Goal: Transaction & Acquisition: Purchase product/service

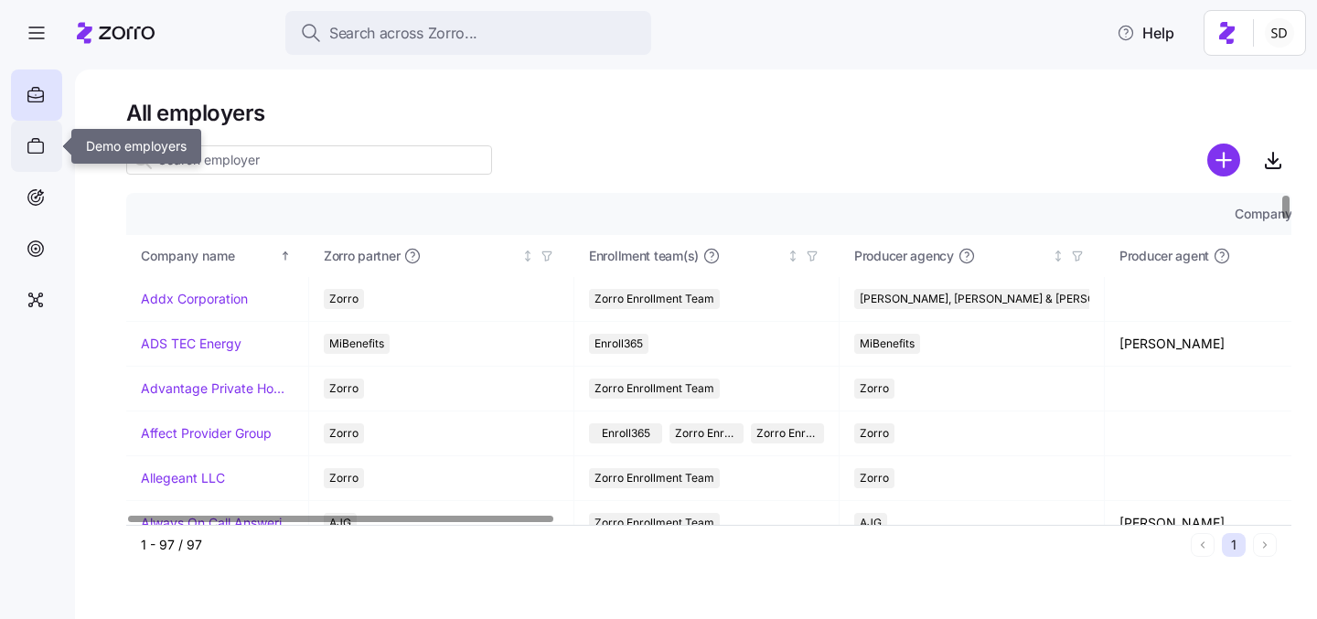
click at [36, 142] on icon at bounding box center [36, 147] width 16 height 11
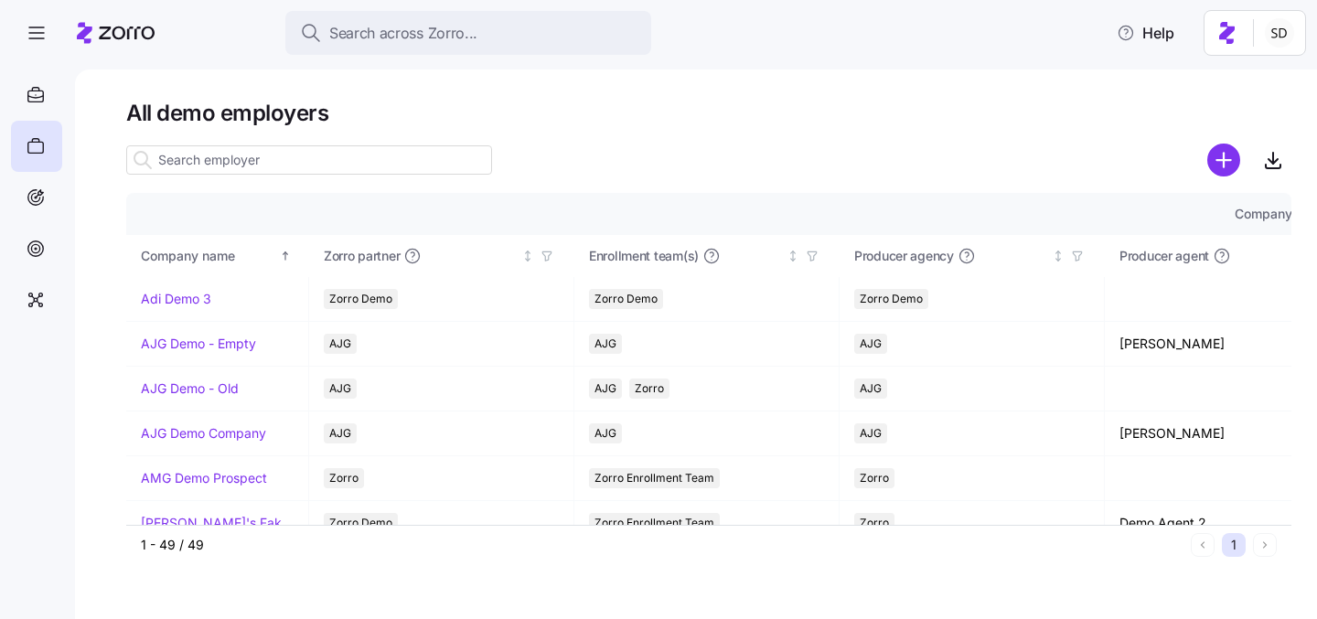
click at [189, 164] on input at bounding box center [309, 159] width 366 height 29
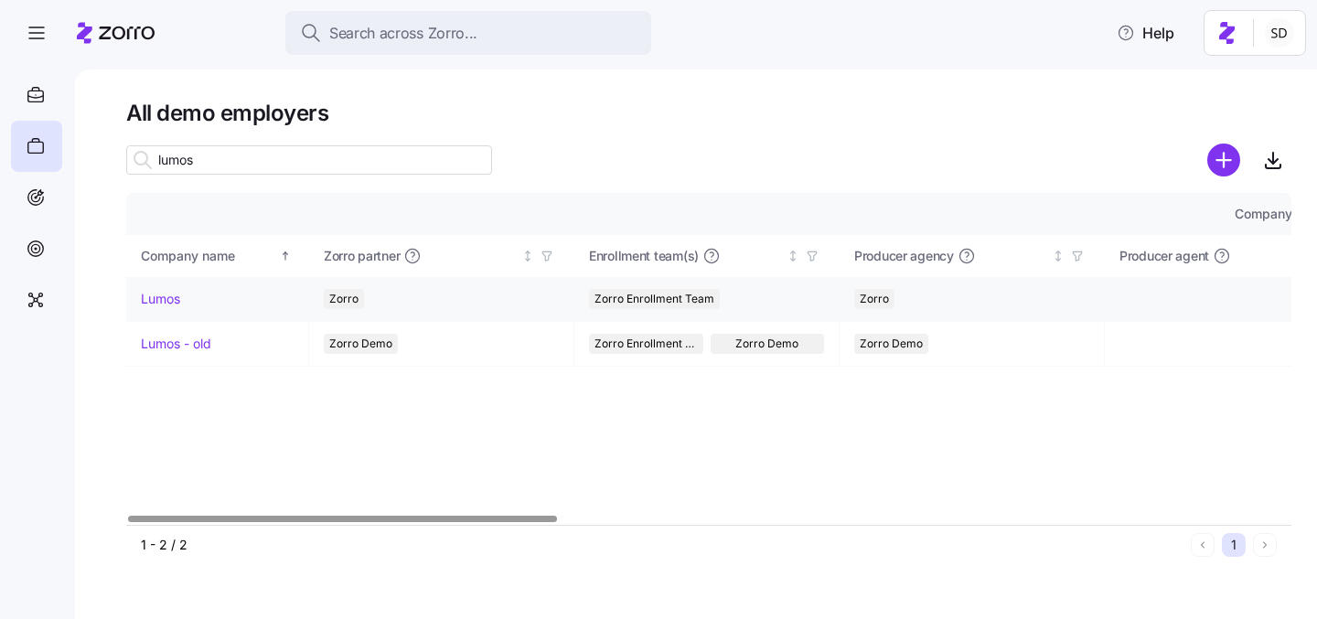
type input "lumos"
click at [148, 296] on link "Lumos" at bounding box center [160, 299] width 39 height 18
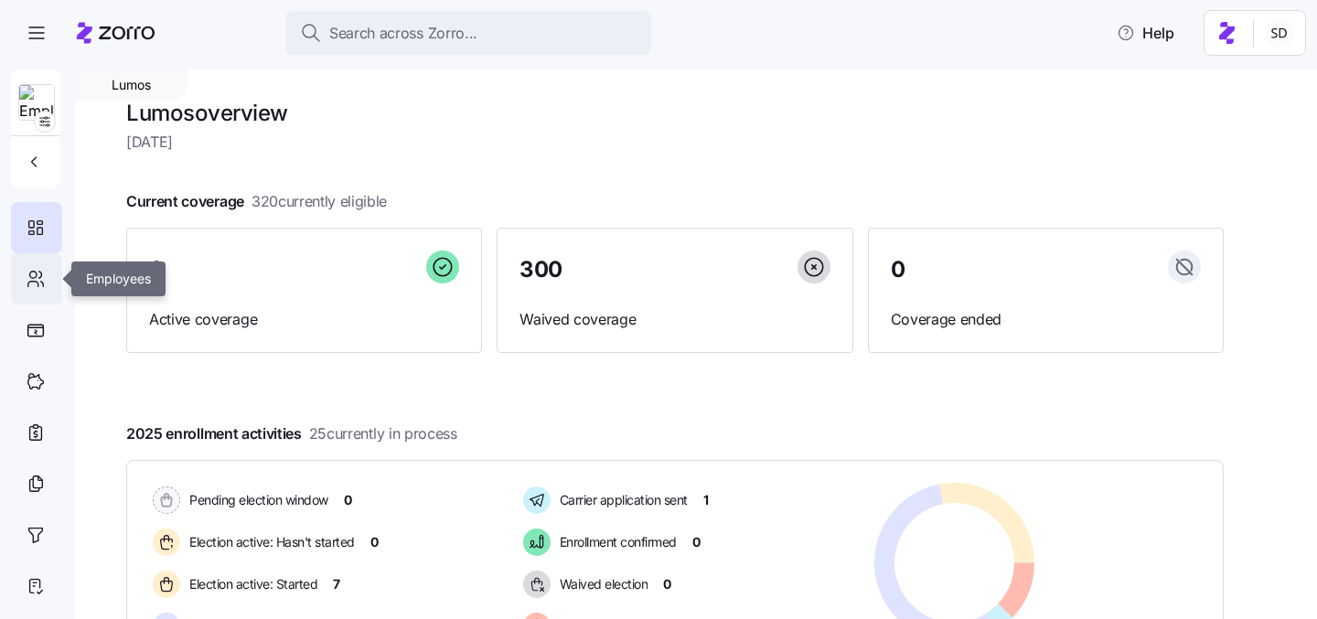
click at [21, 273] on div at bounding box center [36, 278] width 51 height 51
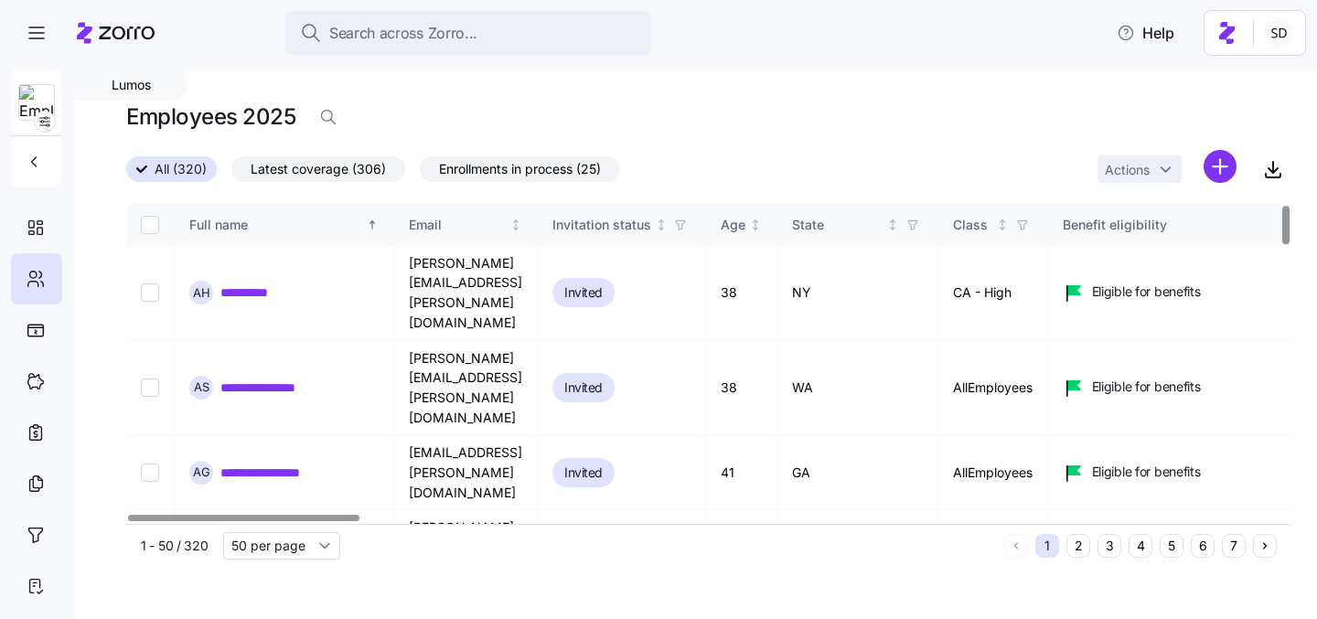
scroll to position [445, 0]
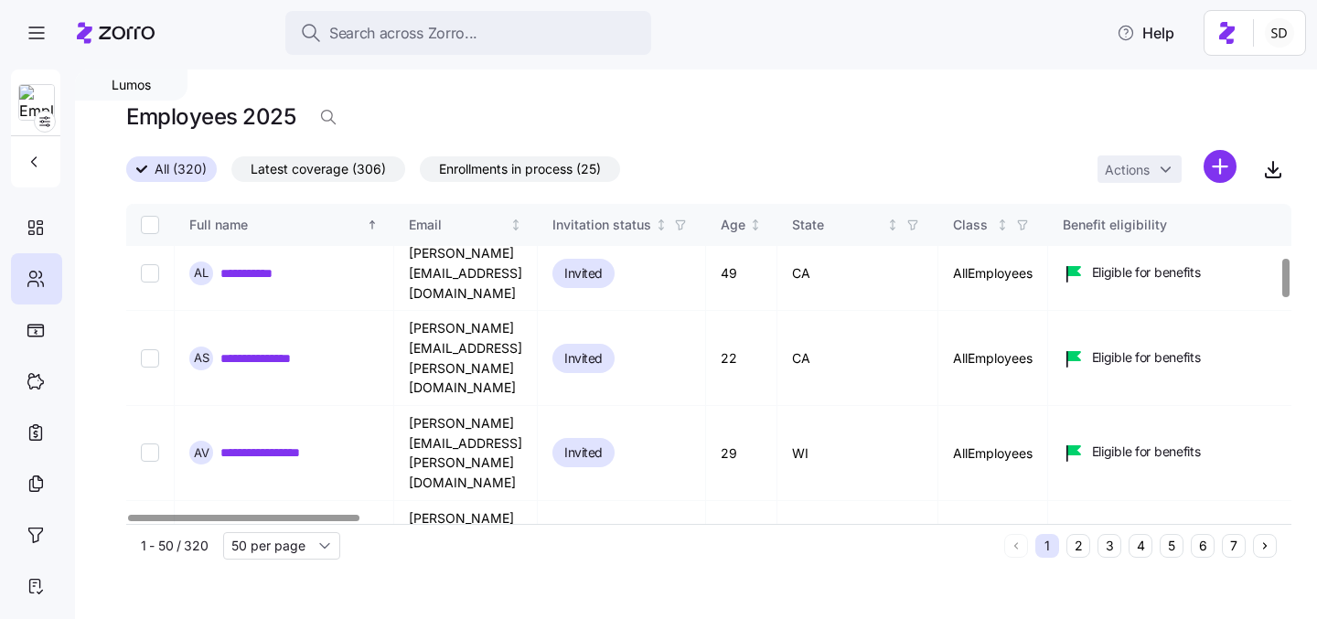
click at [1198, 550] on button "6" at bounding box center [1203, 546] width 24 height 24
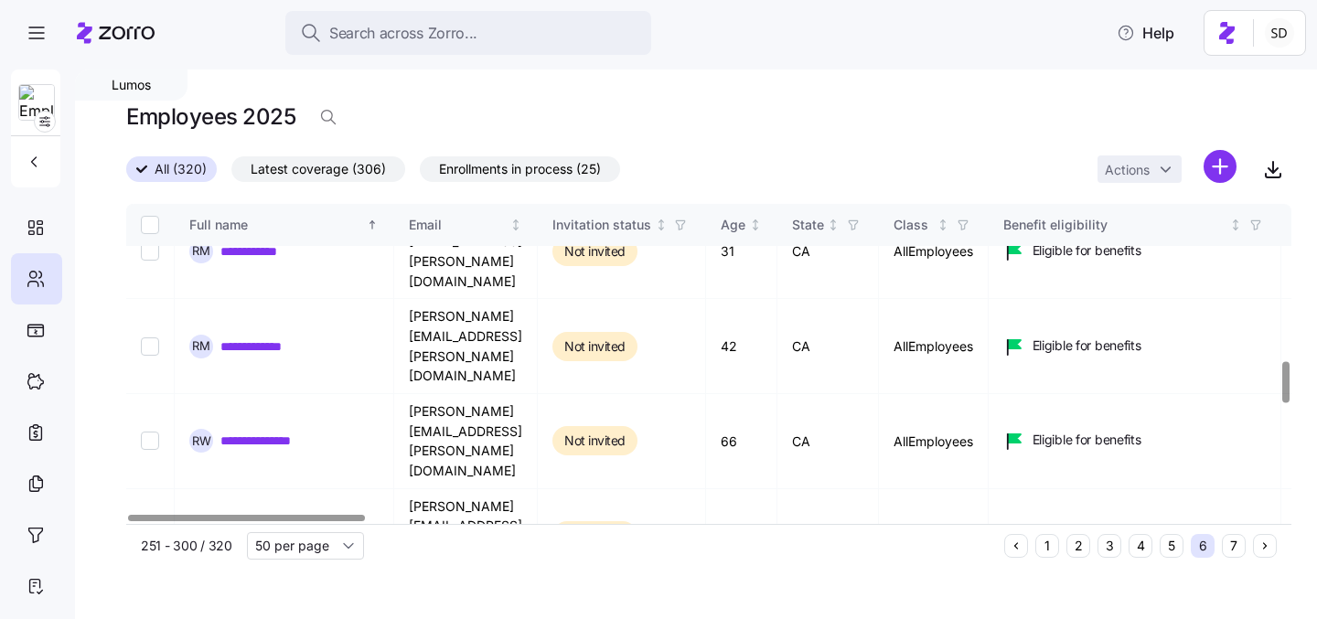
scroll to position [1316, 0]
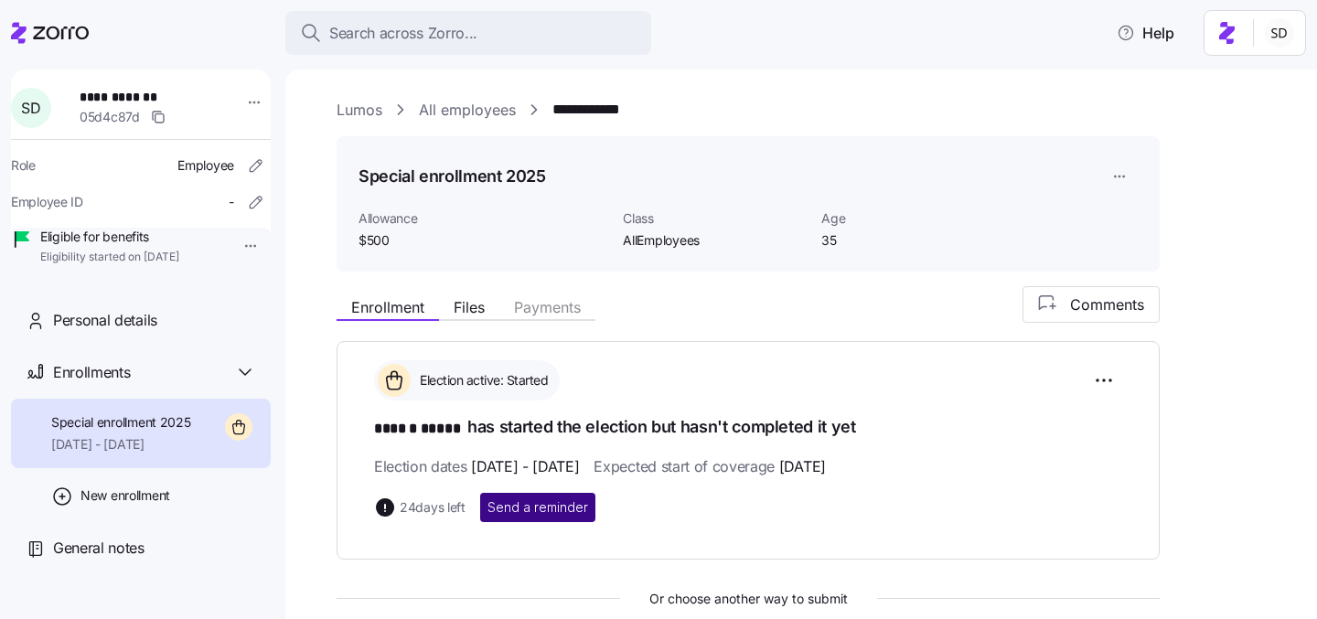
click at [541, 510] on span "Send a reminder" at bounding box center [538, 507] width 101 height 18
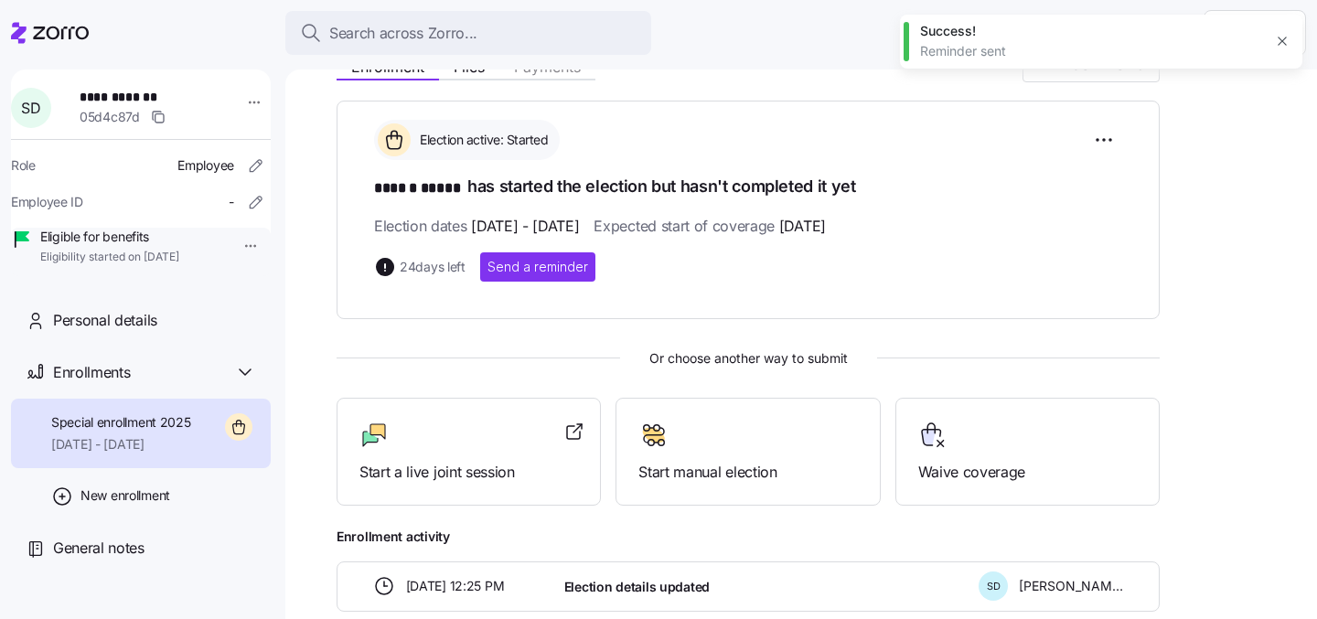
scroll to position [409, 0]
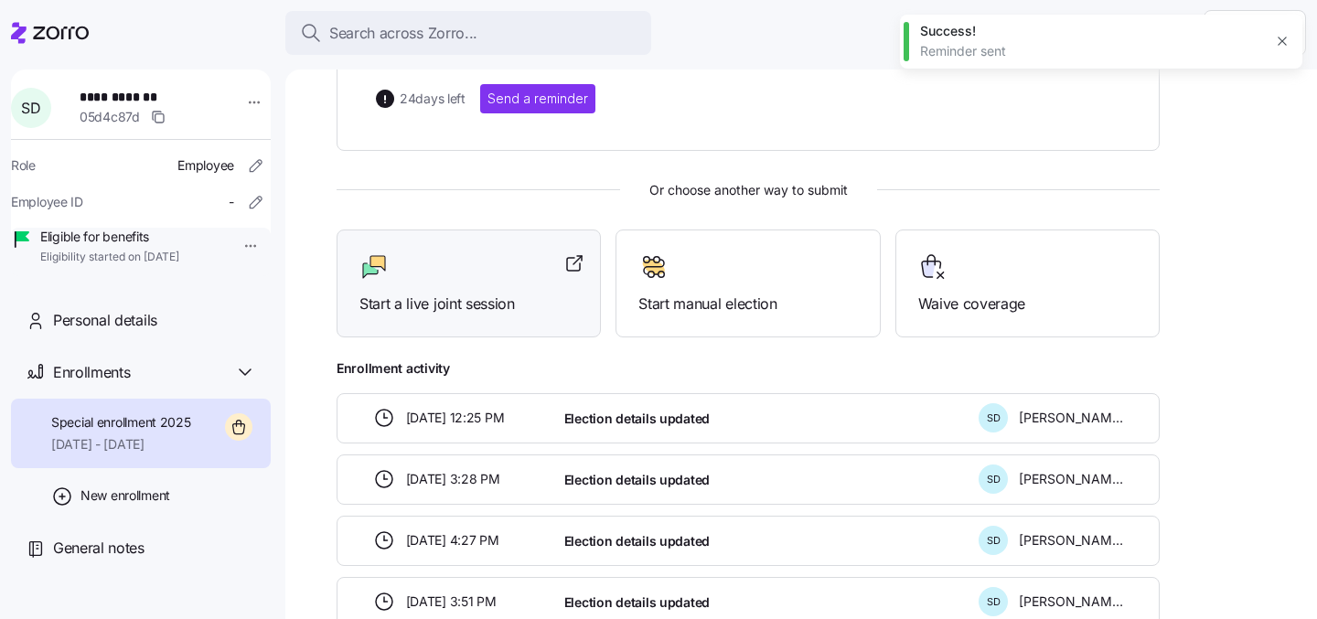
click at [391, 284] on div "Start a live joint session" at bounding box center [468, 283] width 219 height 63
click at [39, 104] on span "S D" at bounding box center [30, 108] width 19 height 15
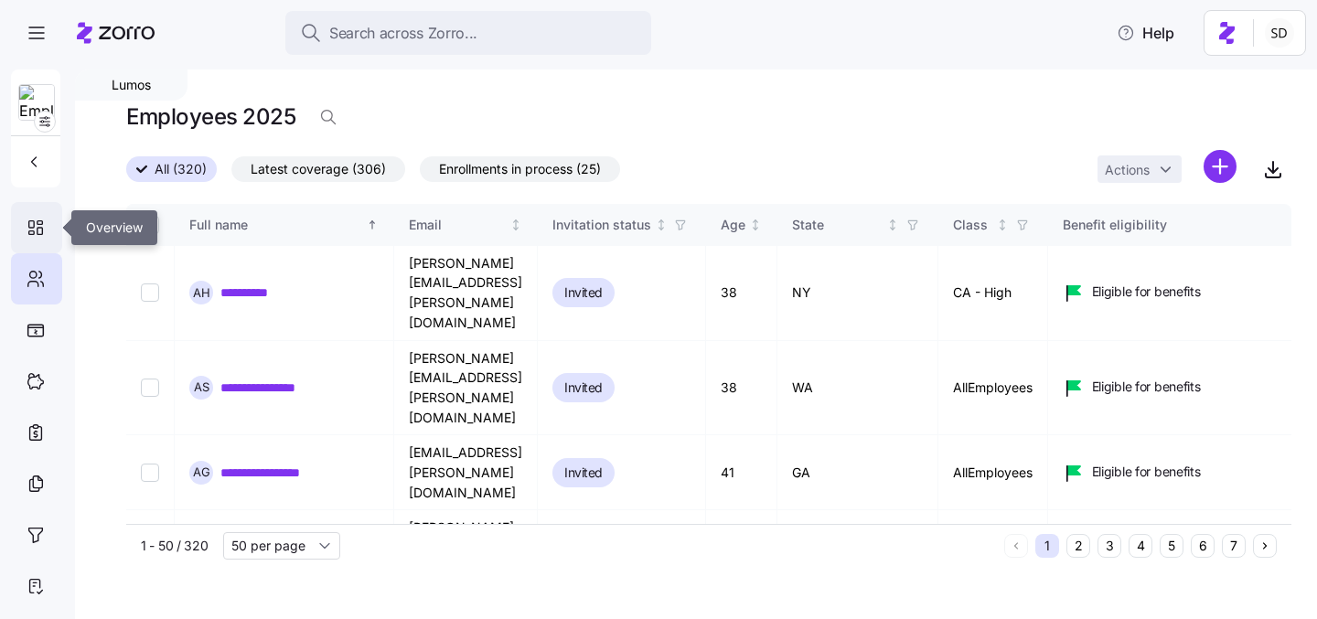
click at [38, 231] on icon at bounding box center [36, 228] width 20 height 22
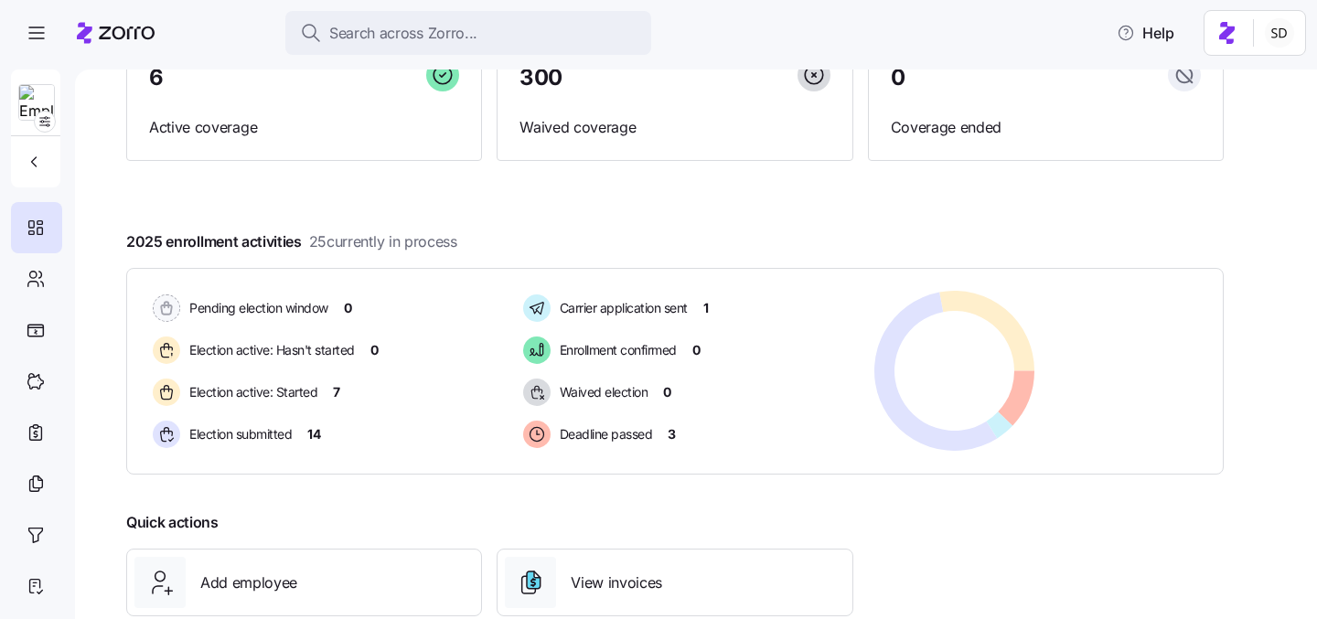
scroll to position [193, 0]
click at [31, 282] on icon at bounding box center [36, 279] width 20 height 22
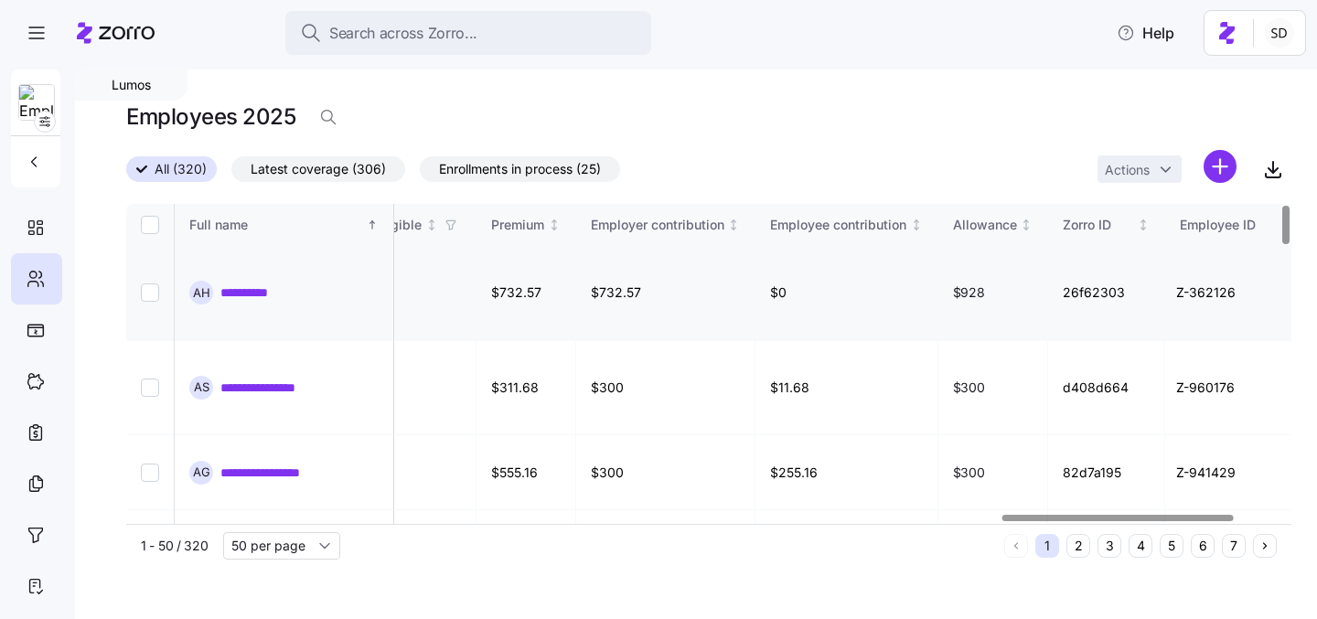
scroll to position [0, 4412]
click at [236, 295] on link "**********" at bounding box center [259, 293] width 79 height 18
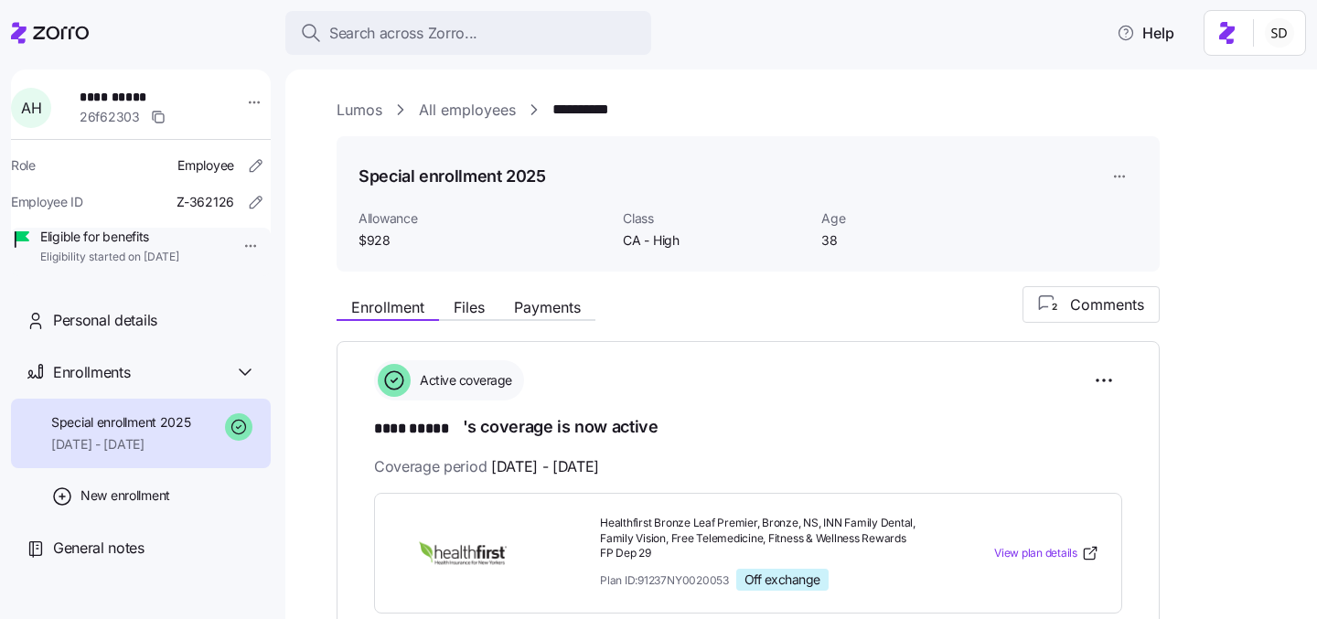
click at [357, 109] on link "Lumos" at bounding box center [360, 110] width 46 height 23
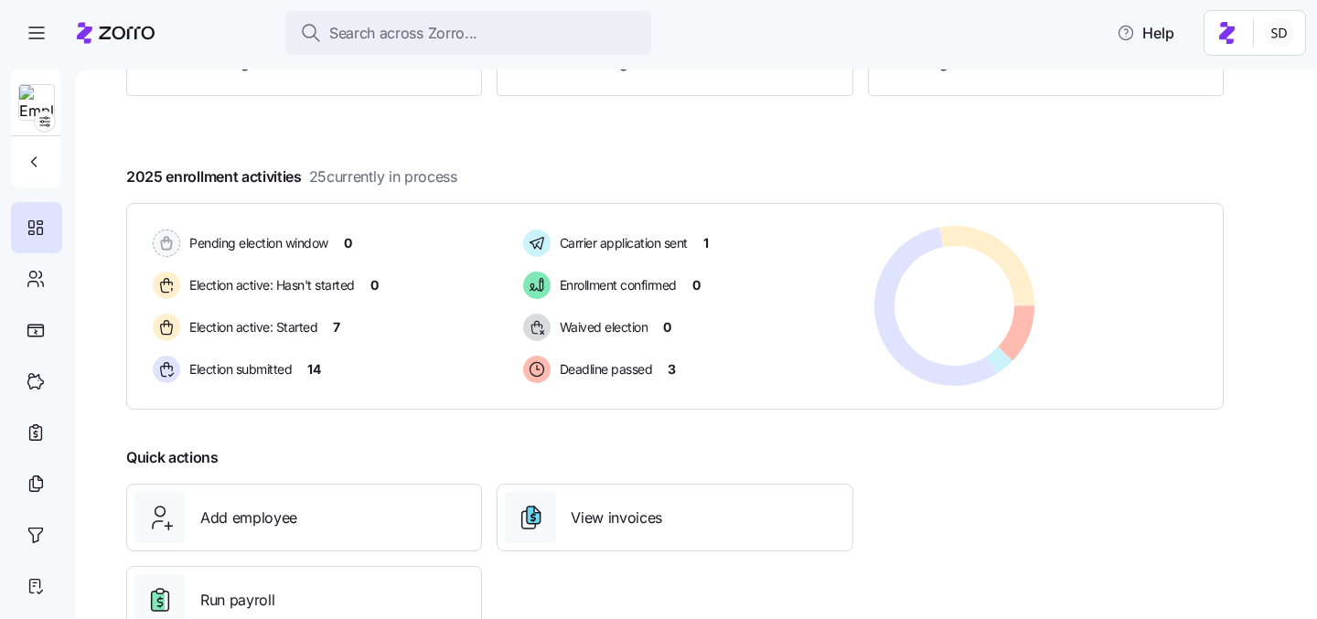
scroll to position [316, 0]
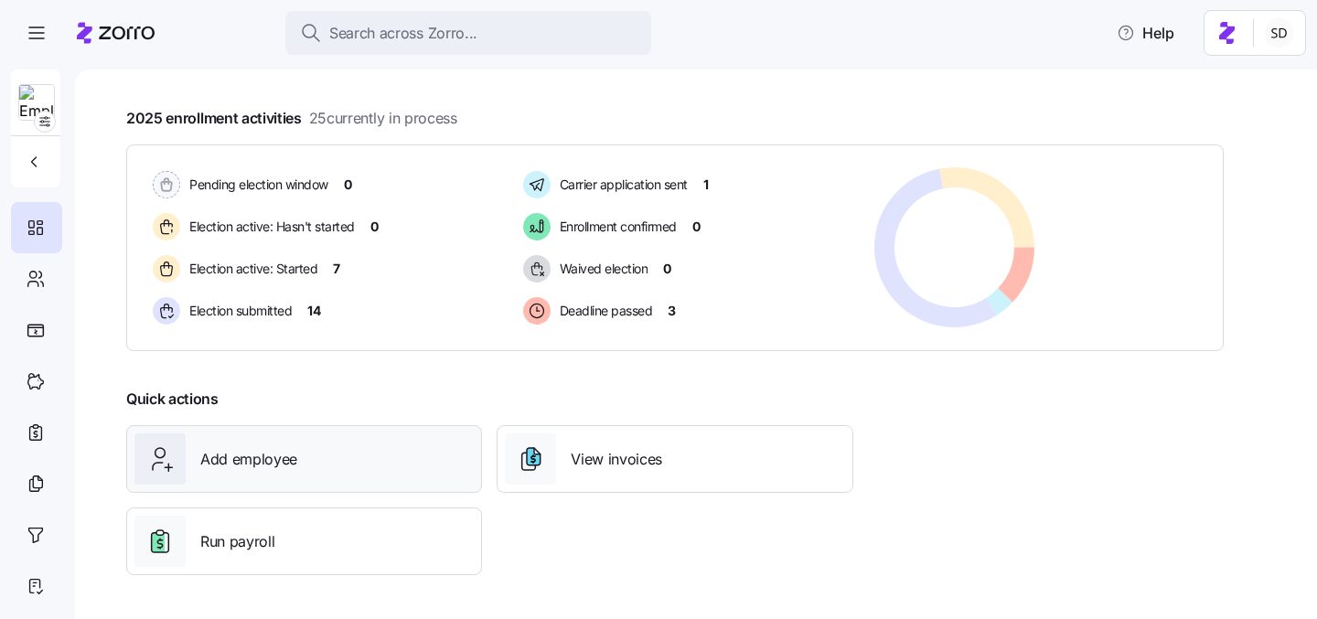
click at [295, 468] on span "Add employee" at bounding box center [248, 459] width 97 height 23
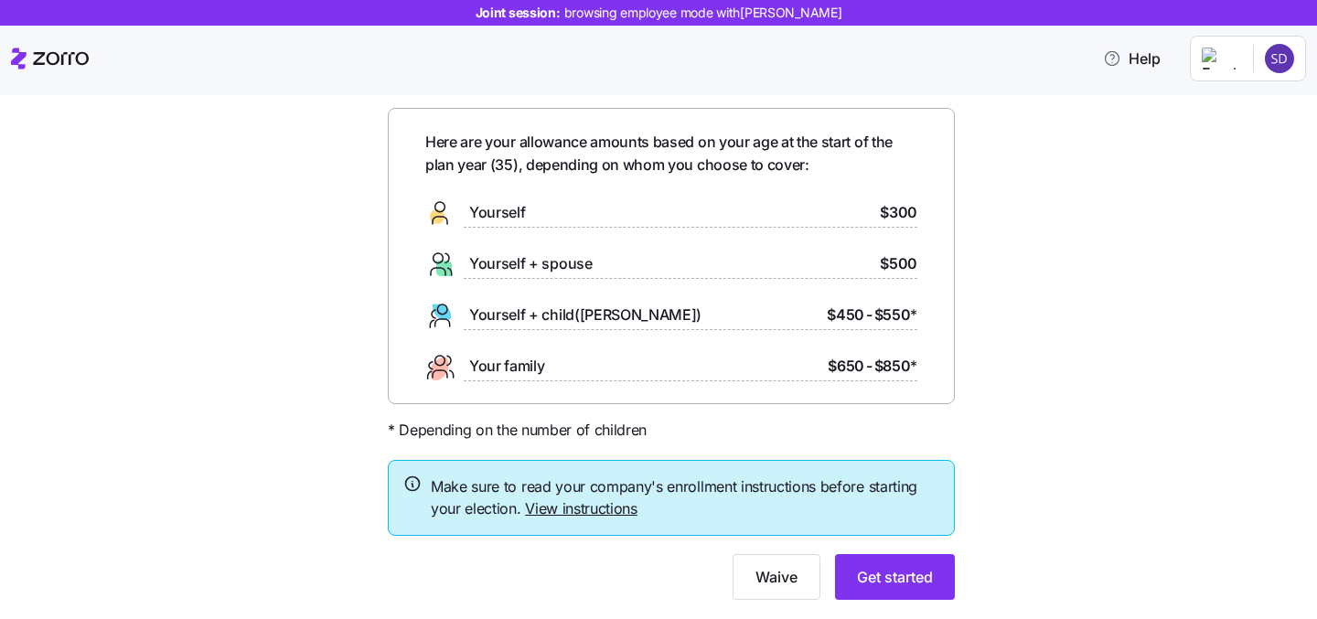
scroll to position [113, 0]
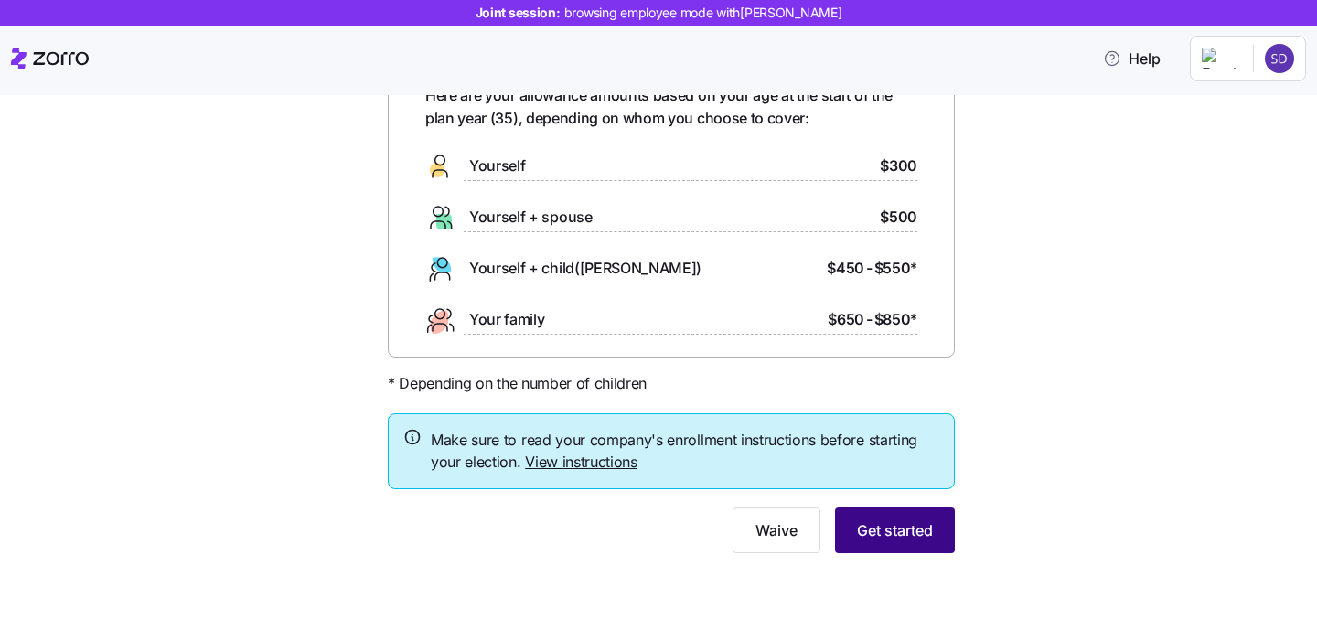
click at [861, 531] on span "Get started" at bounding box center [895, 531] width 76 height 22
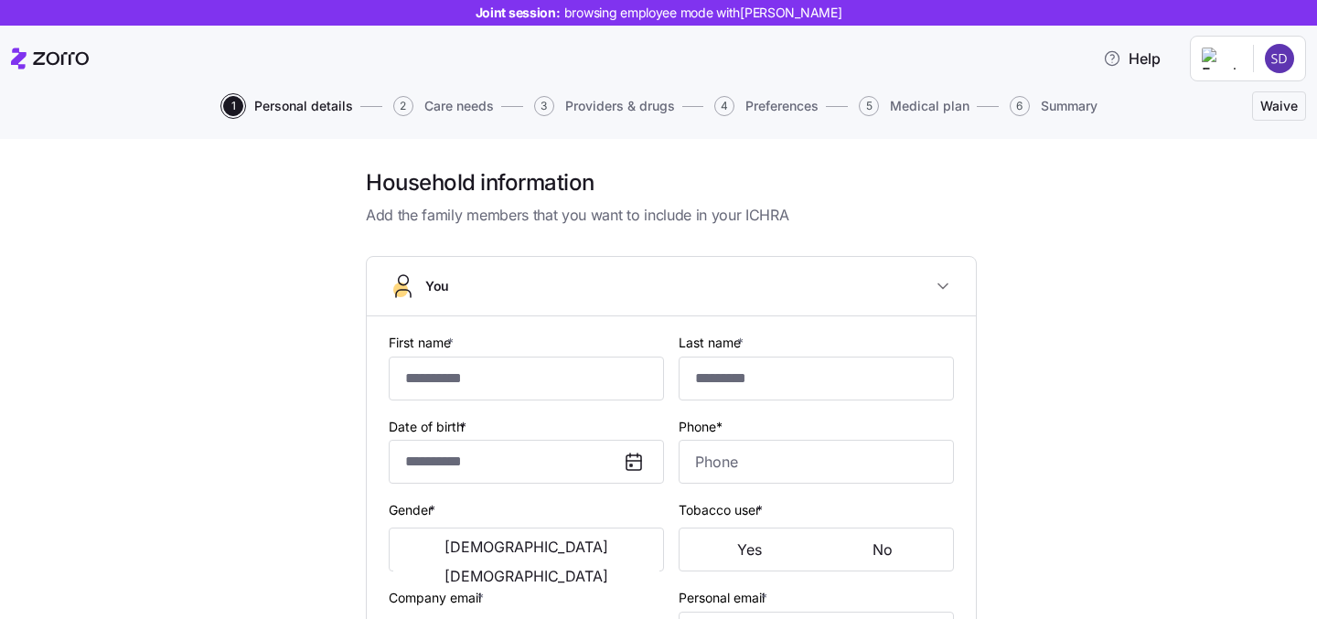
type input "******"
type input "*****"
type input "sanoop.d+lumosdemo@myzorro.co"
type input "123@gmail.com"
type input "**********"
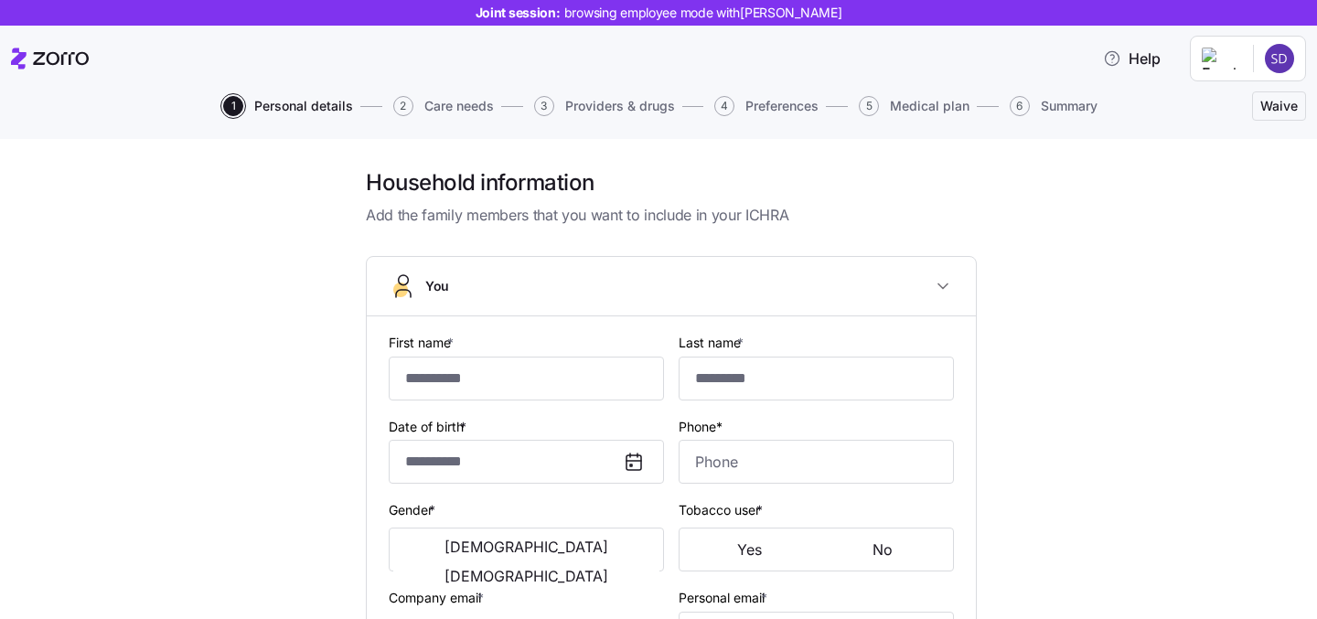
checkbox input "true"
type input "**********"
type input "(718) 555-2211"
type input "US citizen"
type input "Married"
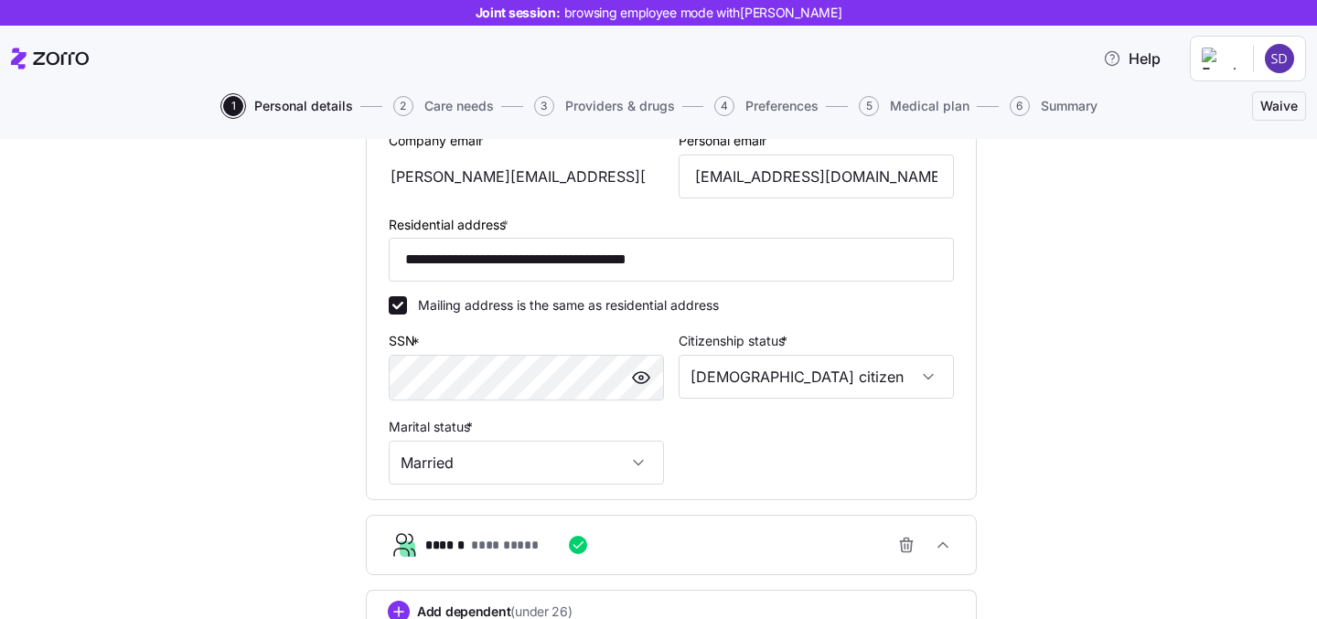
scroll to position [601, 0]
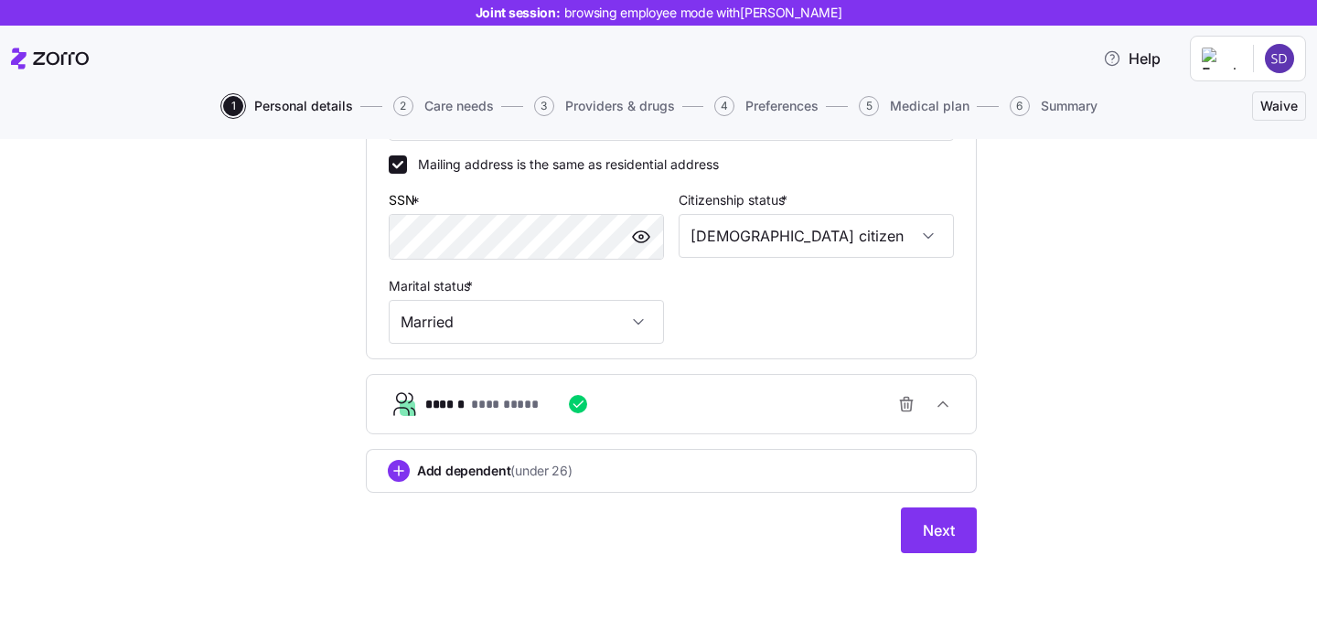
click at [808, 400] on div "**********" at bounding box center [678, 404] width 507 height 37
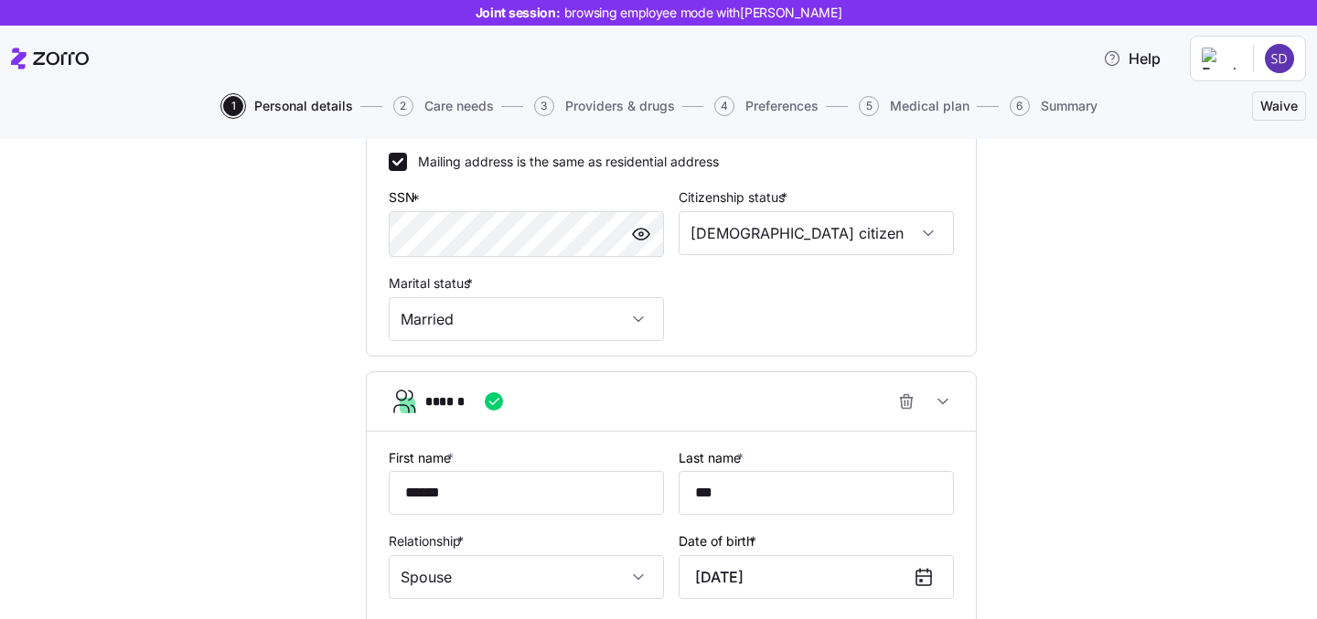
click at [808, 400] on div "******" at bounding box center [678, 401] width 507 height 37
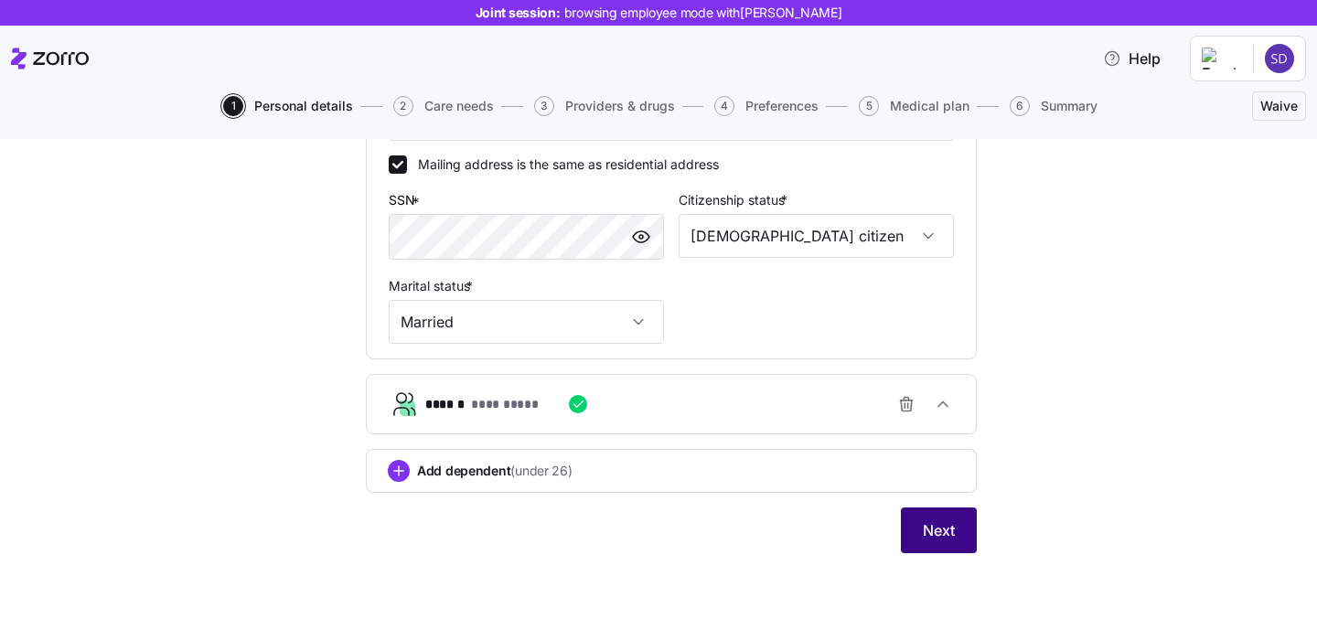
click at [929, 528] on span "Next" at bounding box center [939, 531] width 32 height 22
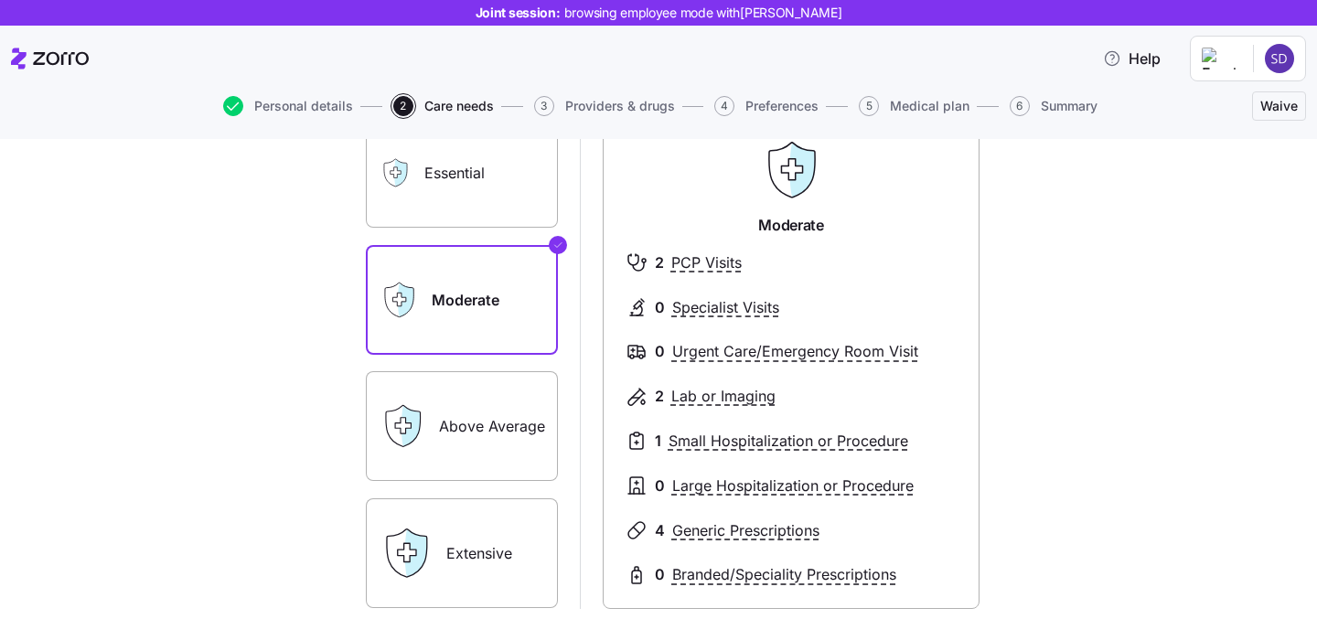
scroll to position [220, 0]
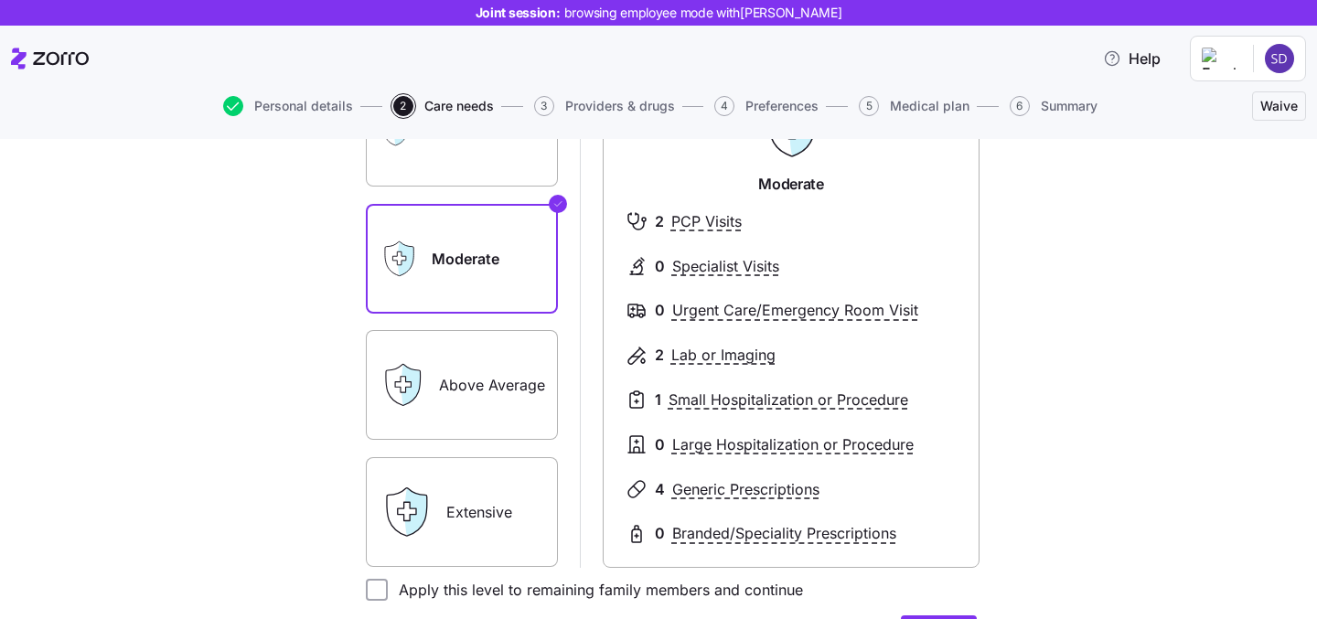
click at [488, 476] on label "Extensive" at bounding box center [462, 512] width 192 height 110
click at [0, 0] on input "Extensive" at bounding box center [0, 0] width 0 height 0
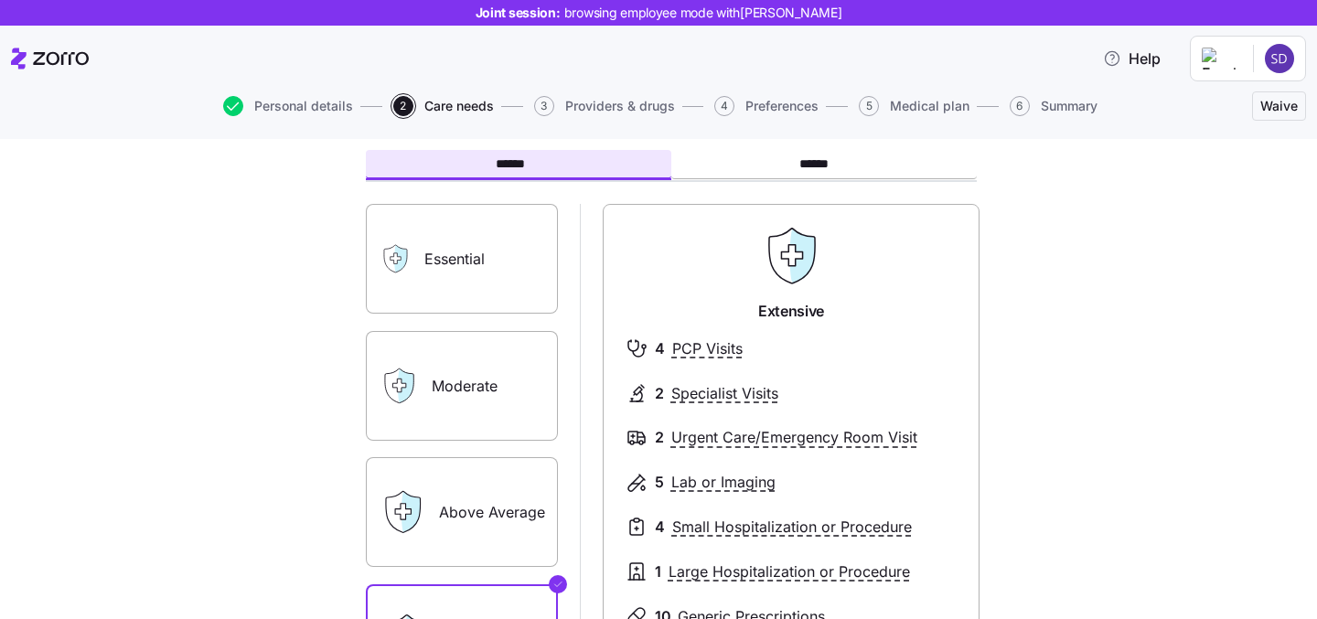
scroll to position [166, 0]
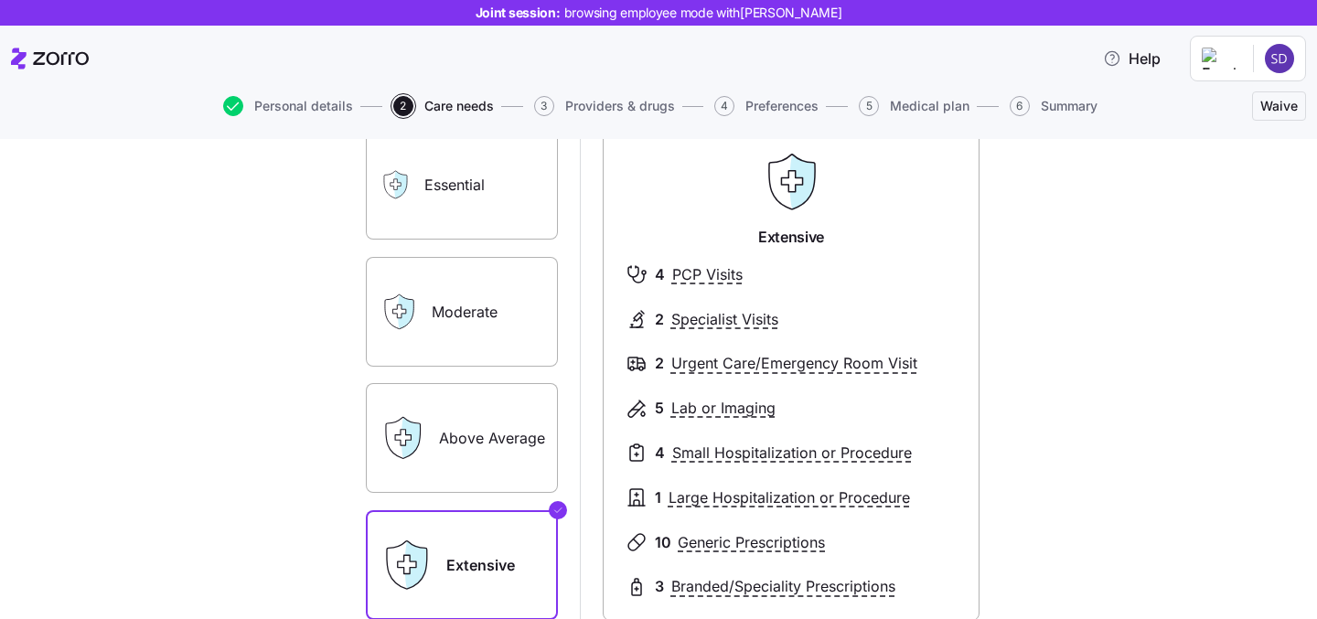
click at [522, 328] on label "Moderate" at bounding box center [462, 312] width 192 height 110
click at [0, 0] on input "Moderate" at bounding box center [0, 0] width 0 height 0
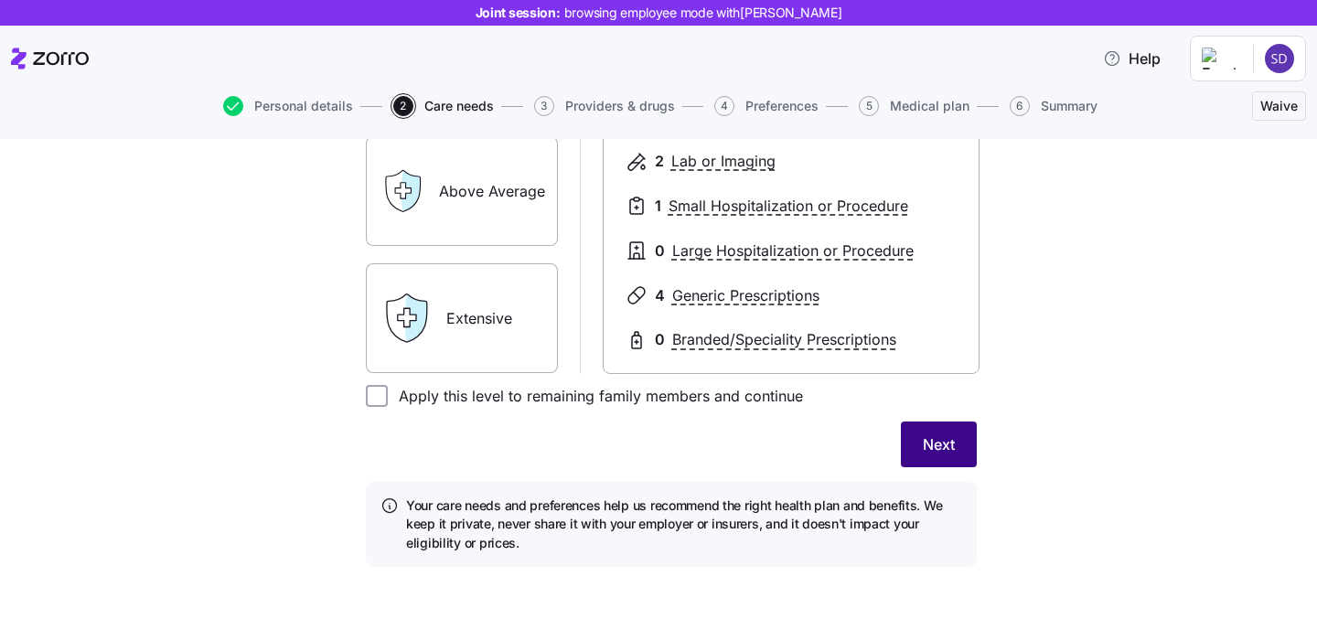
click at [942, 451] on span "Next" at bounding box center [939, 445] width 32 height 22
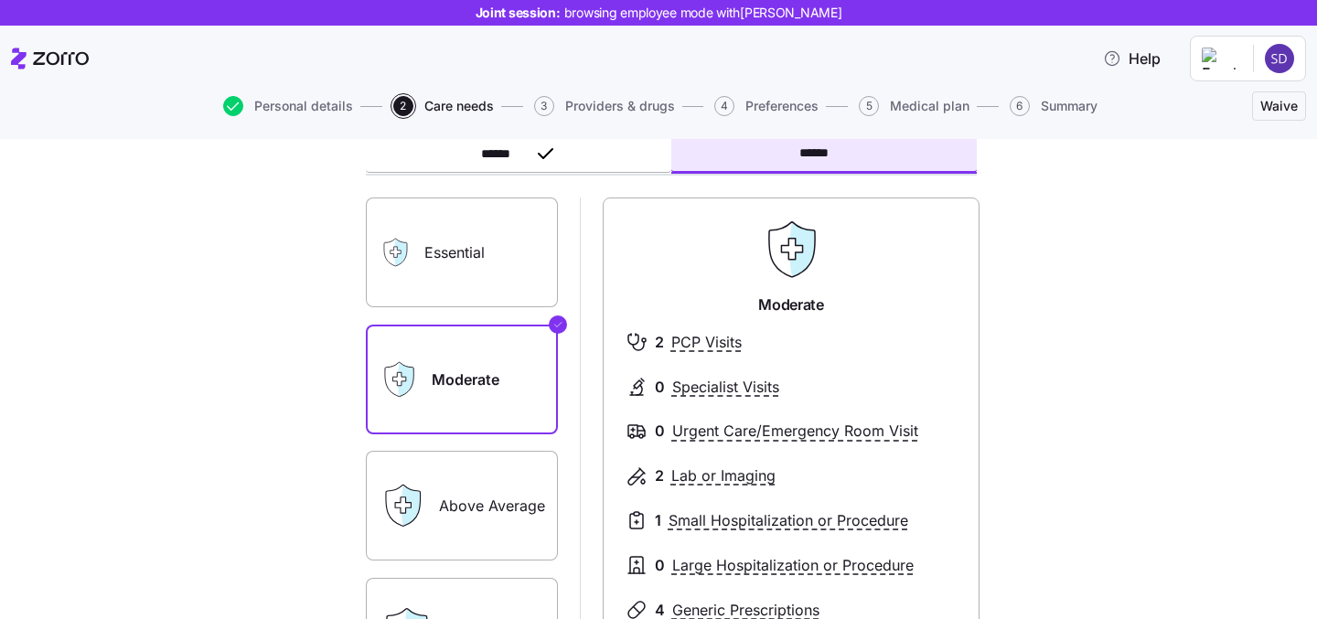
scroll to position [112, 0]
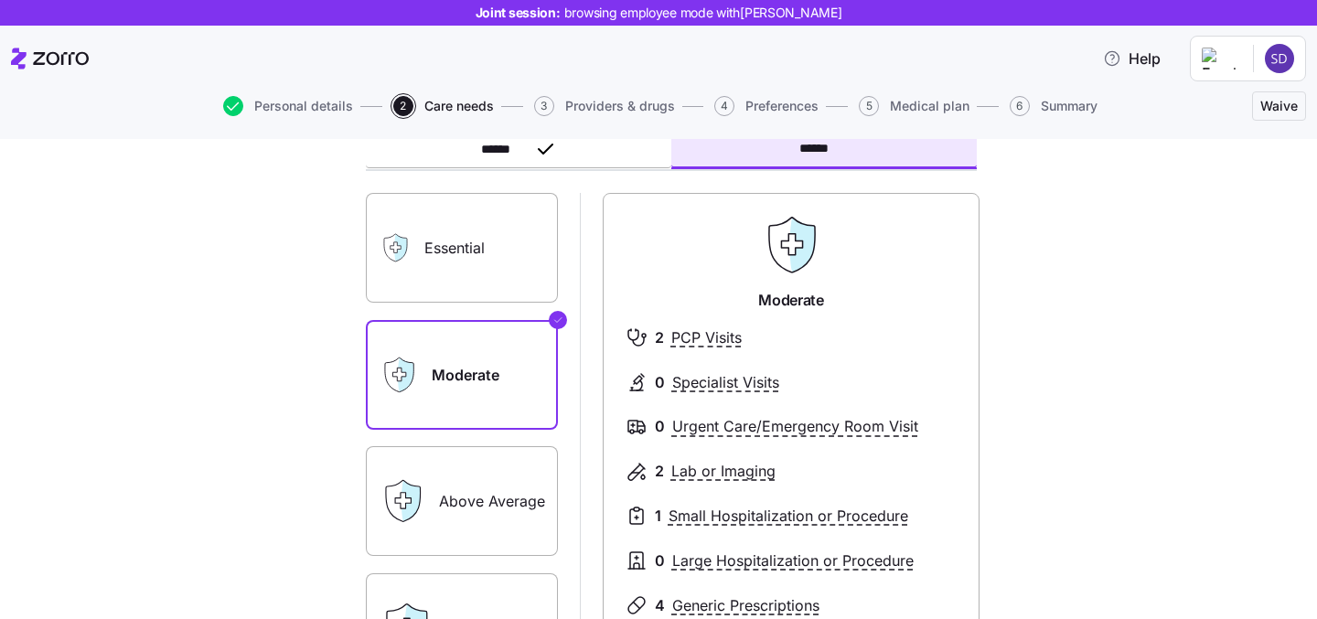
click at [430, 246] on label "Essential" at bounding box center [462, 248] width 192 height 110
click at [0, 0] on input "Essential" at bounding box center [0, 0] width 0 height 0
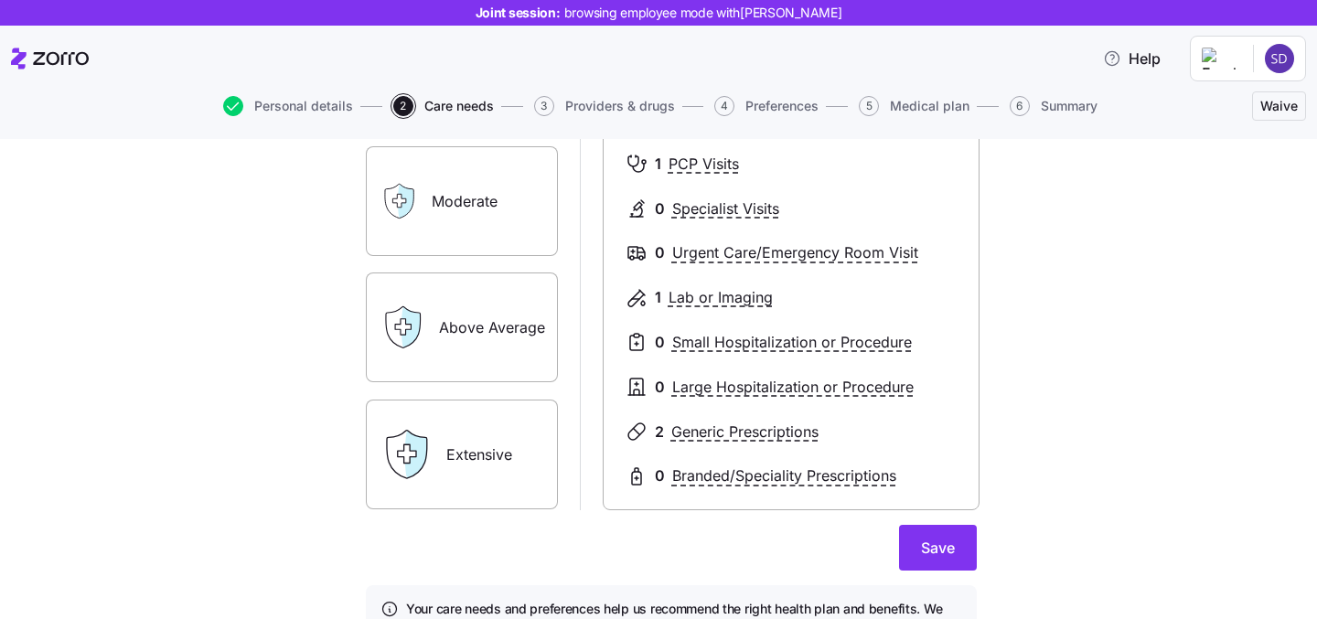
scroll to position [301, 0]
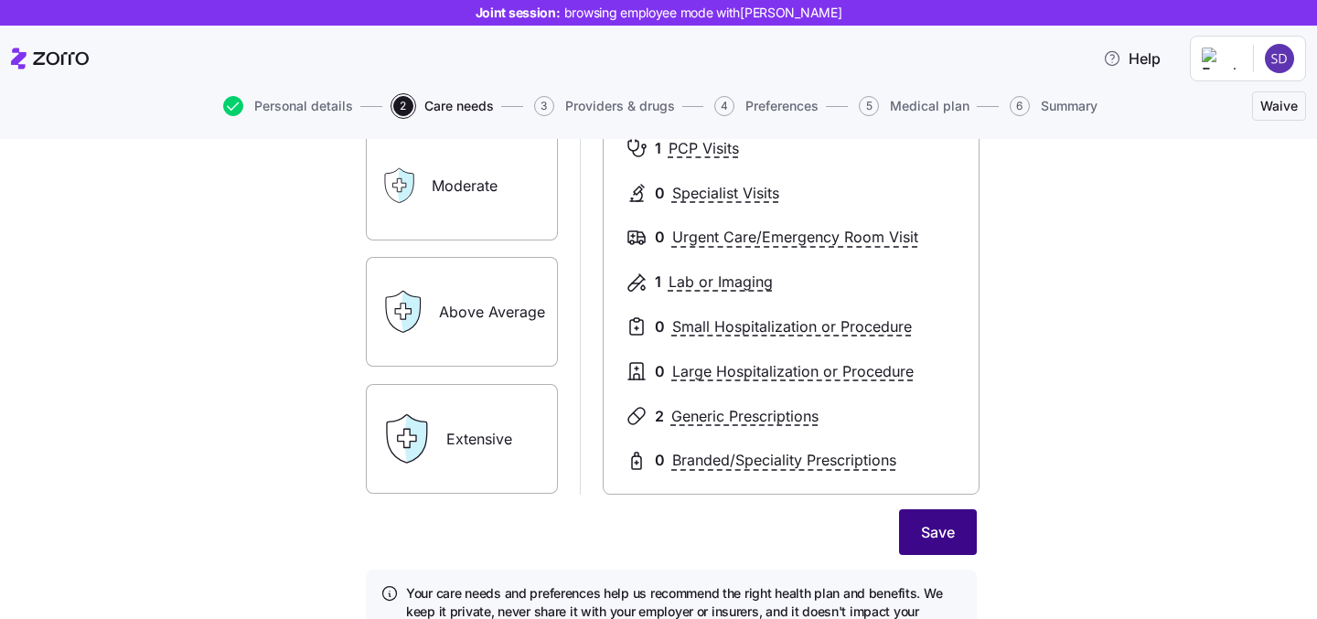
click at [938, 531] on span "Save" at bounding box center [938, 532] width 34 height 22
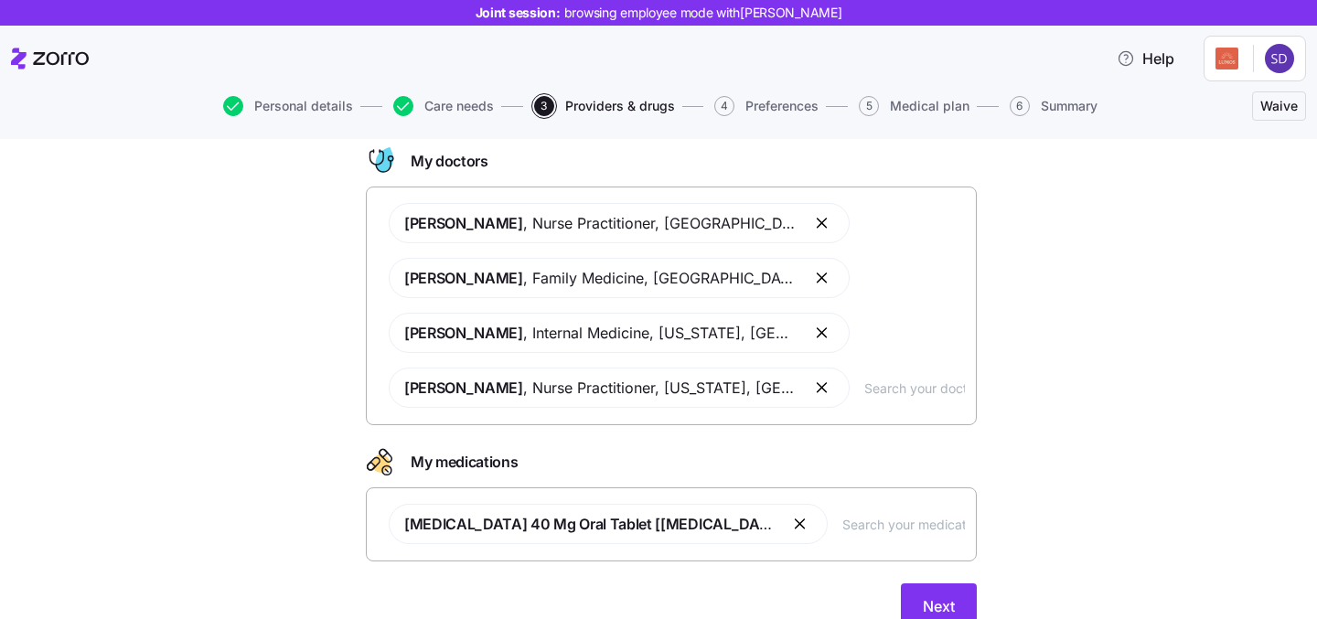
scroll to position [102, 0]
click at [812, 391] on button "button" at bounding box center [823, 389] width 22 height 22
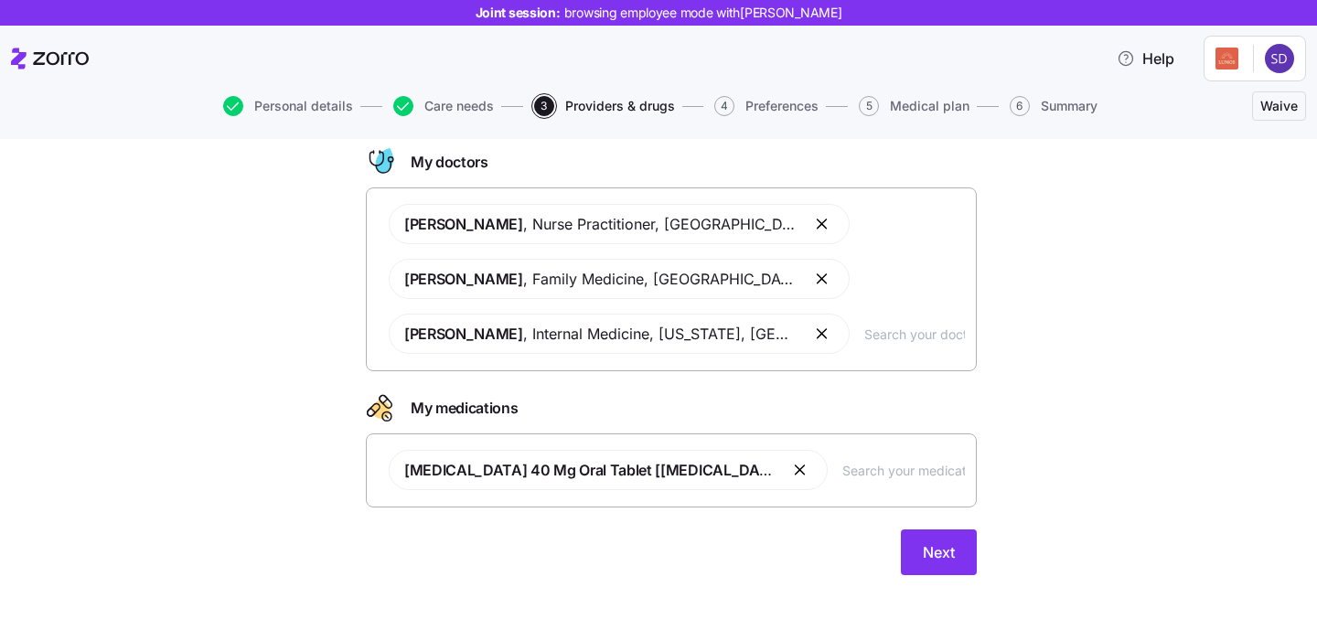
click at [864, 339] on input "text" at bounding box center [914, 334] width 101 height 20
type input "smith"
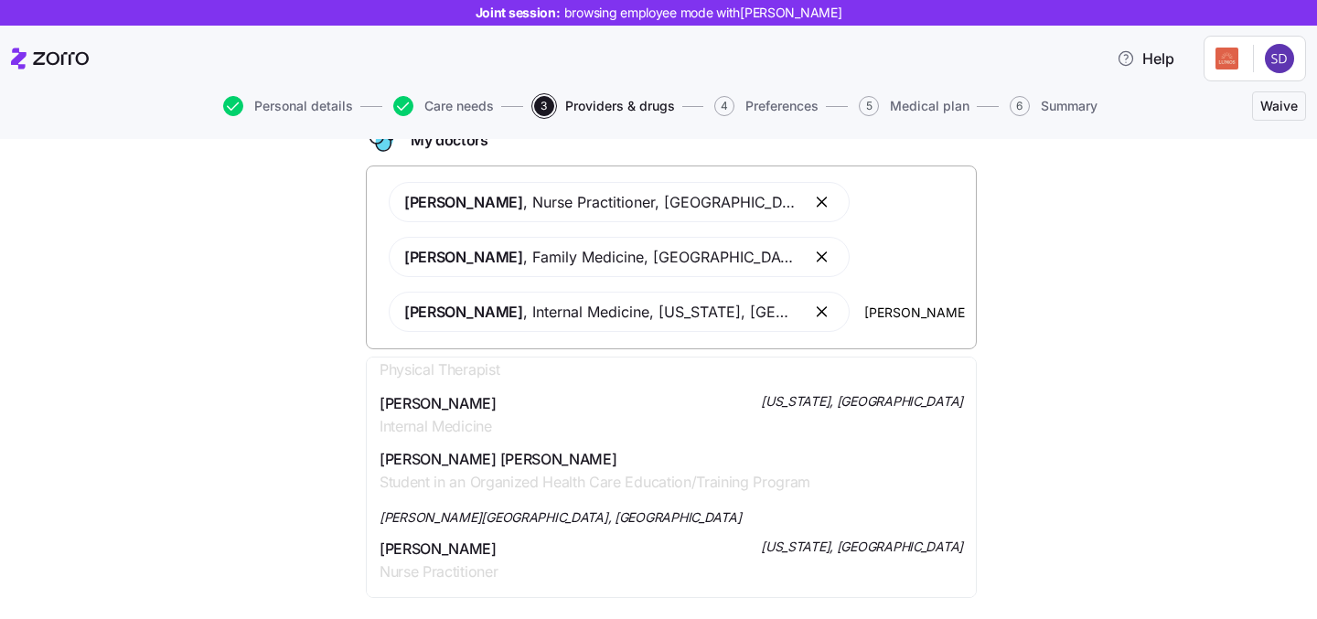
scroll to position [783, 0]
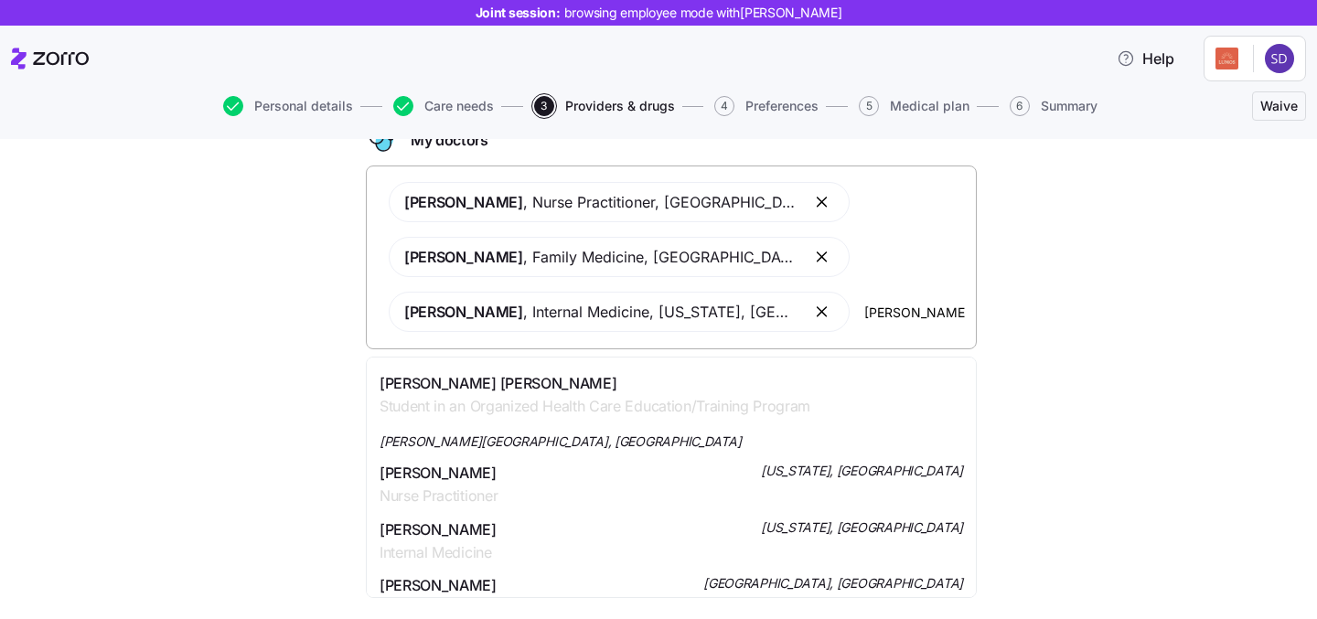
click at [747, 462] on div "Ms. Pauline Joy Smith Nurse Practitioner New York, NY" at bounding box center [672, 485] width 584 height 46
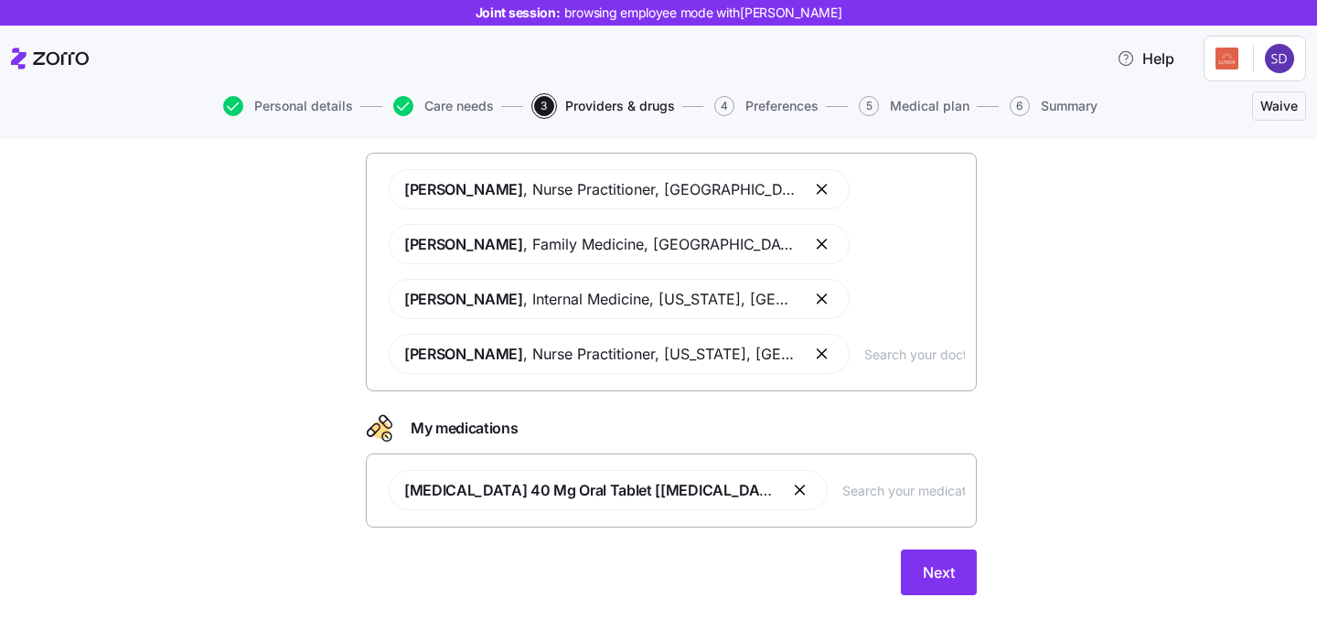
scroll to position [178, 0]
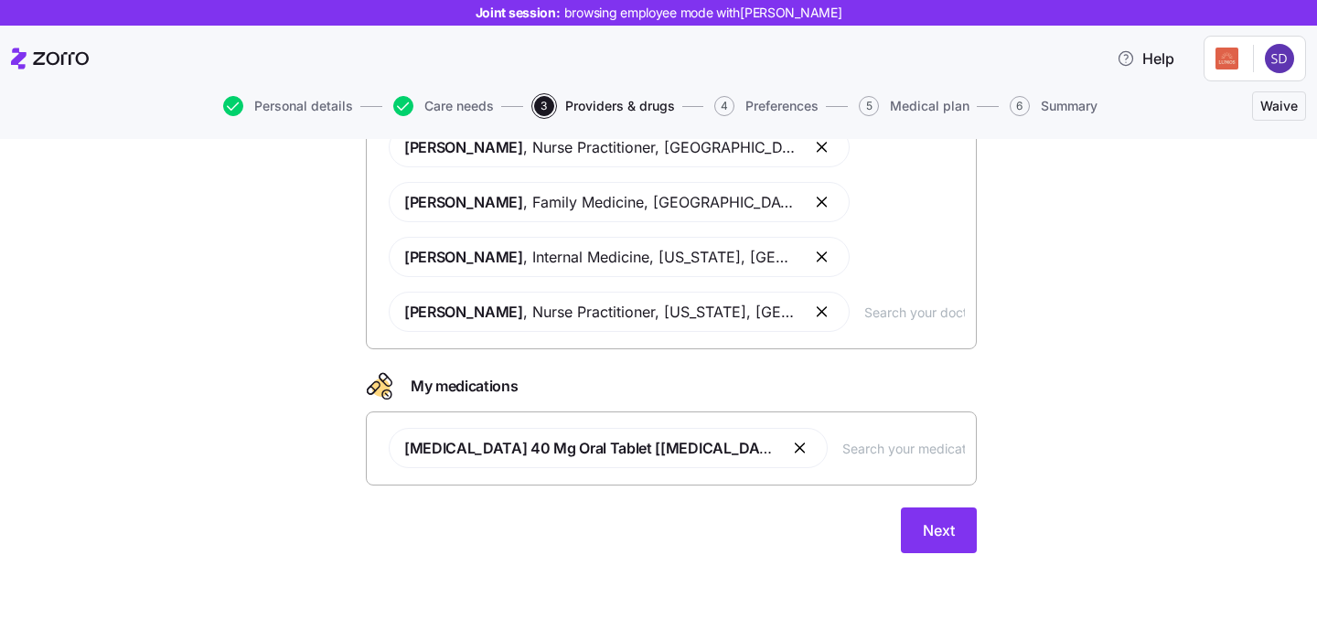
click at [780, 460] on div "Atorvastatin 40 Mg Oral Tablet [lipitor]" at bounding box center [671, 448] width 587 height 62
type input "advil"
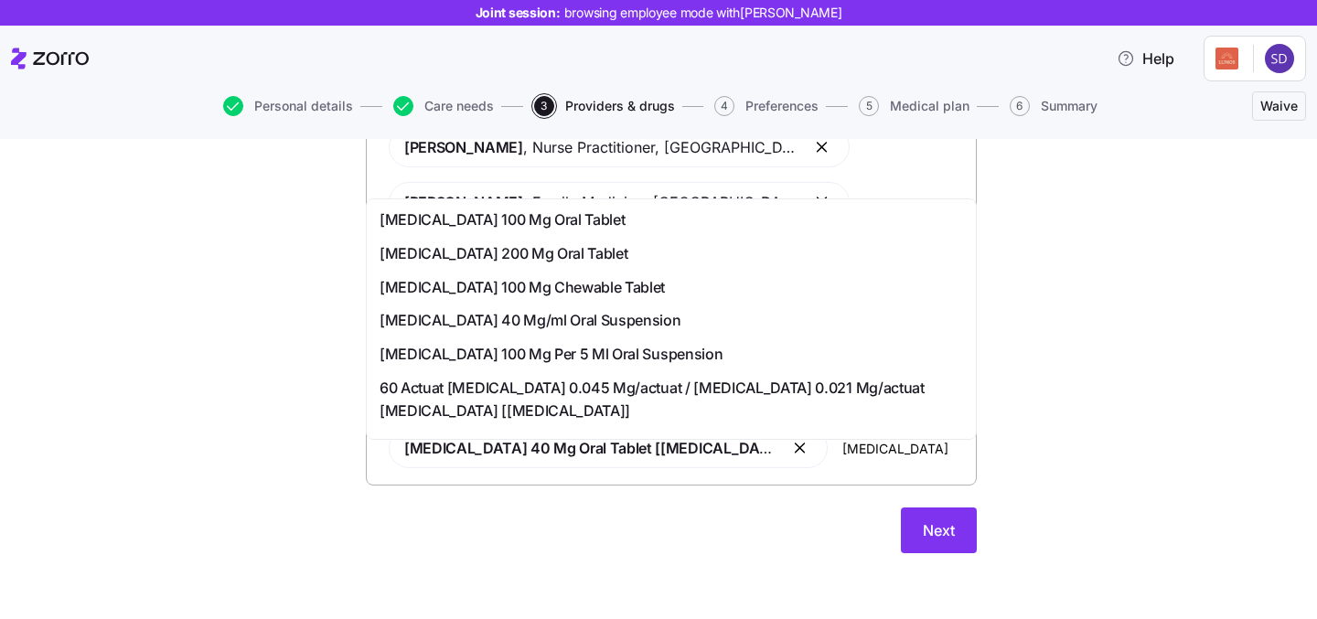
scroll to position [107, 0]
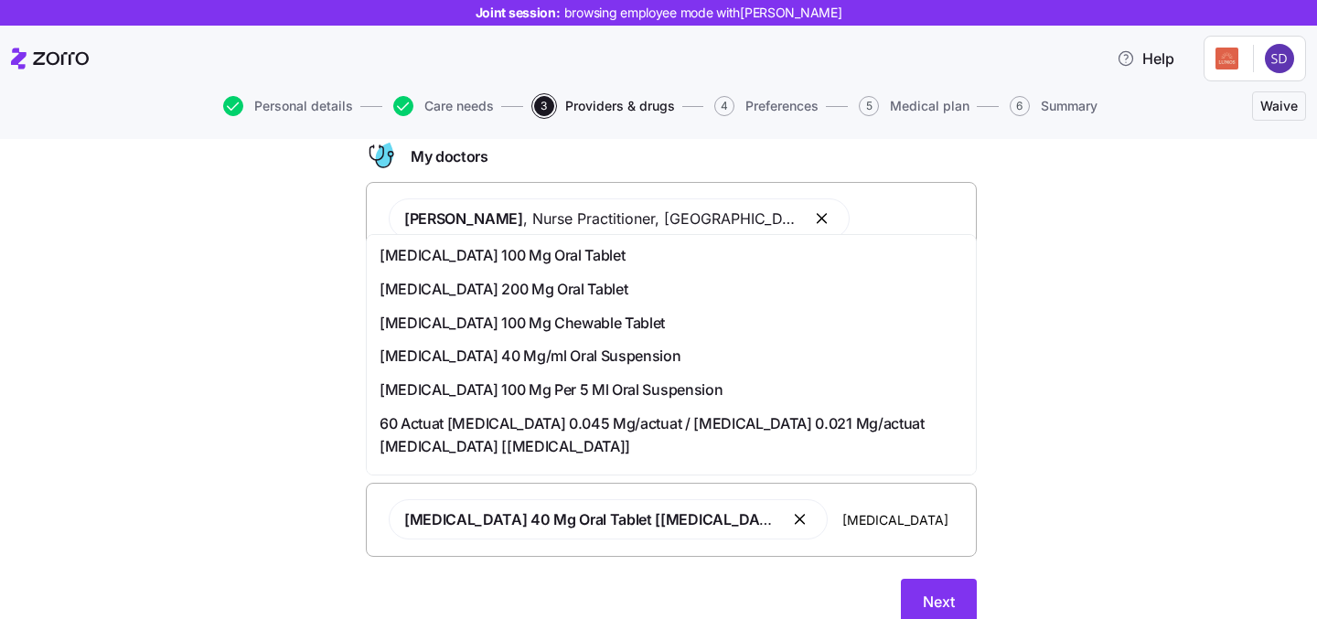
click at [593, 252] on div "Advil 100 Mg Oral Tablet" at bounding box center [672, 255] width 584 height 23
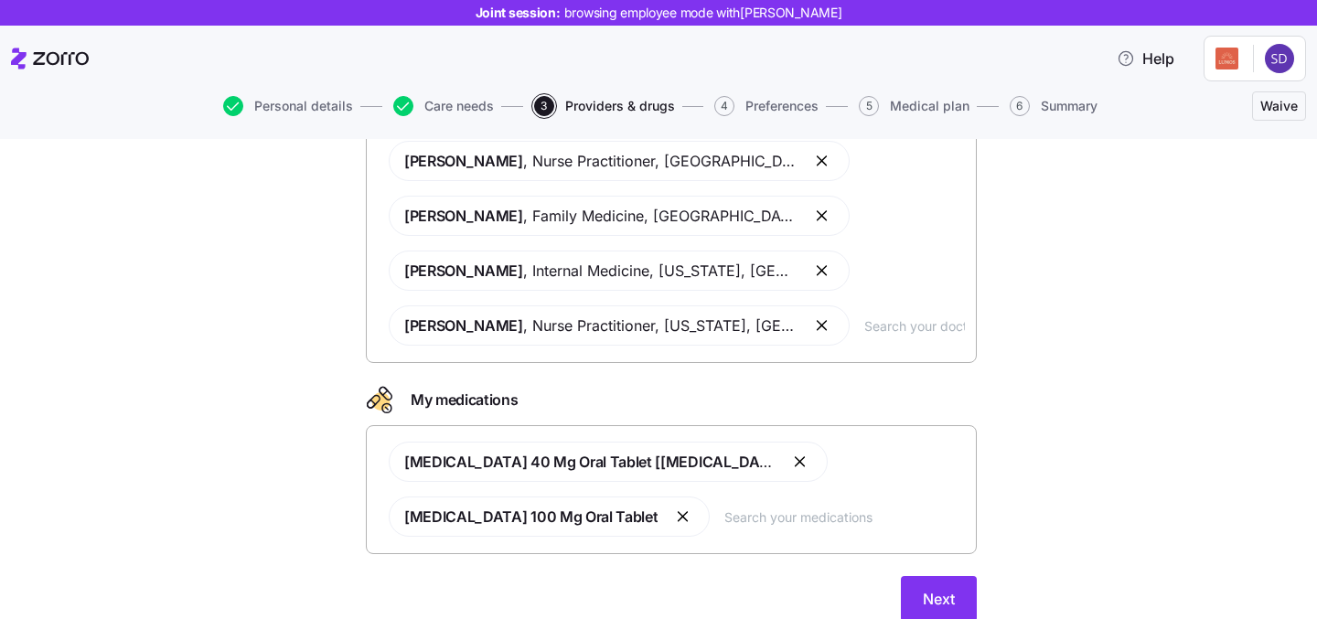
scroll to position [166, 0]
click at [930, 586] on span "Next" at bounding box center [939, 597] width 32 height 22
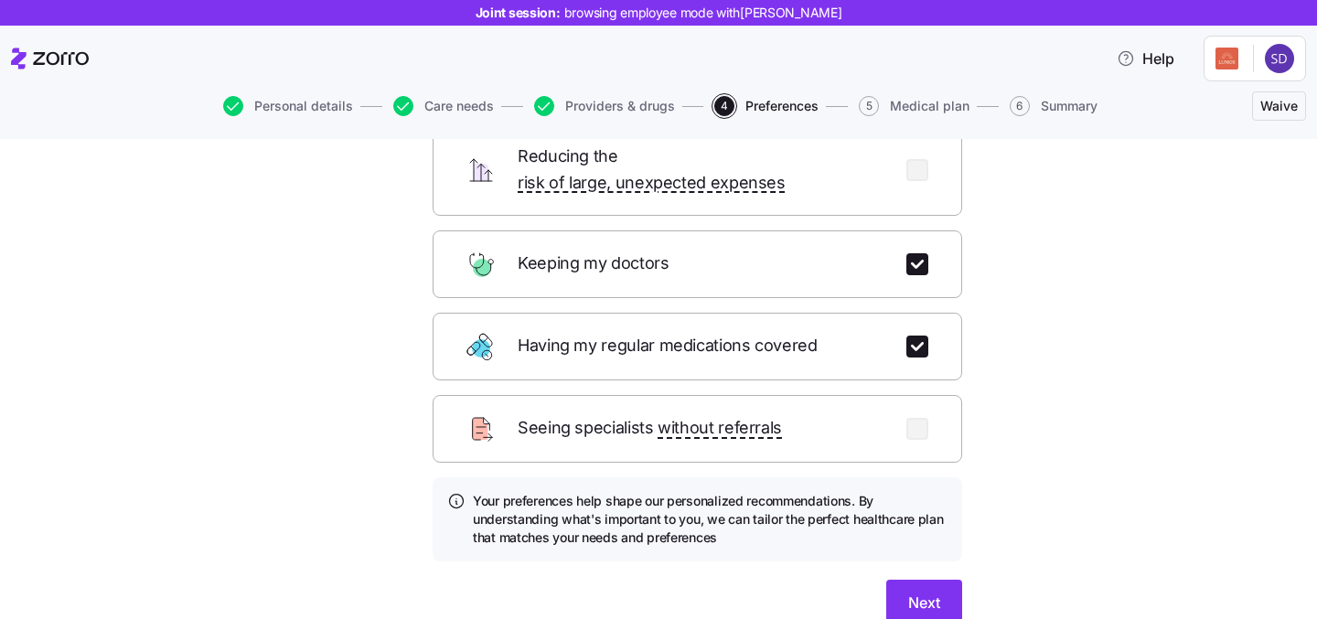
scroll to position [206, 0]
click at [918, 593] on span "Next" at bounding box center [924, 604] width 32 height 22
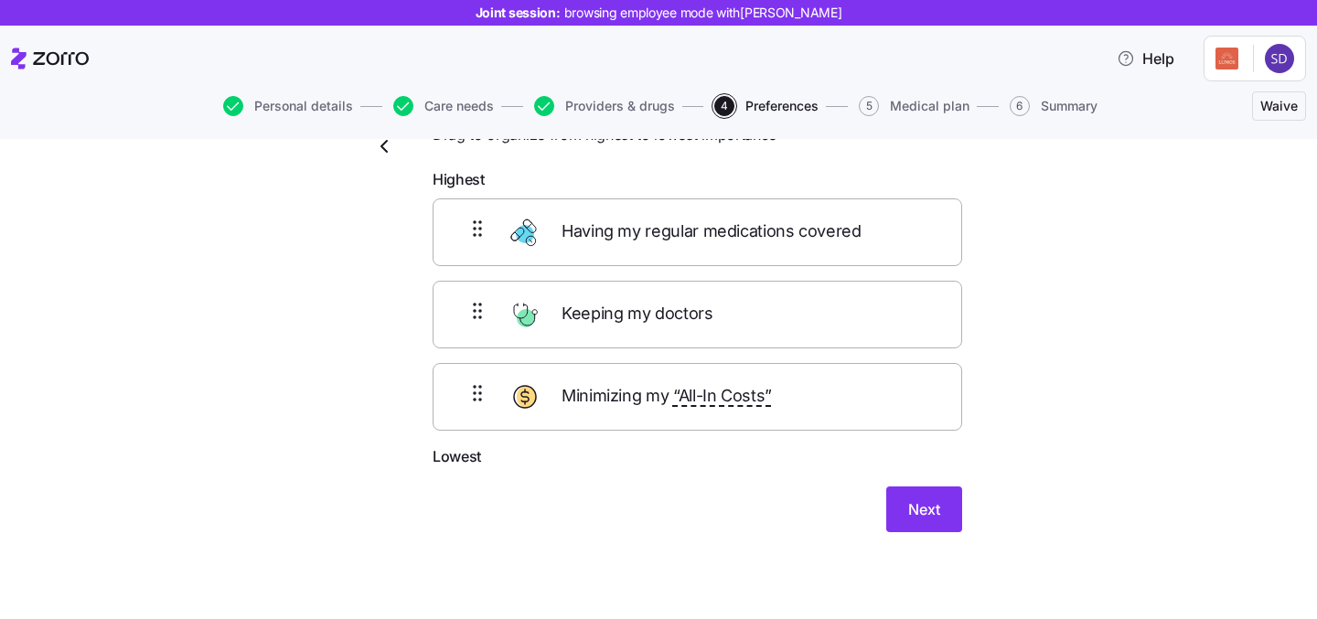
scroll to position [0, 0]
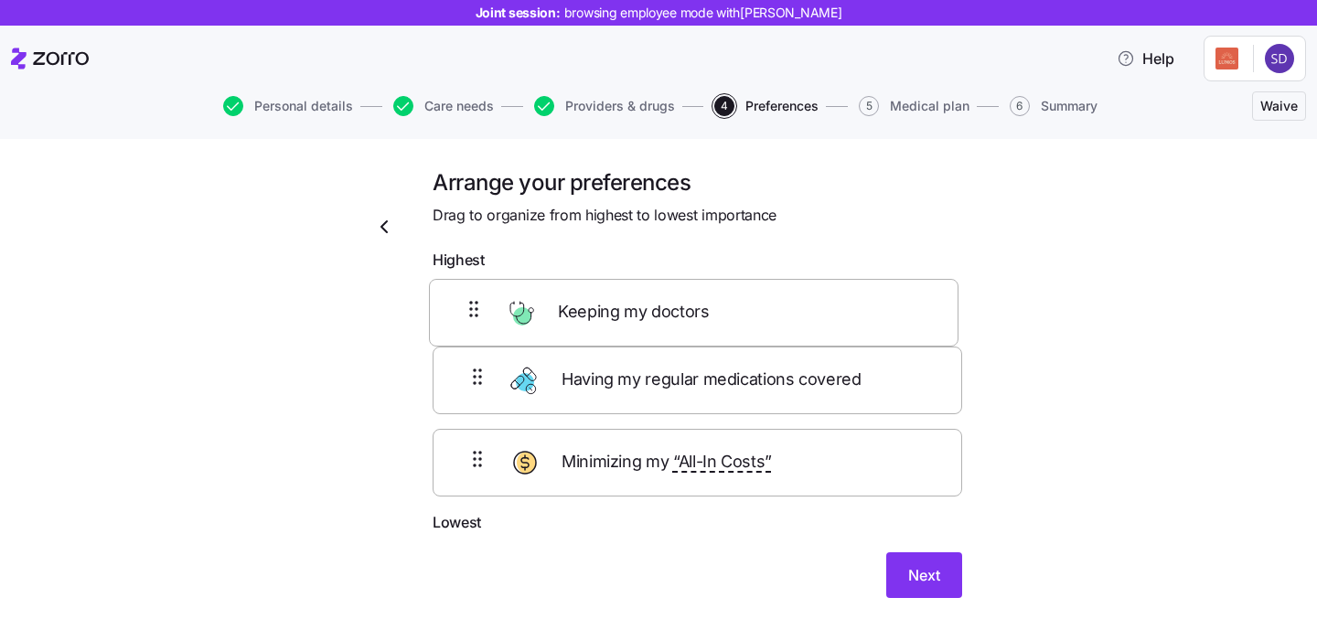
drag, startPoint x: 852, startPoint y: 395, endPoint x: 850, endPoint y: 307, distance: 87.9
click at [850, 307] on div "Having my regular medications covered Keeping my doctors Minimizing my “All-In …" at bounding box center [698, 395] width 530 height 232
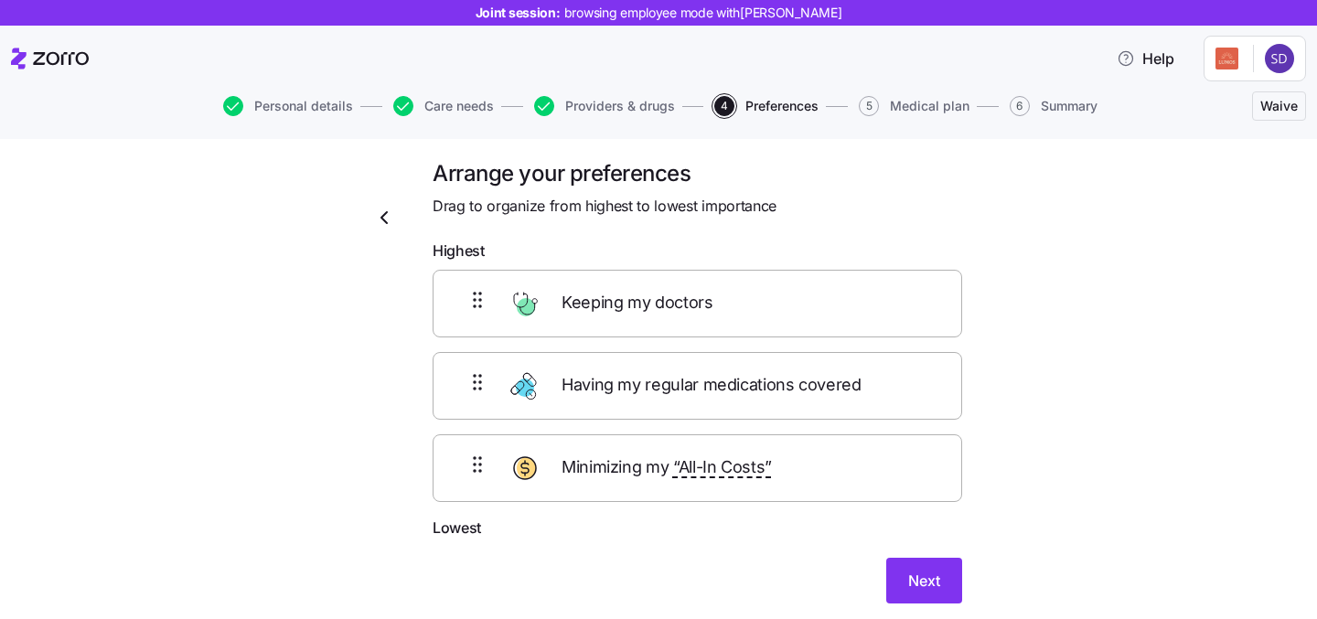
scroll to position [22, 0]
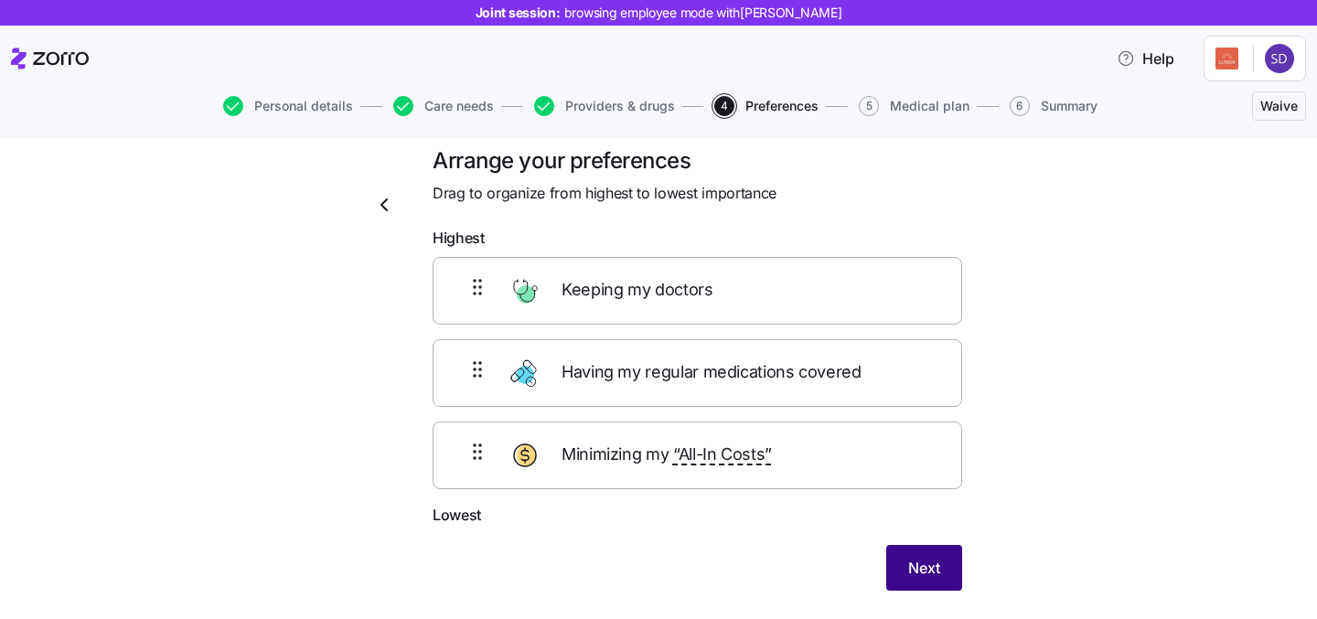
click at [920, 567] on span "Next" at bounding box center [924, 568] width 32 height 22
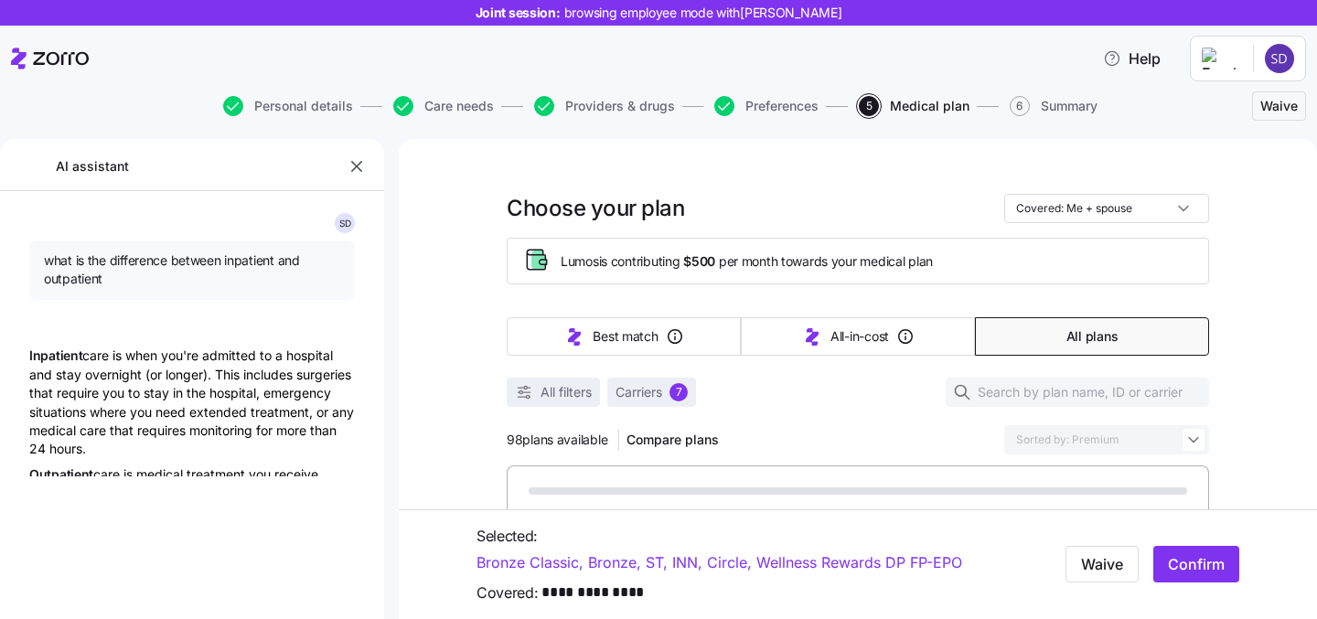
type textarea "x"
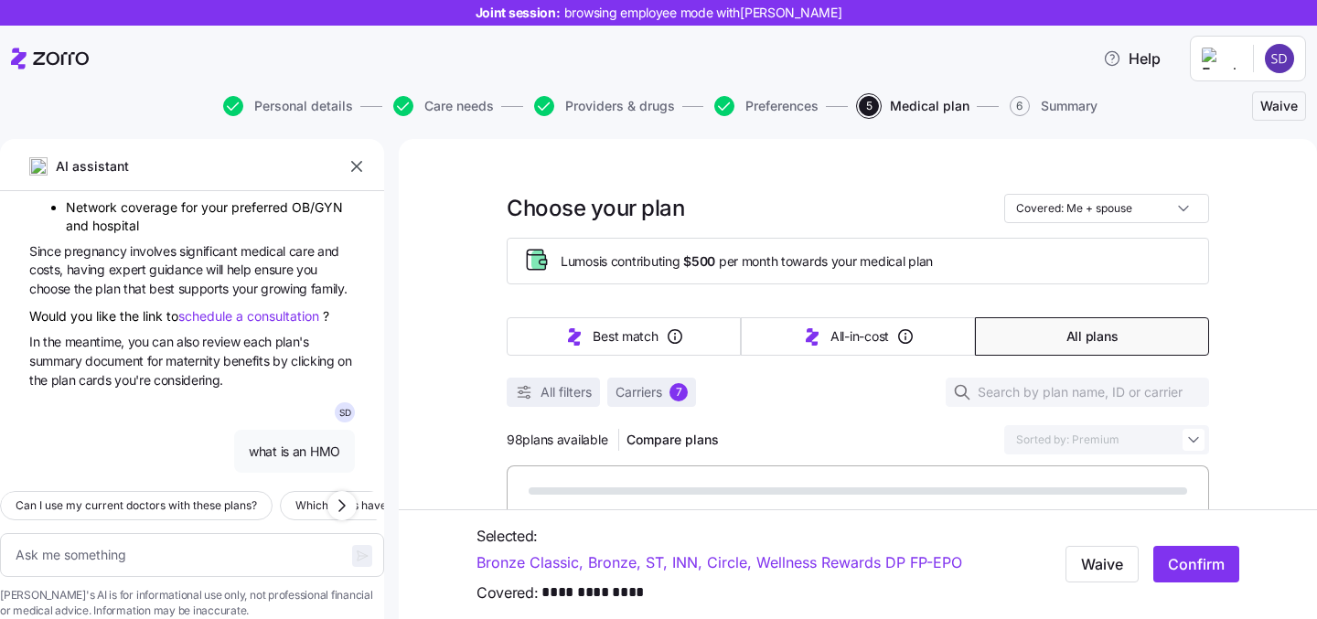
scroll to position [9711, 0]
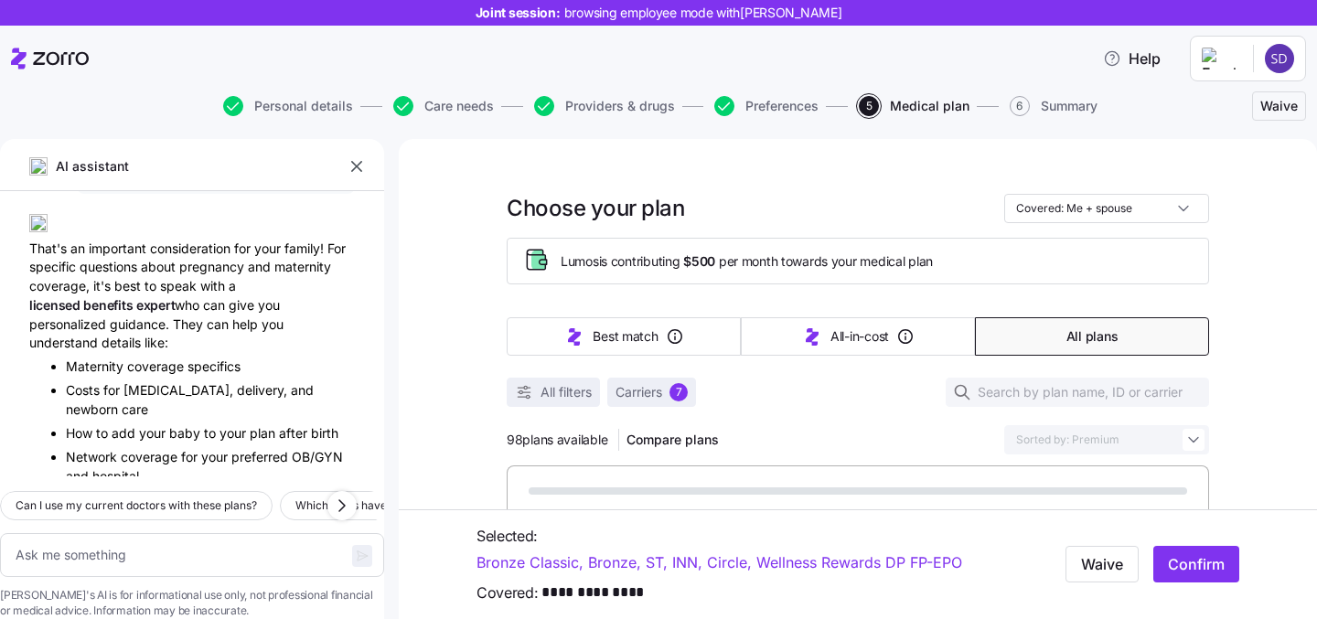
click at [359, 162] on icon "button" at bounding box center [357, 166] width 18 height 18
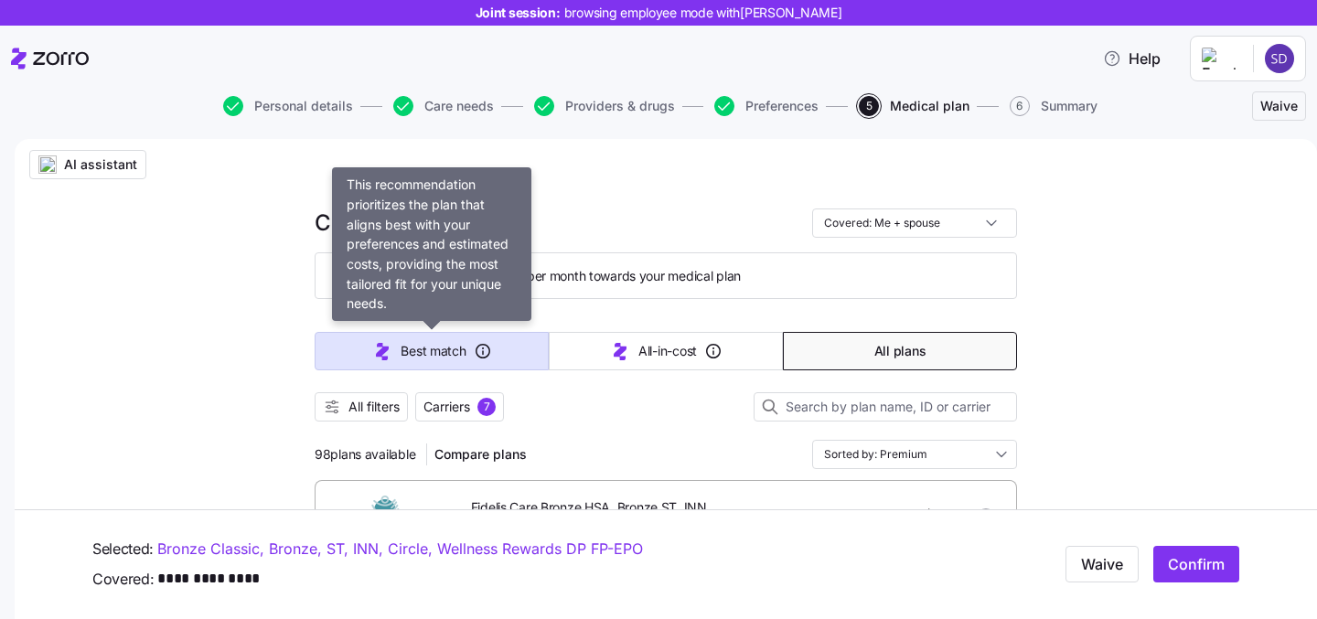
click at [468, 350] on button "Best match" at bounding box center [432, 351] width 234 height 38
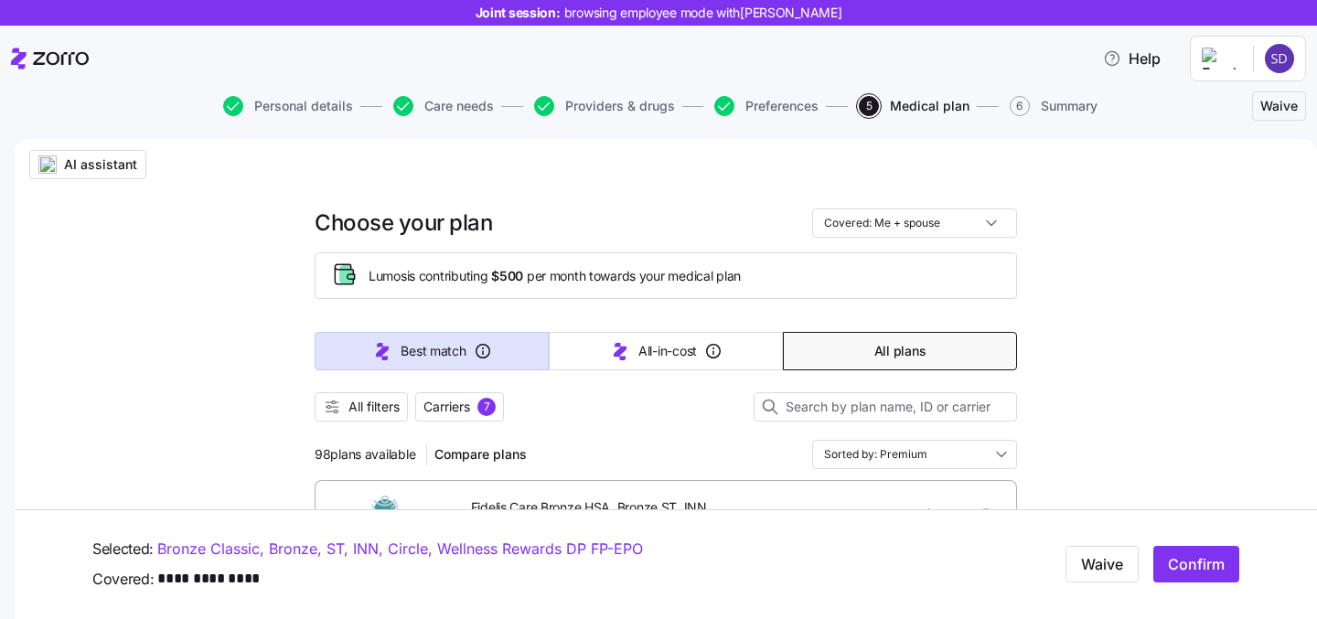
type input "Sorted by: Best match"
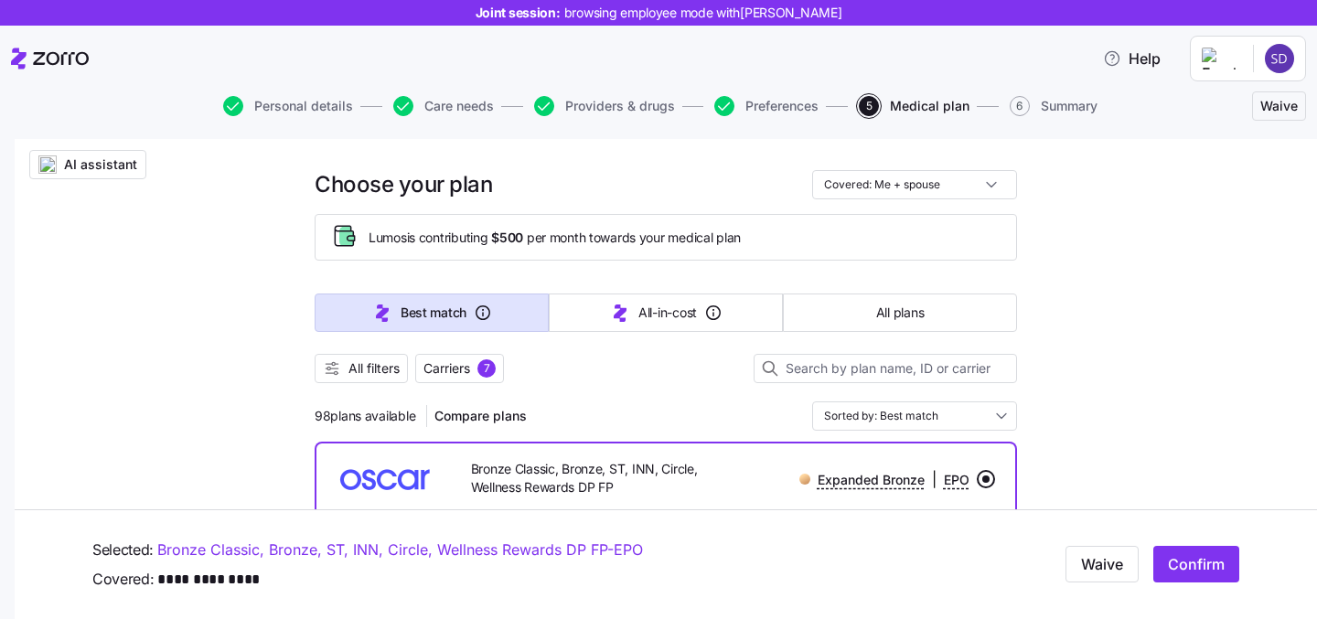
scroll to position [38, 0]
drag, startPoint x: 308, startPoint y: 415, endPoint x: 415, endPoint y: 413, distance: 107.1
click at [415, 413] on span "98 plans available" at bounding box center [365, 417] width 101 height 18
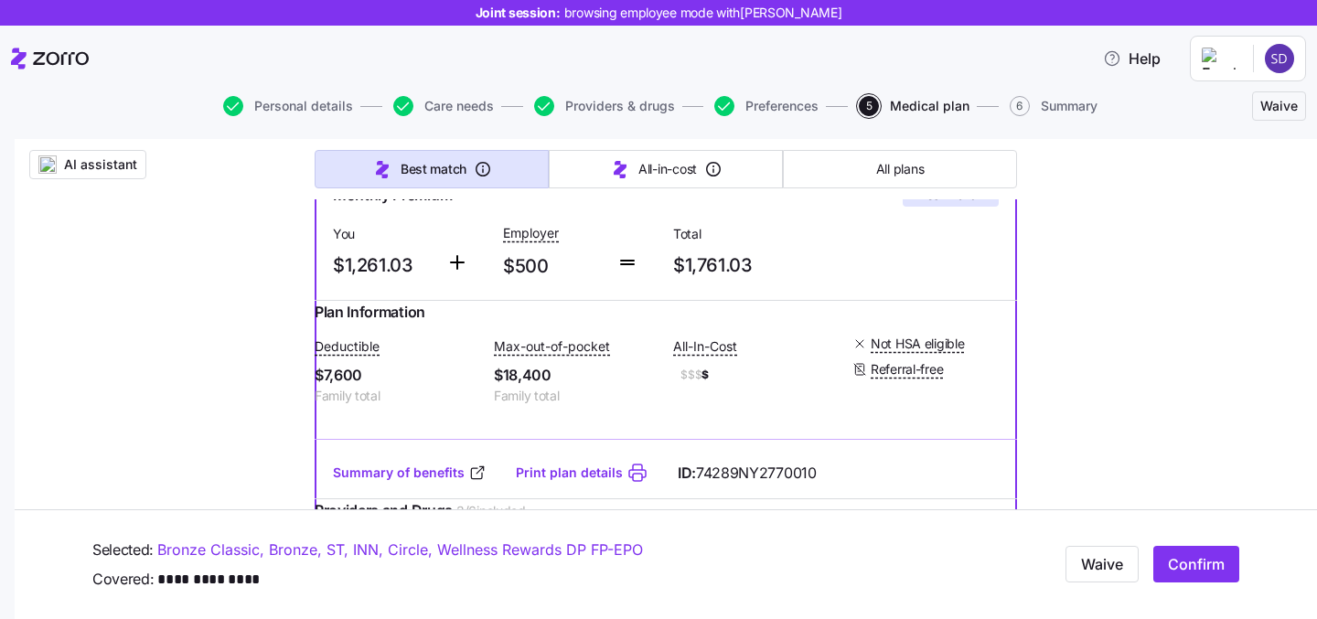
scroll to position [413, 0]
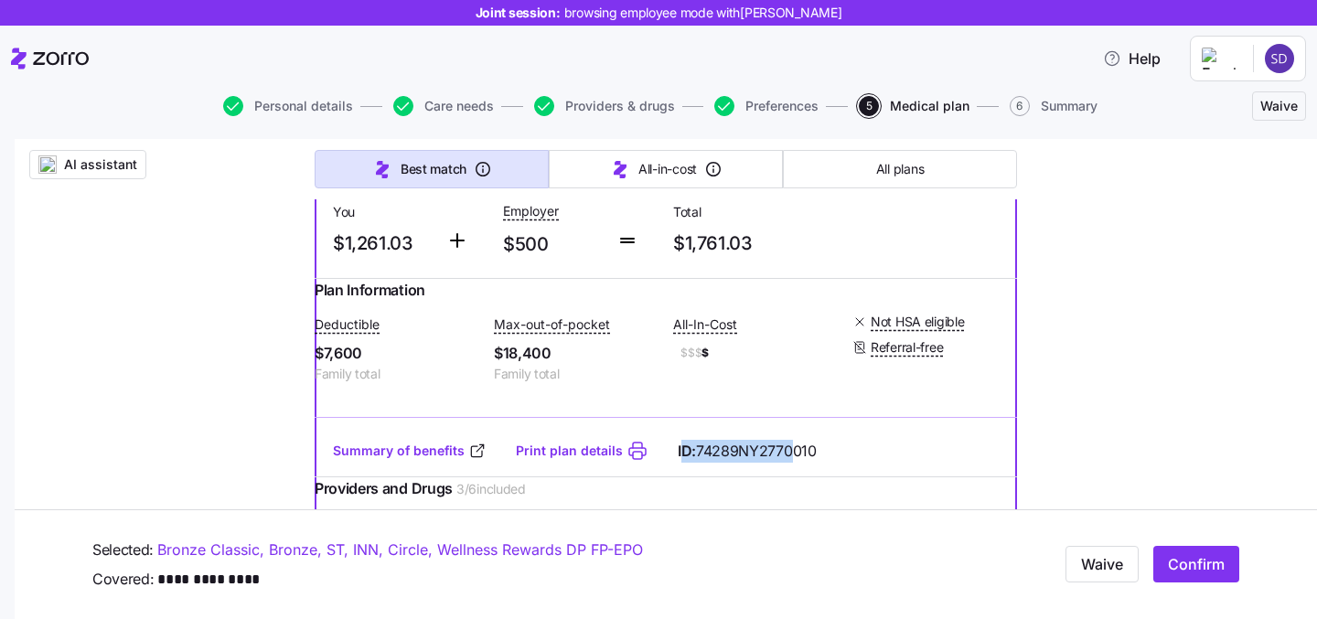
drag, startPoint x: 681, startPoint y: 478, endPoint x: 791, endPoint y: 477, distance: 110.7
click at [791, 463] on span "ID: 74289NY2770010" at bounding box center [747, 451] width 139 height 23
click at [845, 466] on div "Summary of benefits Print plan details ID: 74289NY2770010" at bounding box center [666, 451] width 702 height 52
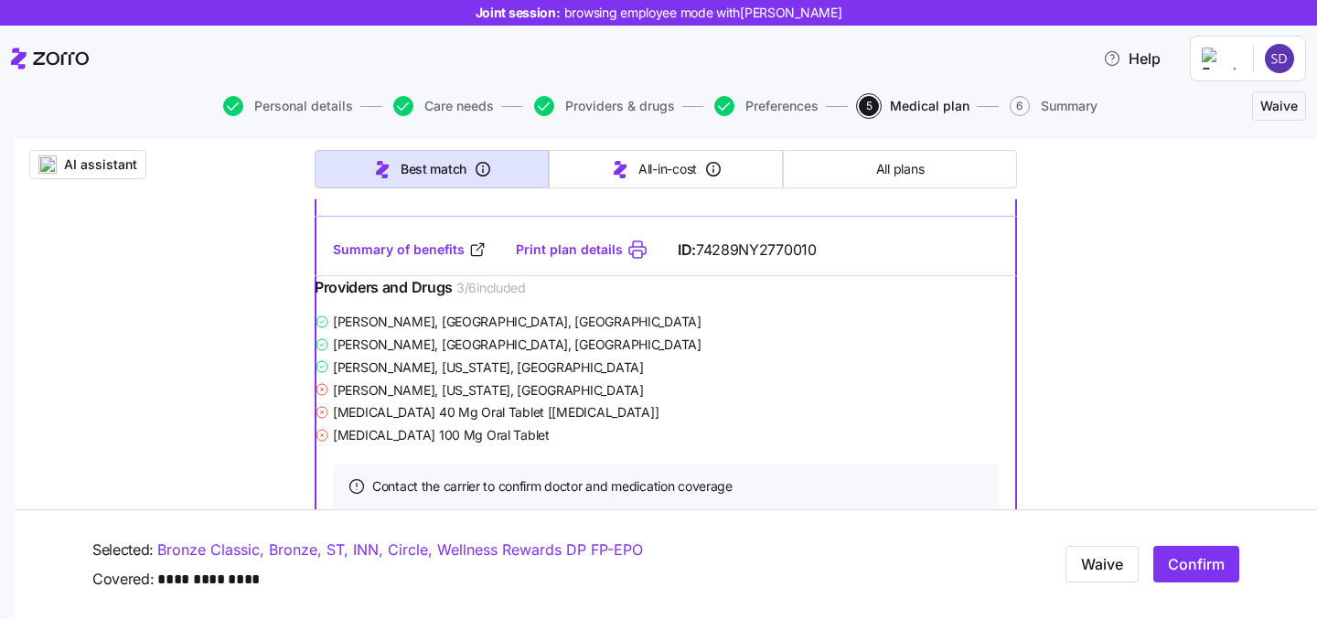
scroll to position [538, 0]
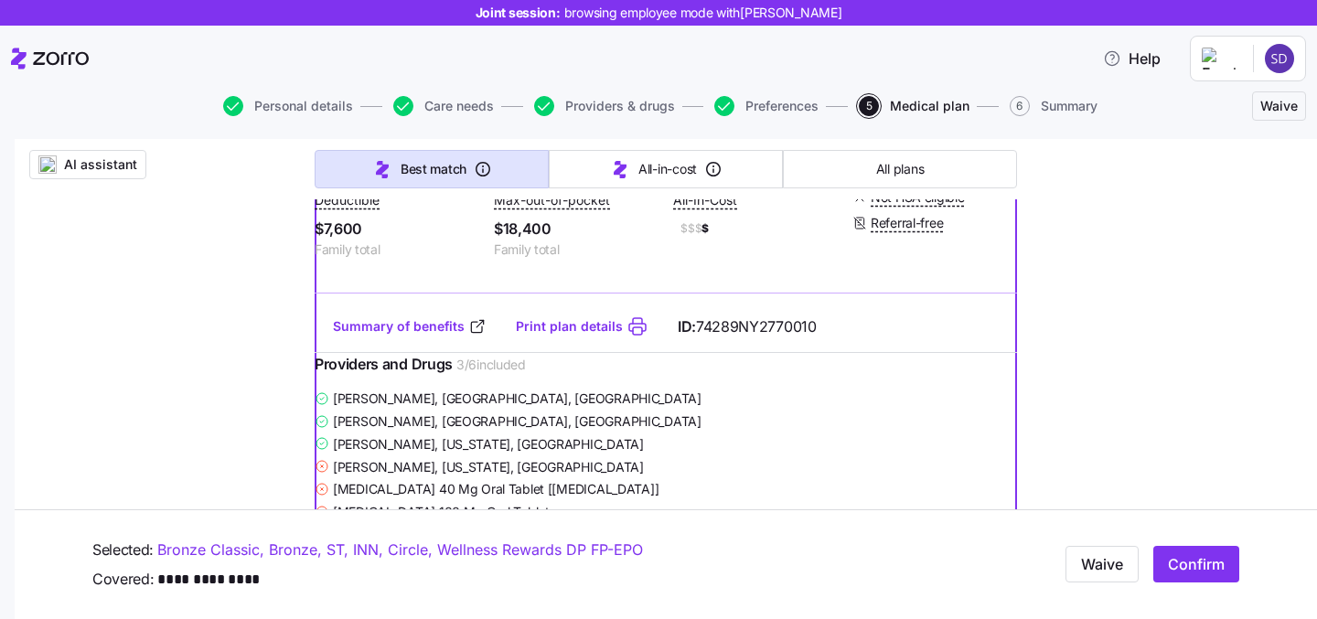
click at [745, 338] on span "74289NY2770010" at bounding box center [756, 327] width 121 height 23
click at [778, 387] on div "Providers and Drugs 3 / 6 included" at bounding box center [666, 370] width 702 height 34
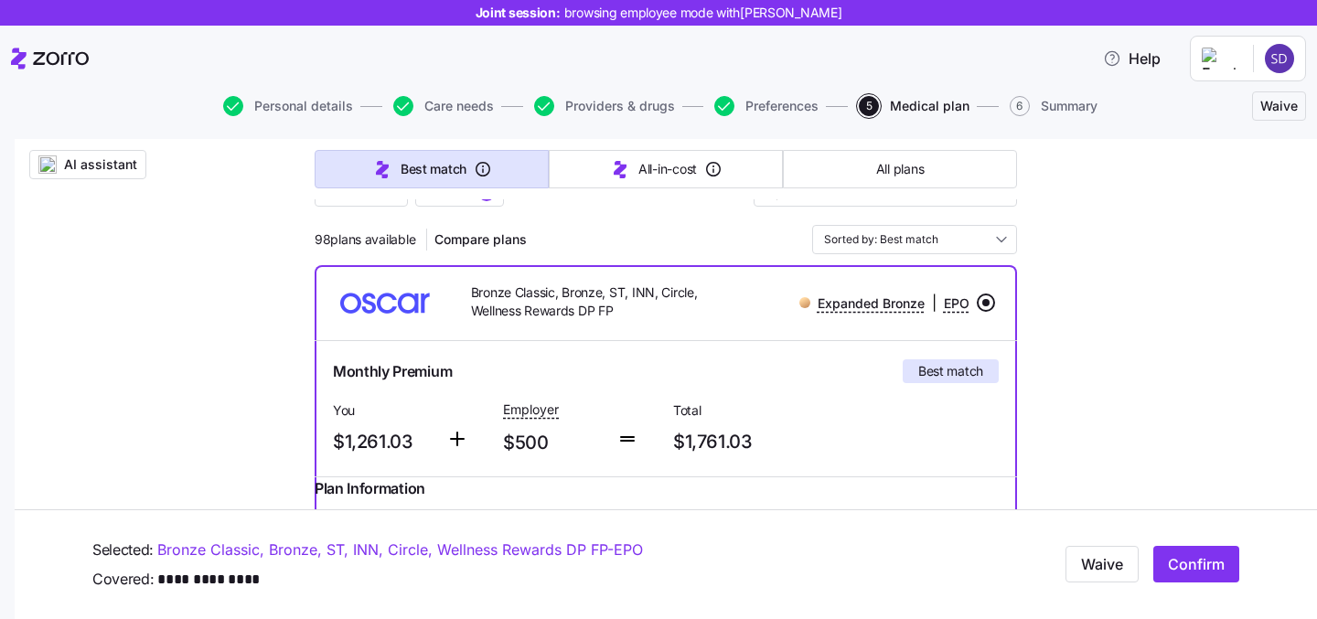
scroll to position [165, 0]
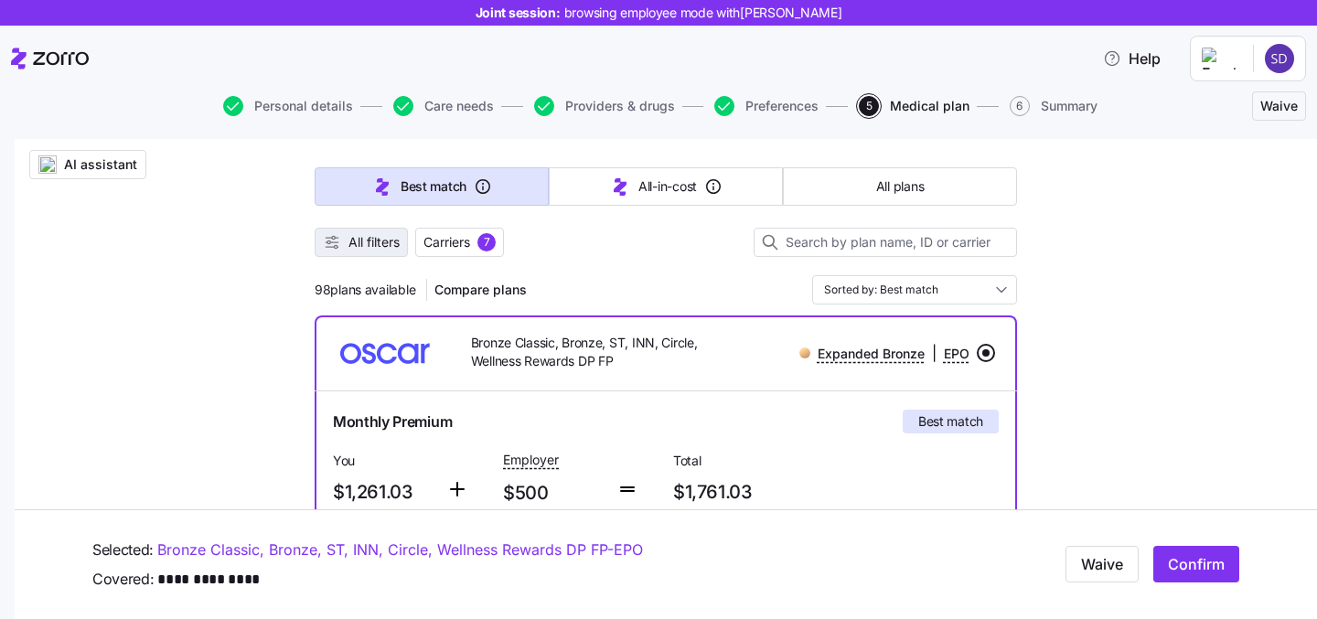
click at [352, 239] on span "All filters" at bounding box center [373, 242] width 51 height 18
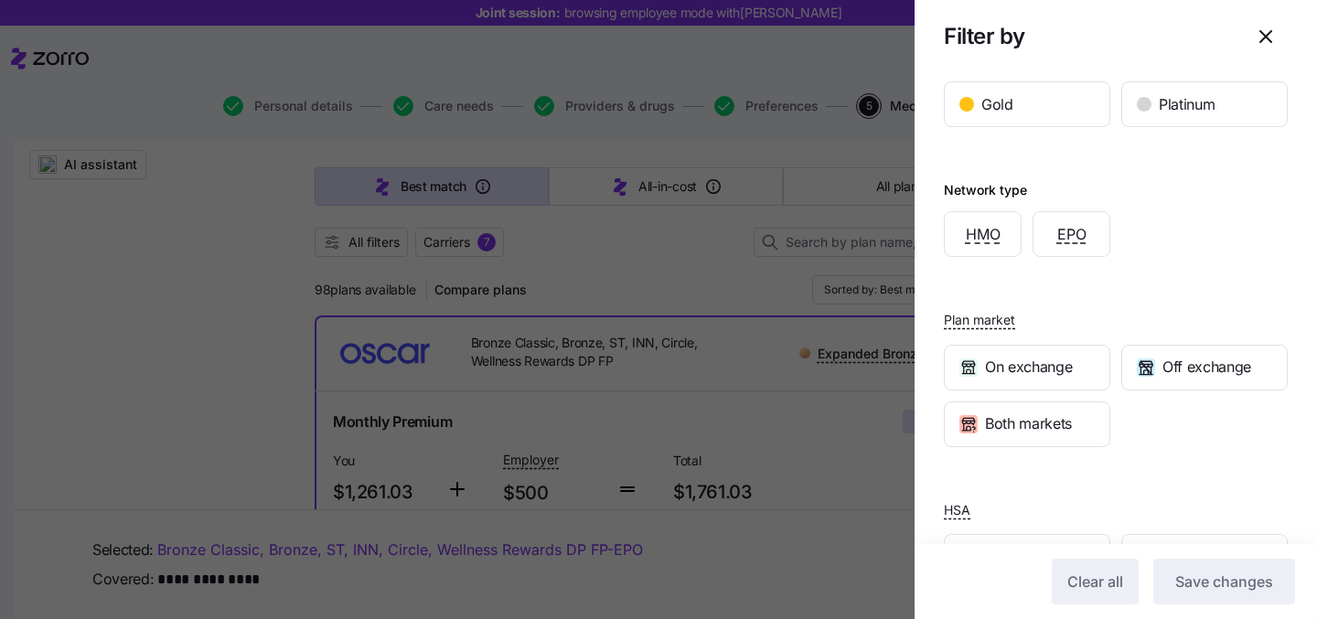
scroll to position [420, 0]
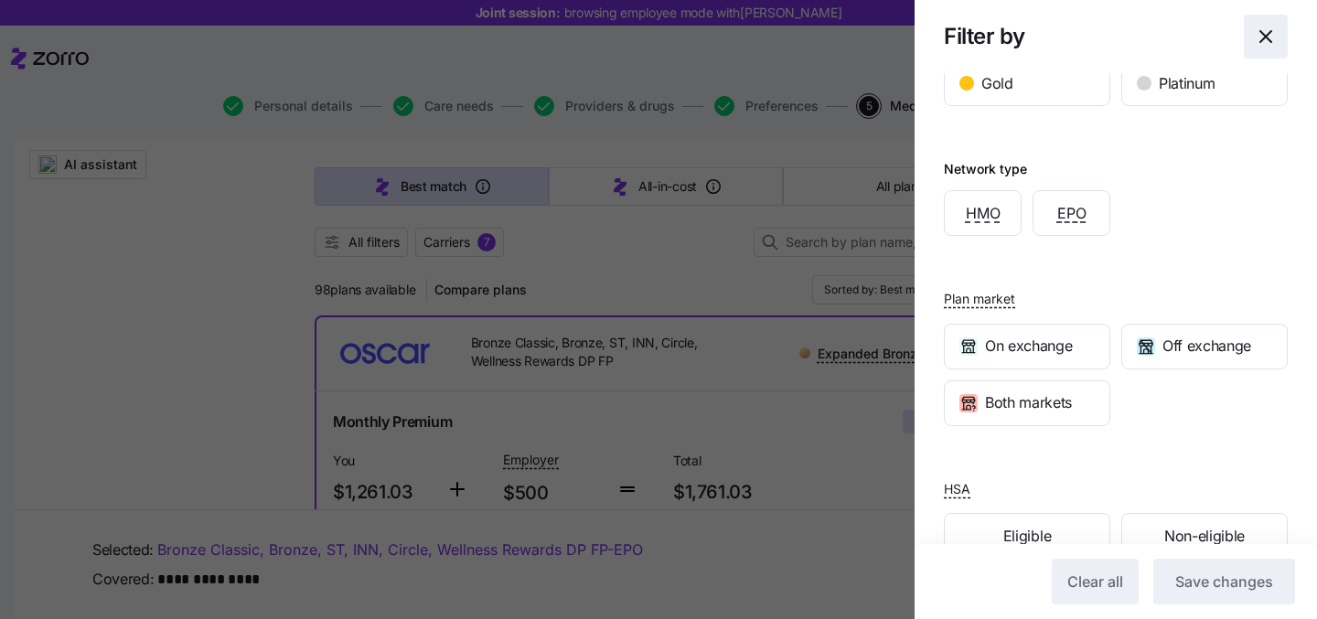
click at [1266, 32] on icon "button" at bounding box center [1266, 37] width 22 height 22
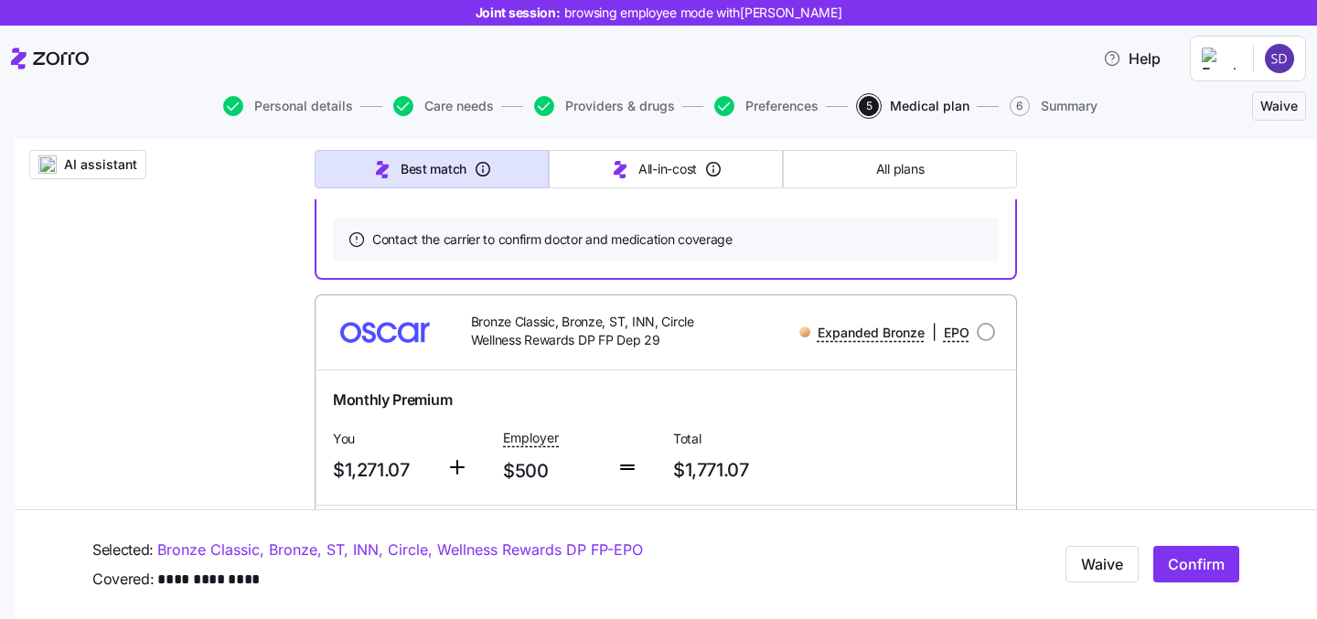
scroll to position [967, 0]
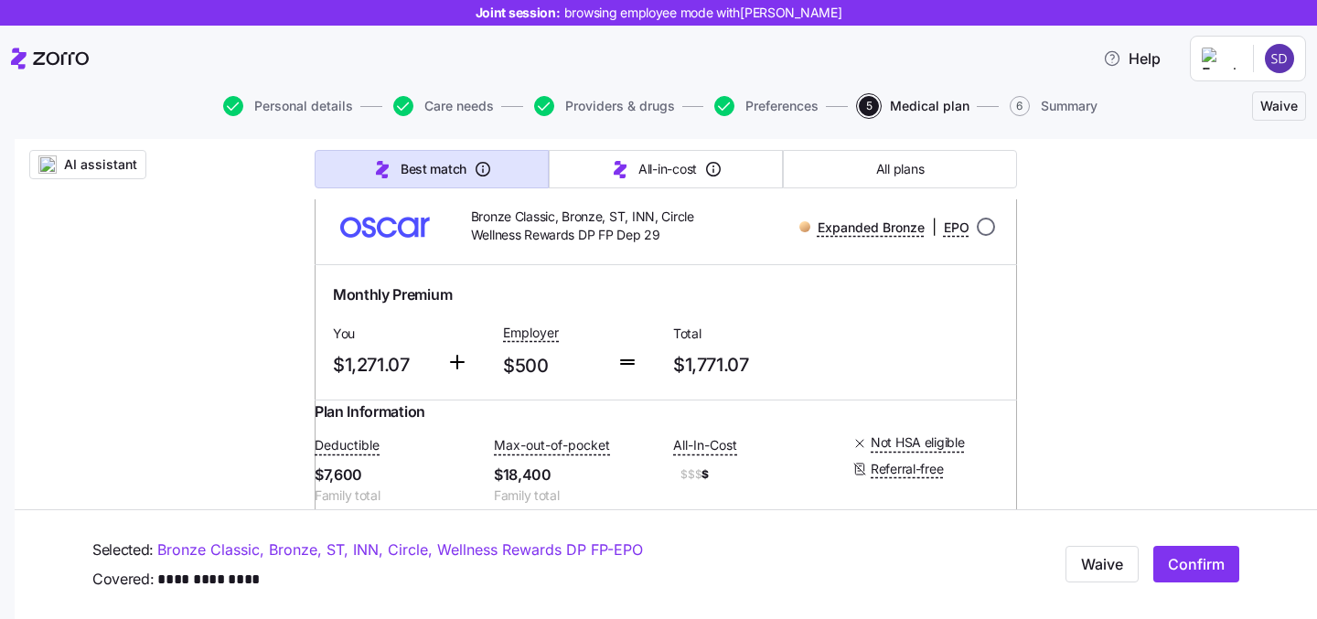
click at [981, 236] on input "radio" at bounding box center [986, 227] width 18 height 18
radio input "true"
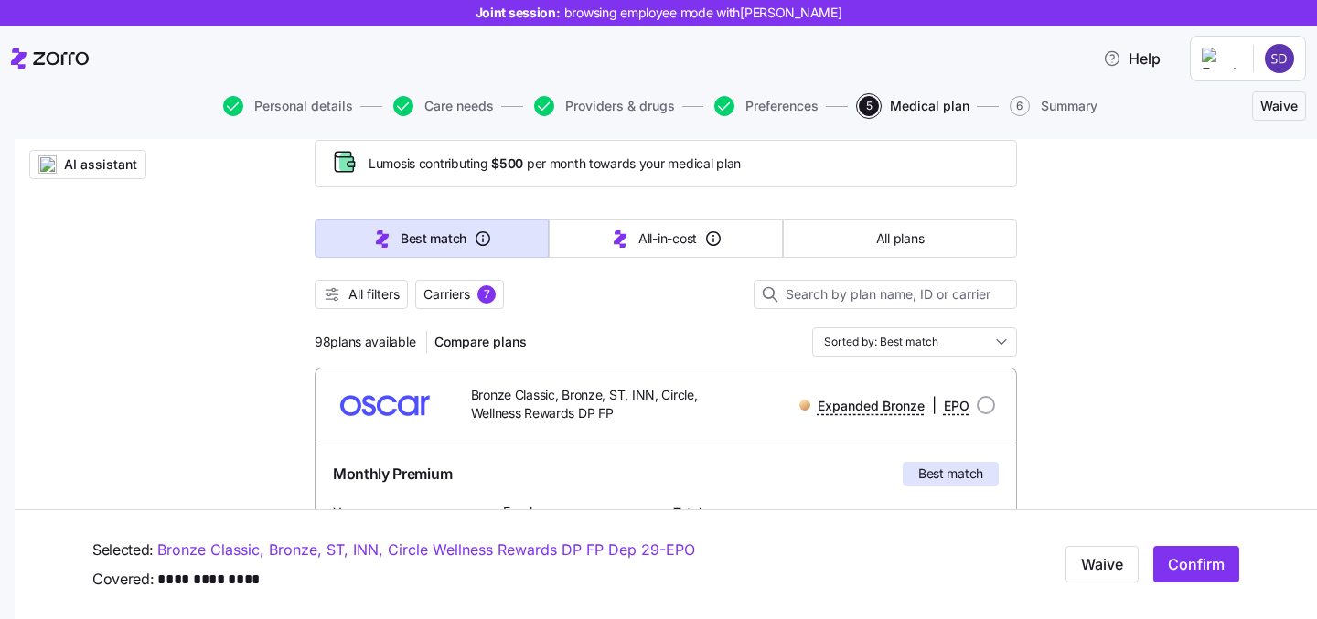
scroll to position [70, 0]
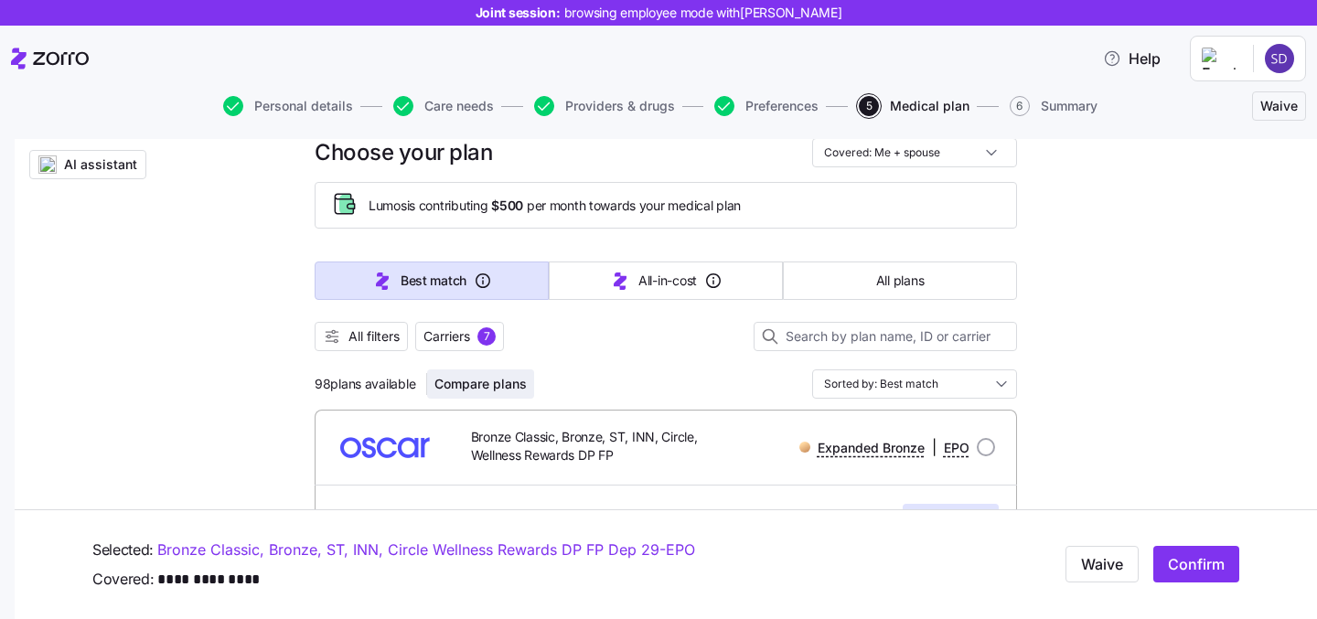
click at [494, 379] on span "Compare plans" at bounding box center [480, 384] width 92 height 18
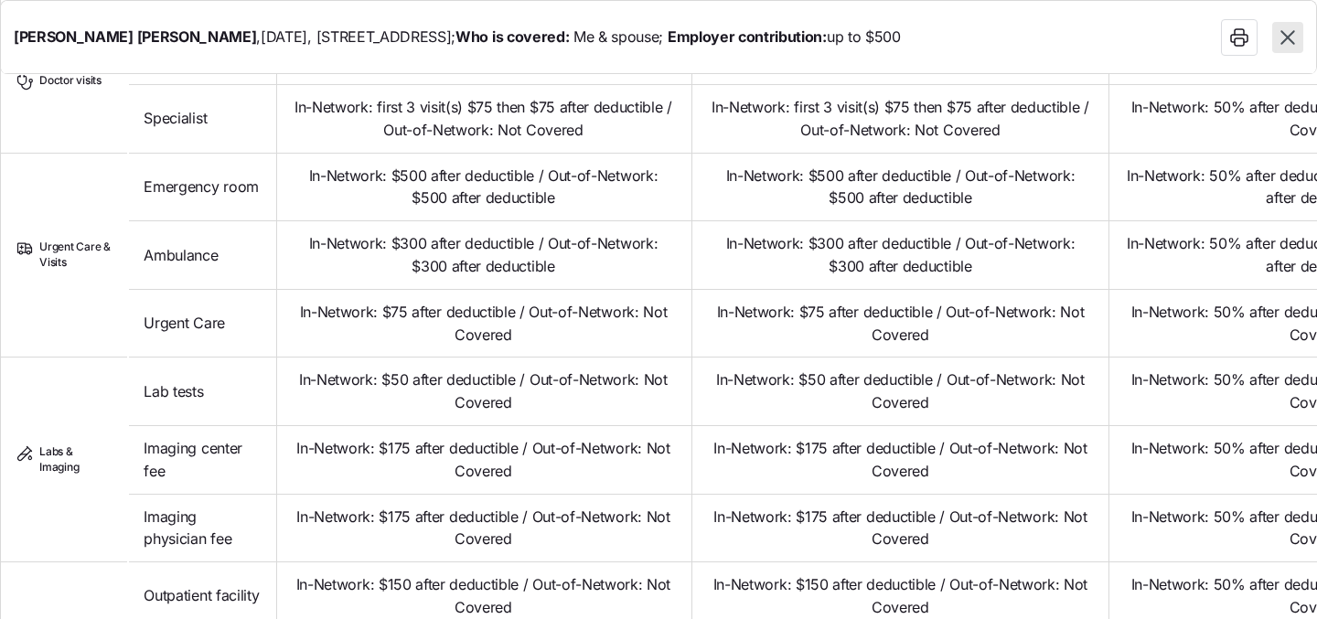
scroll to position [880, 0]
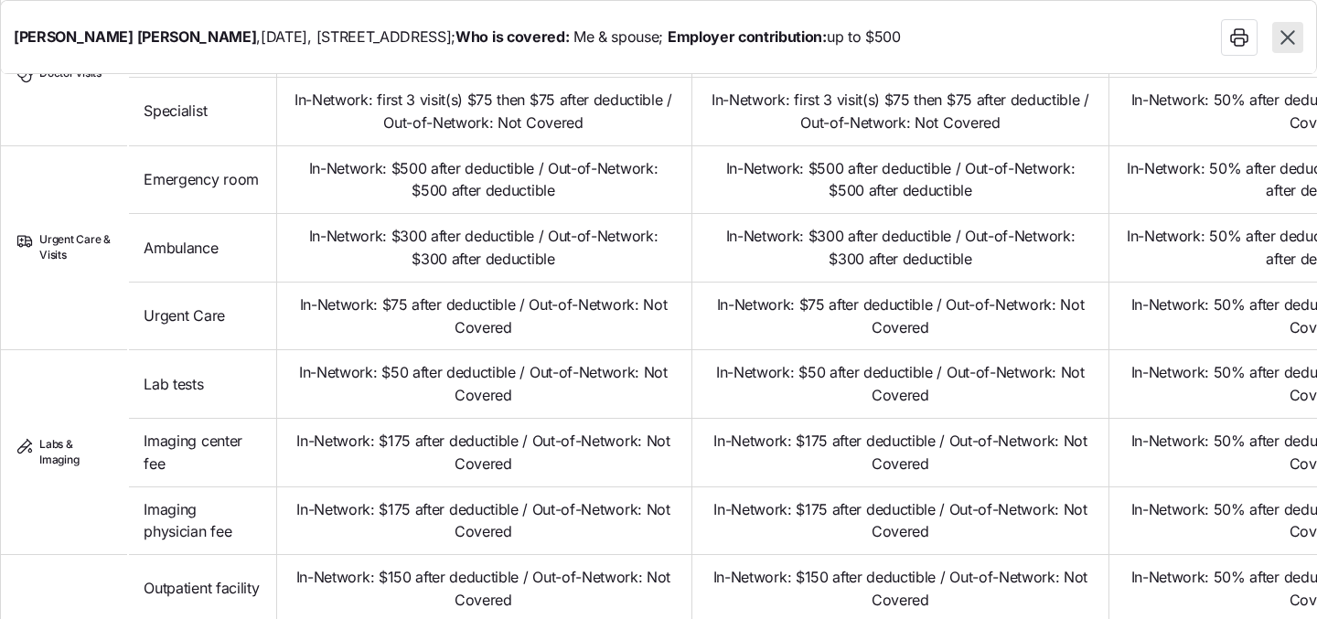
click at [1287, 38] on icon "button" at bounding box center [1288, 37] width 14 height 14
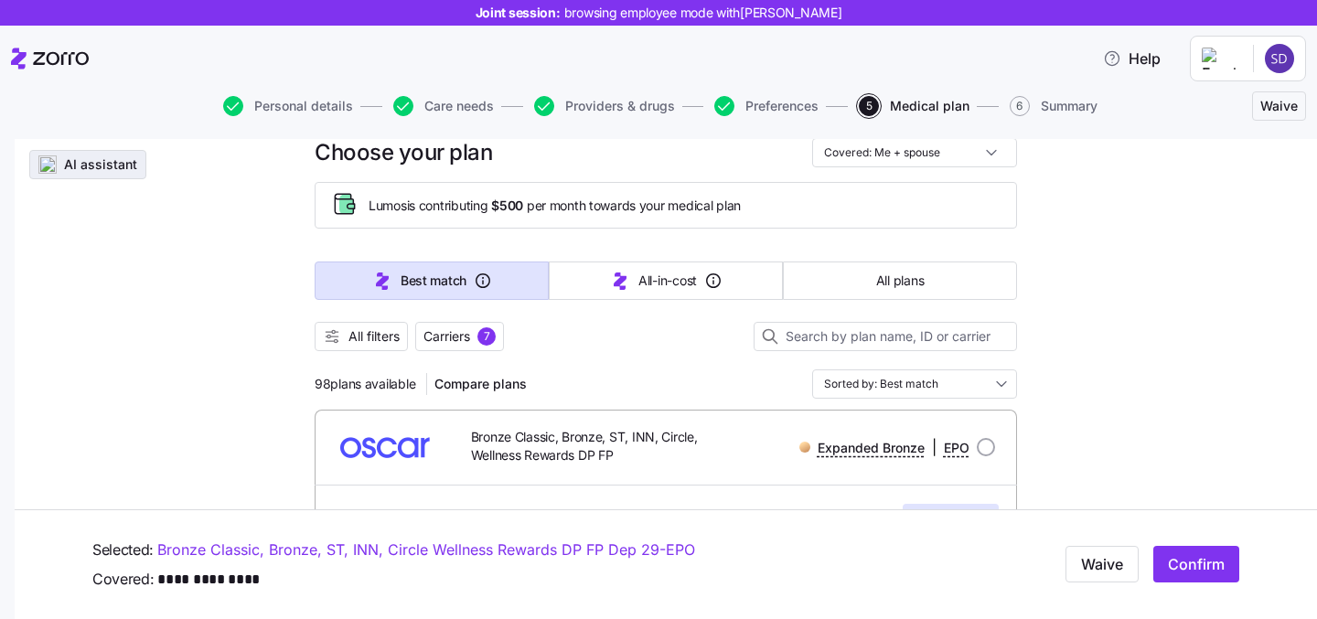
click at [100, 174] on button "AI assistant" at bounding box center [87, 164] width 117 height 29
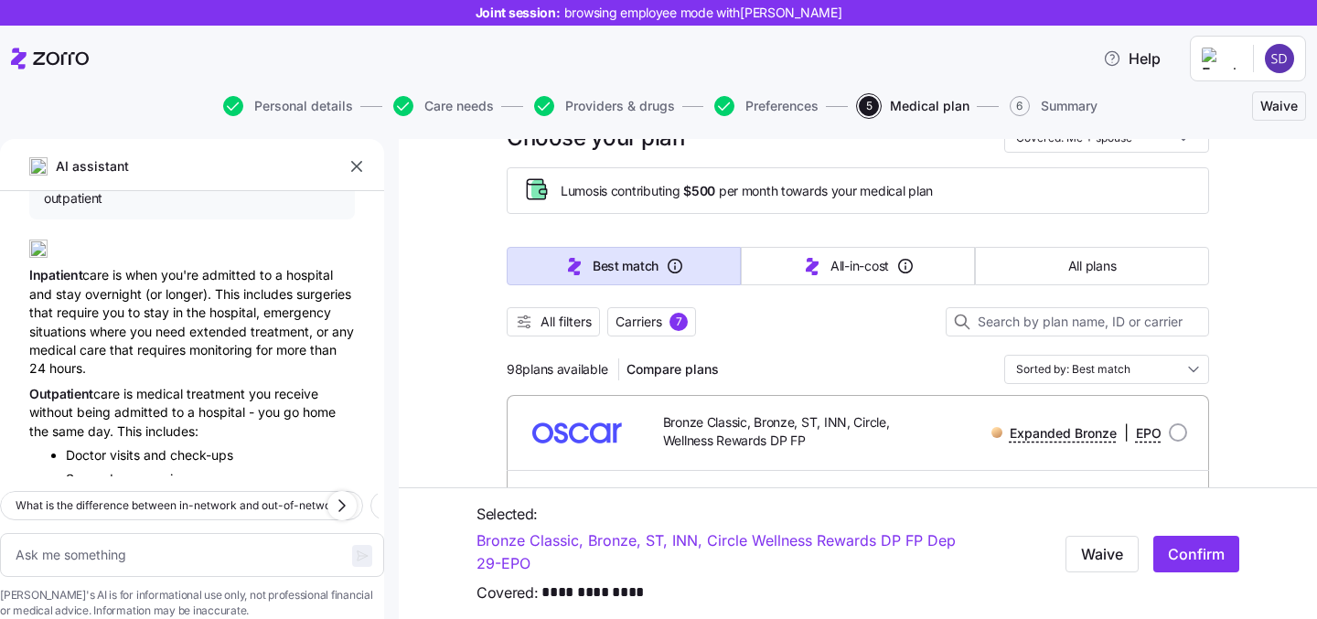
scroll to position [84, 0]
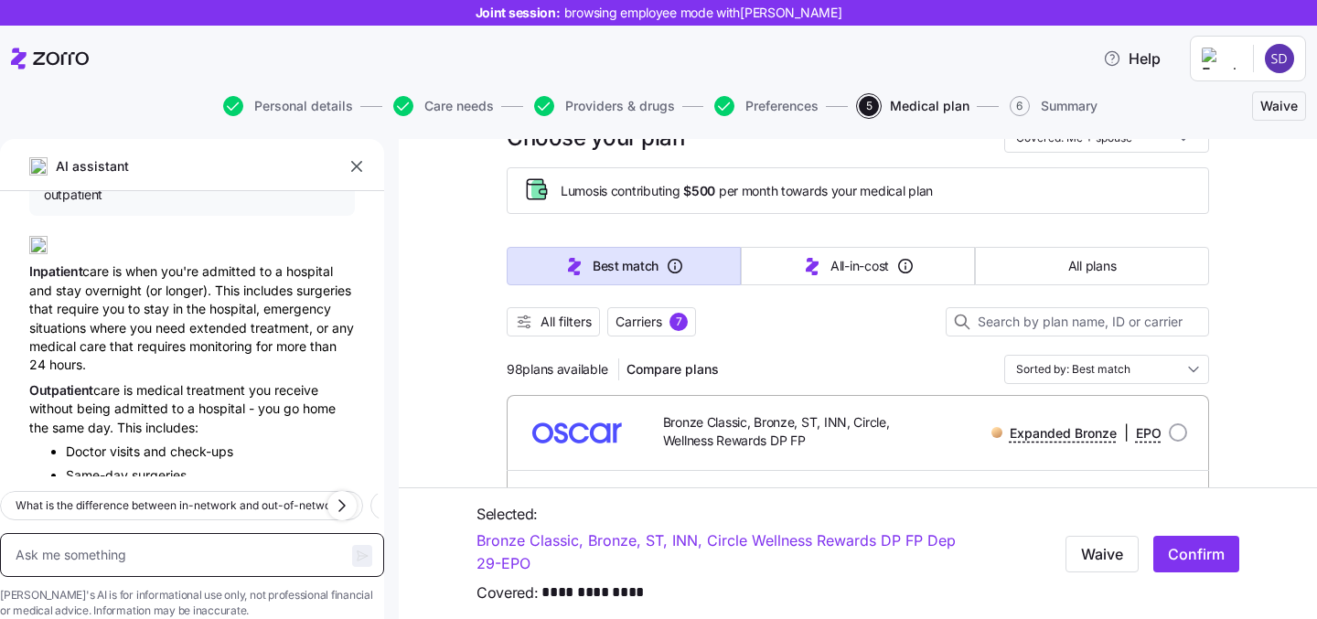
click at [162, 533] on textarea at bounding box center [192, 555] width 384 height 44
type textarea "x"
type textarea "w"
type textarea "x"
type textarea "wha"
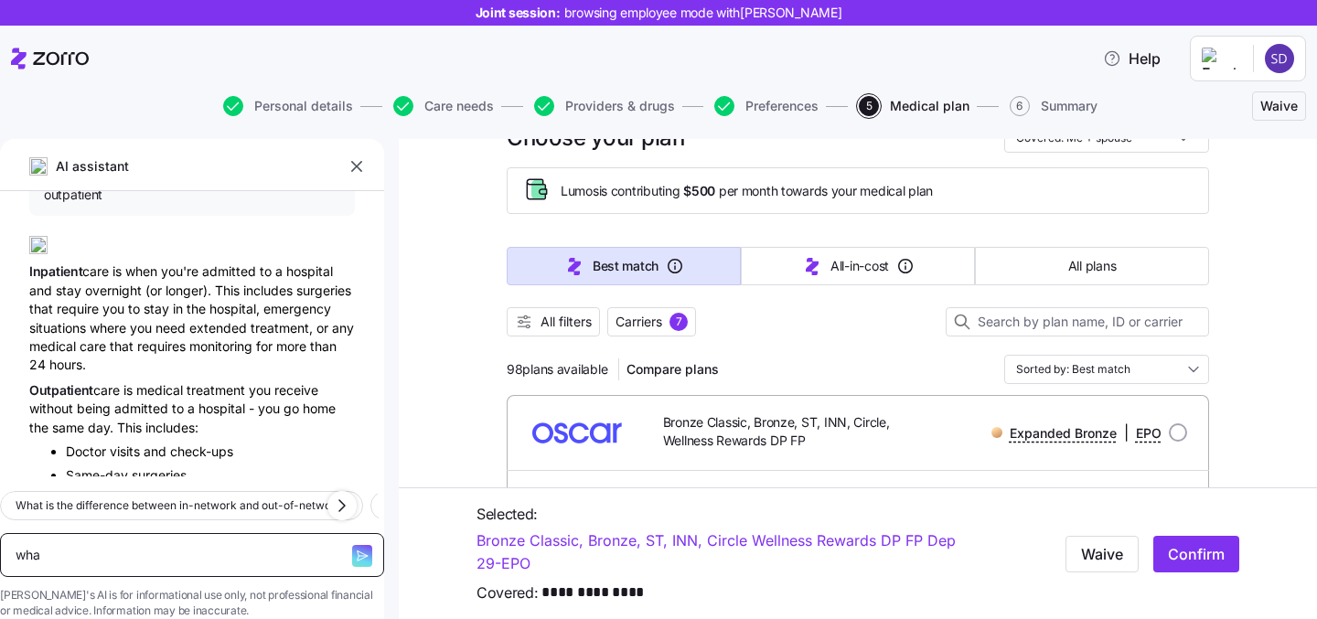
type textarea "x"
type textarea "what"
type textarea "x"
type textarea "what"
type textarea "x"
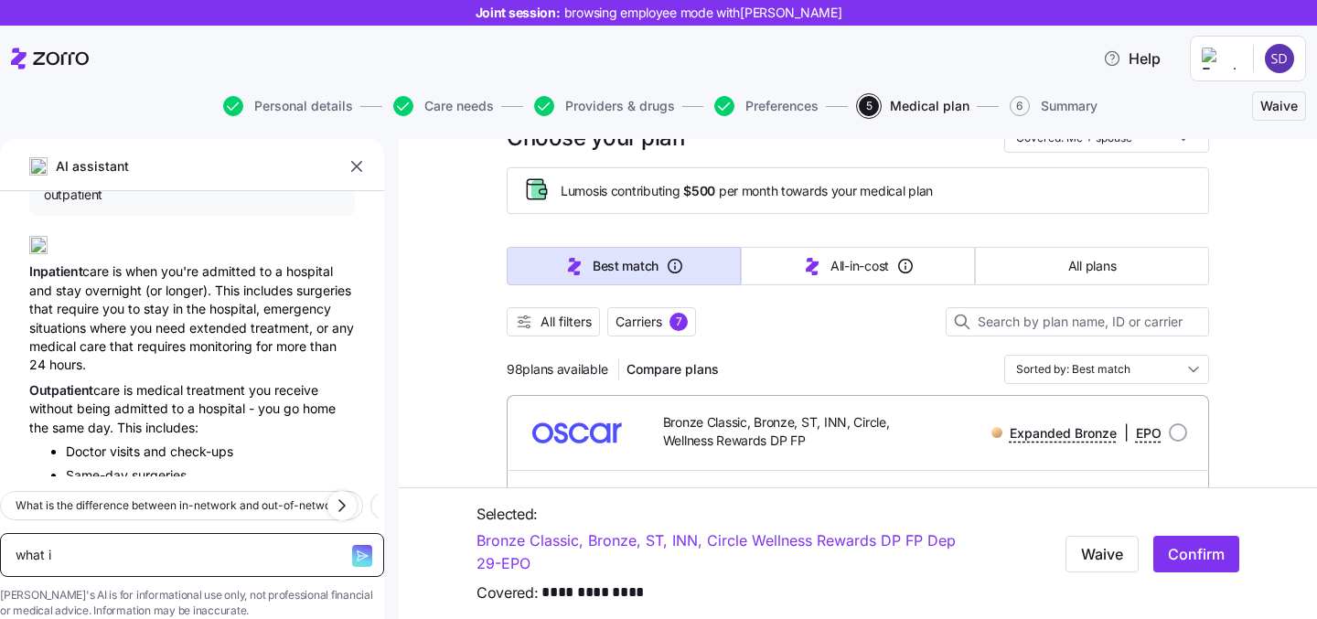
type textarea "what is"
type textarea "x"
type textarea "what is"
type textarea "x"
type textarea "what is t"
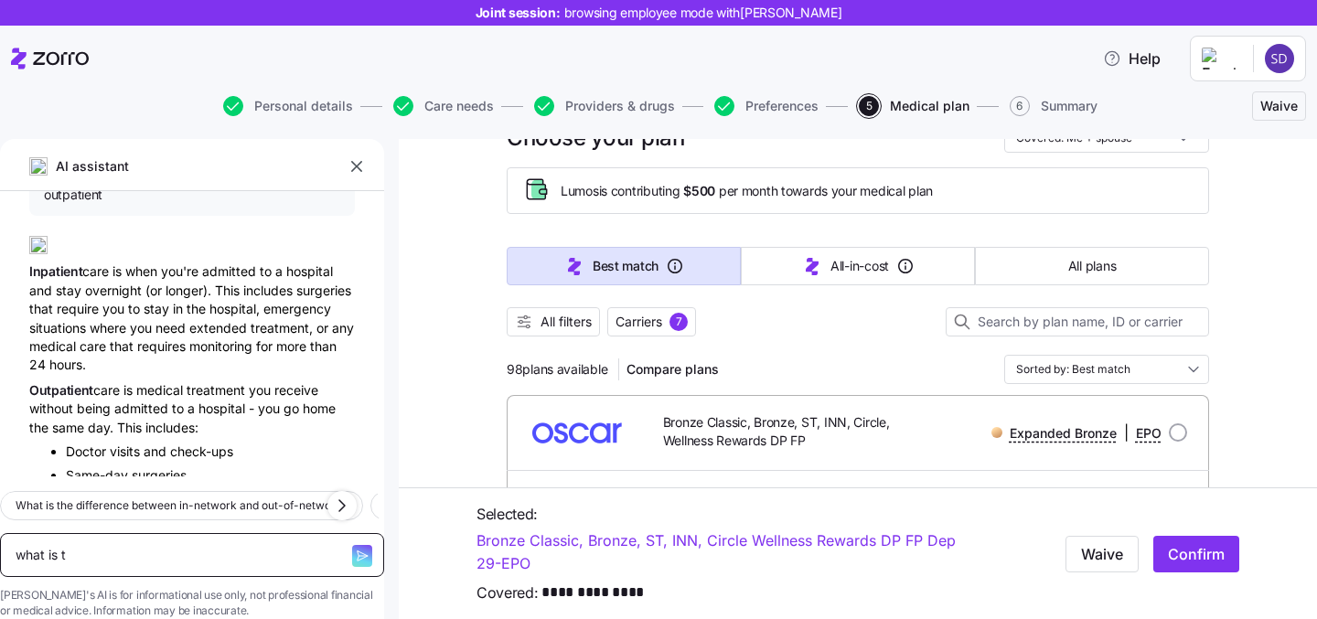
type textarea "x"
type textarea "what is th"
type textarea "x"
type textarea "what is the"
type textarea "x"
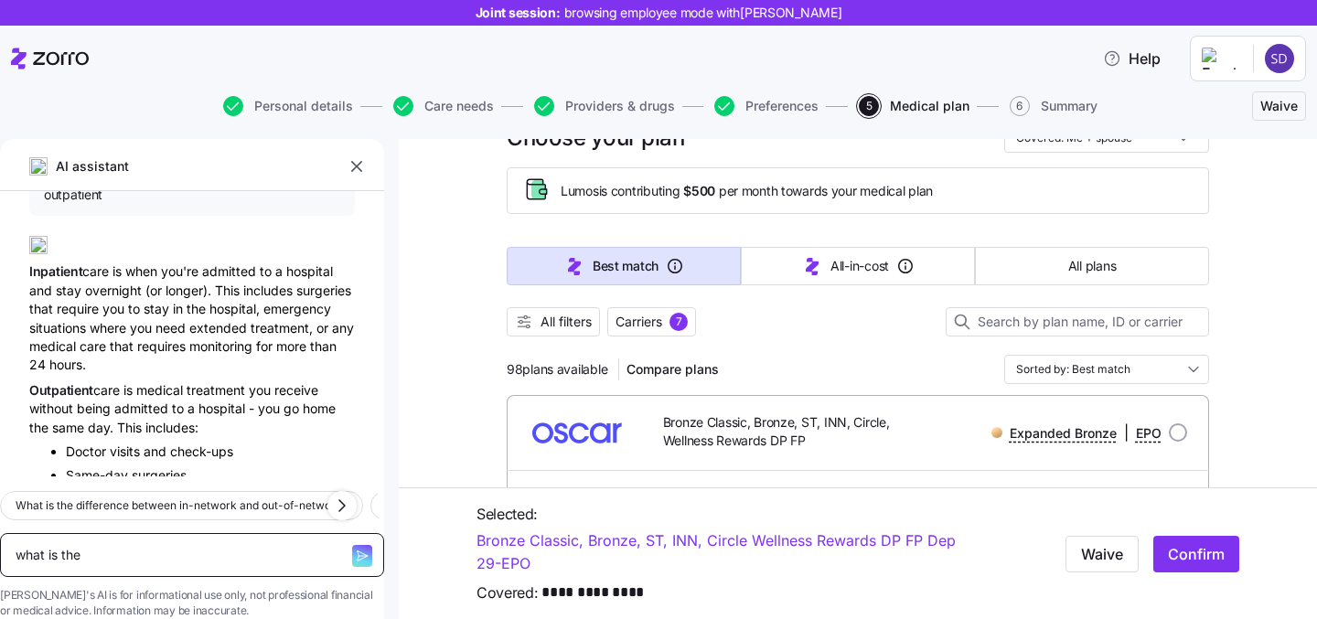
type textarea "what is the"
type textarea "x"
type textarea "what is the d"
type textarea "x"
type textarea "what is the di"
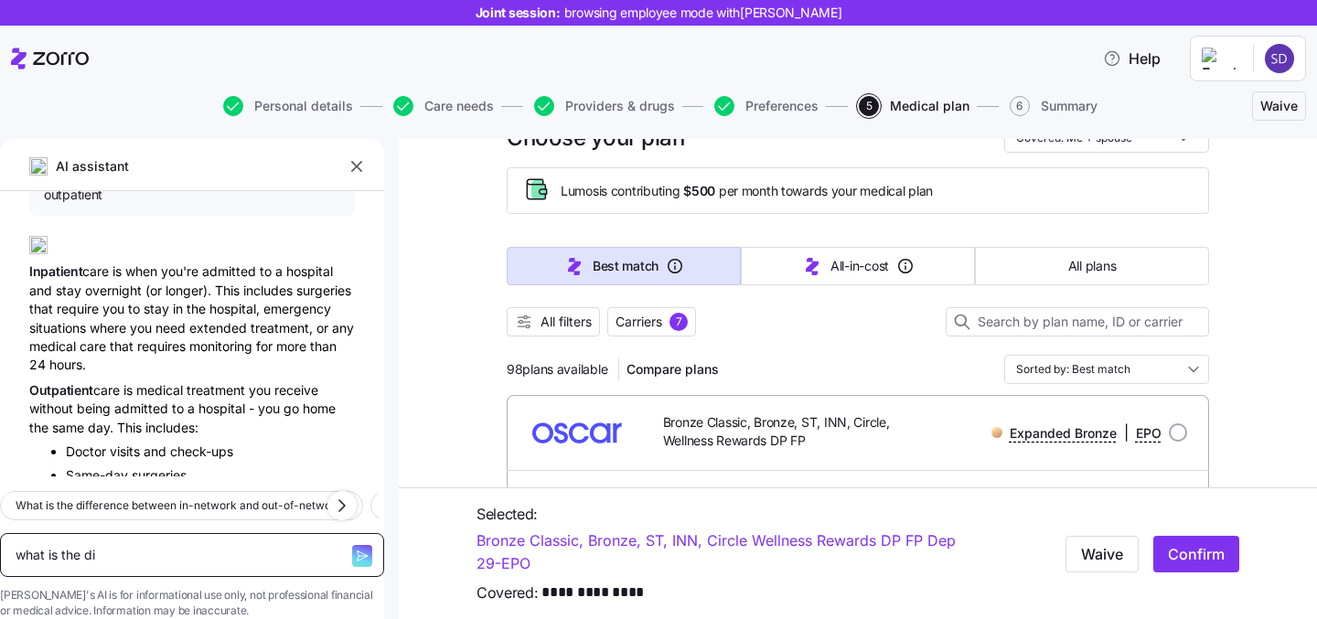
type textarea "x"
type textarea "what is the dif"
type textarea "x"
type textarea "what is the diff"
type textarea "x"
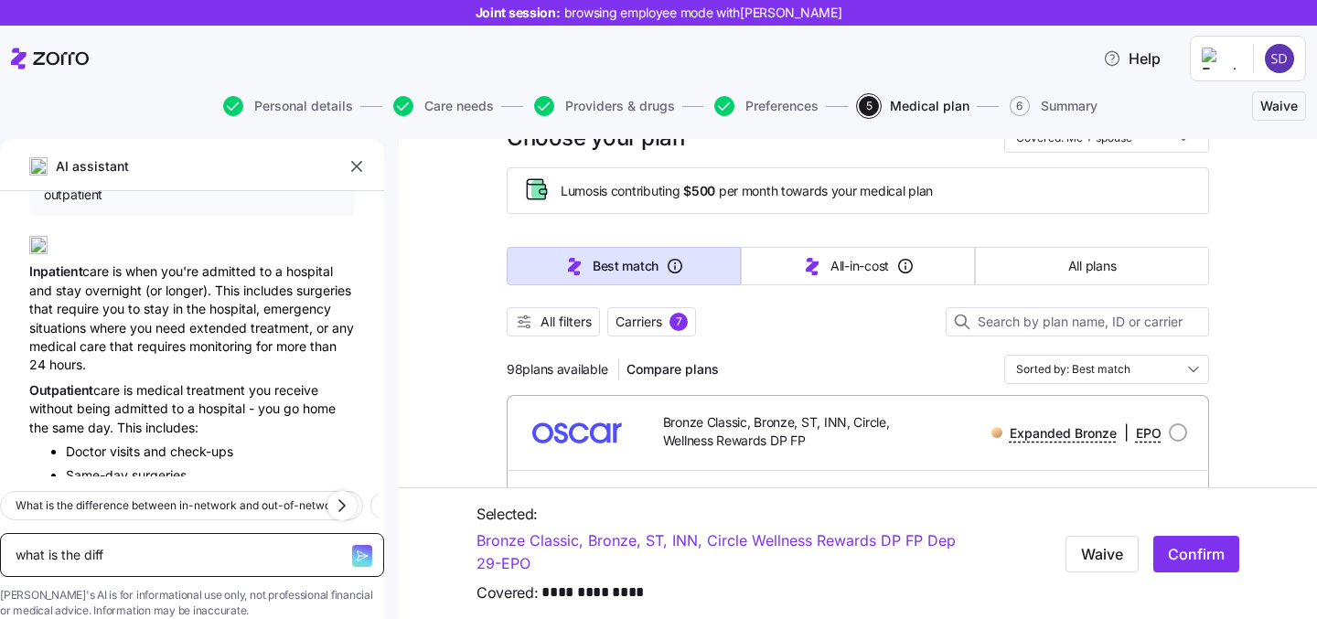
type textarea "what is the diffe"
type textarea "x"
type textarea "what is the differen"
type textarea "x"
type textarea "what is the differenc"
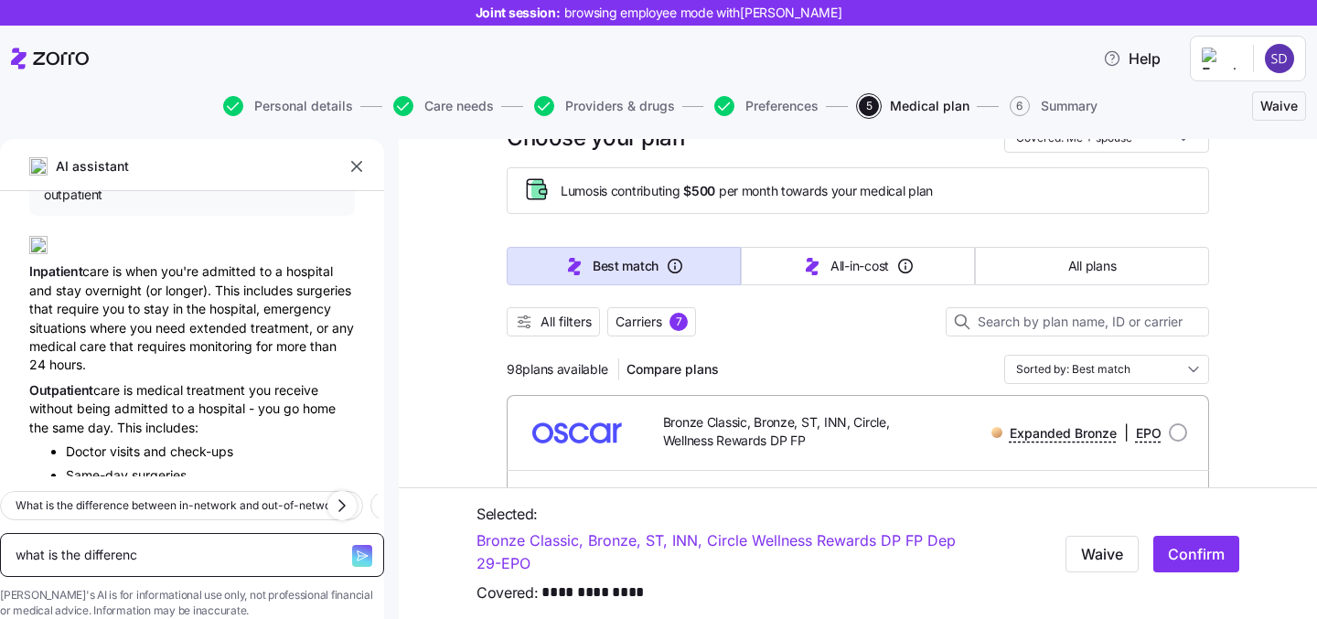
type textarea "x"
type textarea "what is the difference"
type textarea "x"
type textarea "what is the difference b"
type textarea "x"
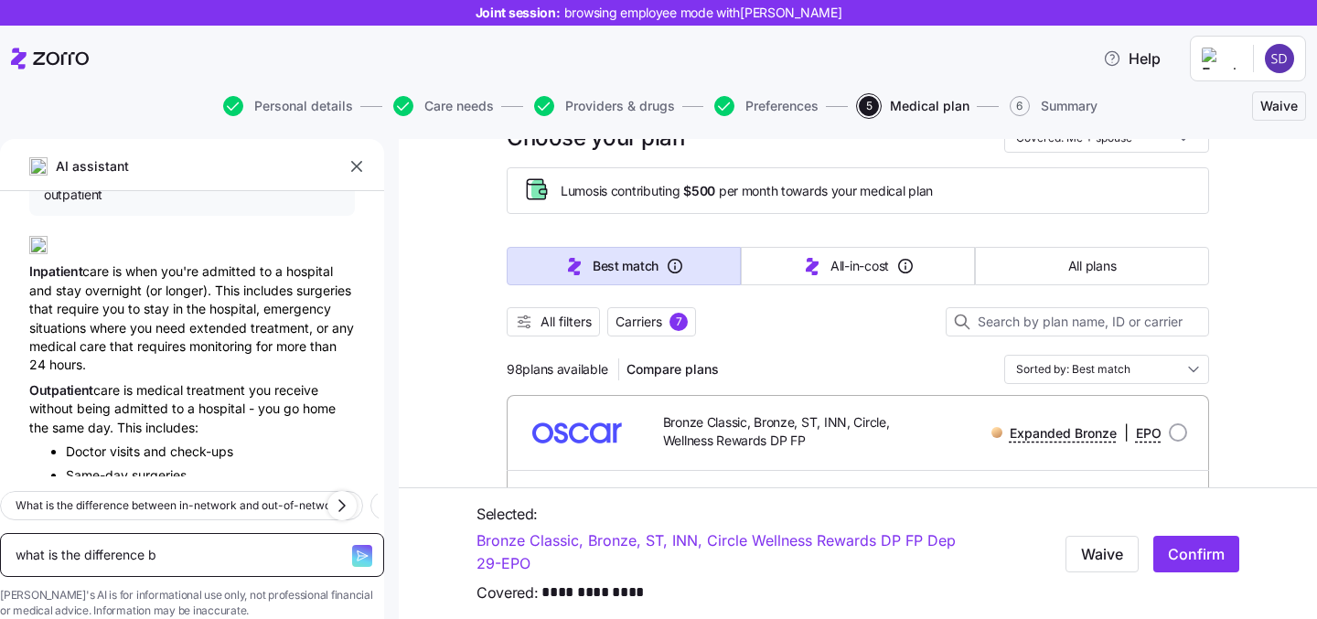
type textarea "what is the difference be"
type textarea "x"
type textarea "what is the difference bete"
type textarea "x"
type textarea "what is the difference betewe"
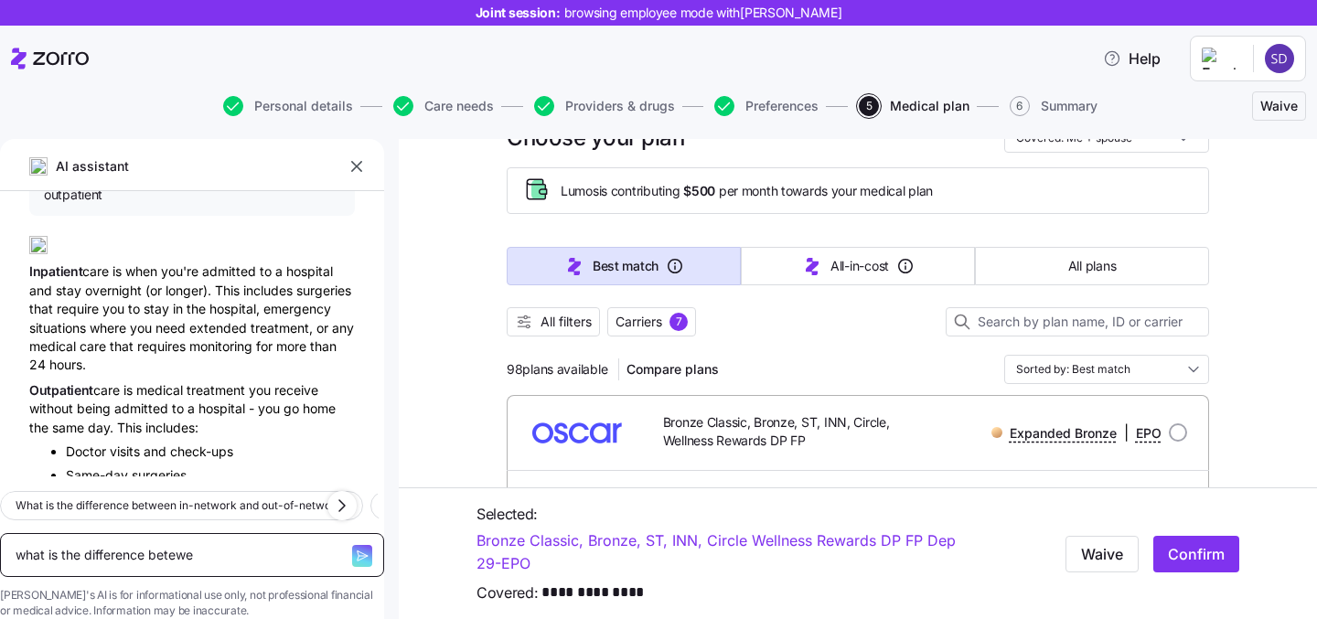
type textarea "x"
type textarea "what is the difference betewee"
type textarea "x"
type textarea "what is the difference beteween"
type textarea "x"
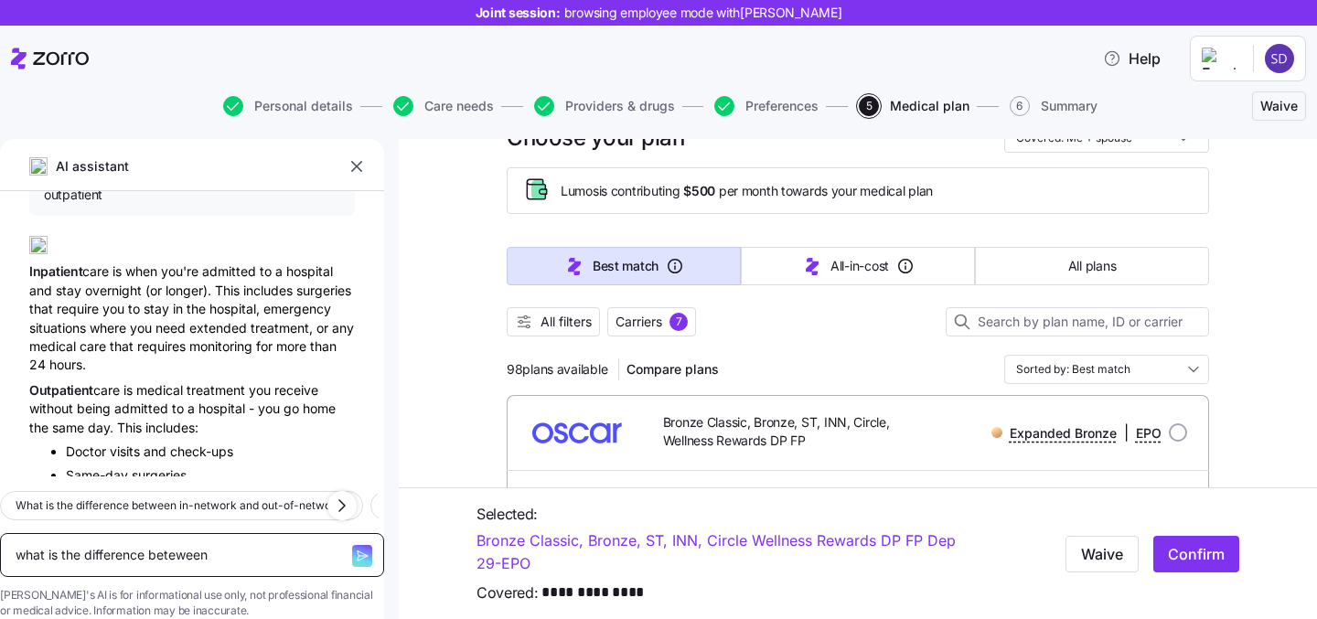
type textarea "what is the difference beteween"
type textarea "x"
type textarea "what is the difference beteween a"
type textarea "x"
type textarea "what is the difference beteween an"
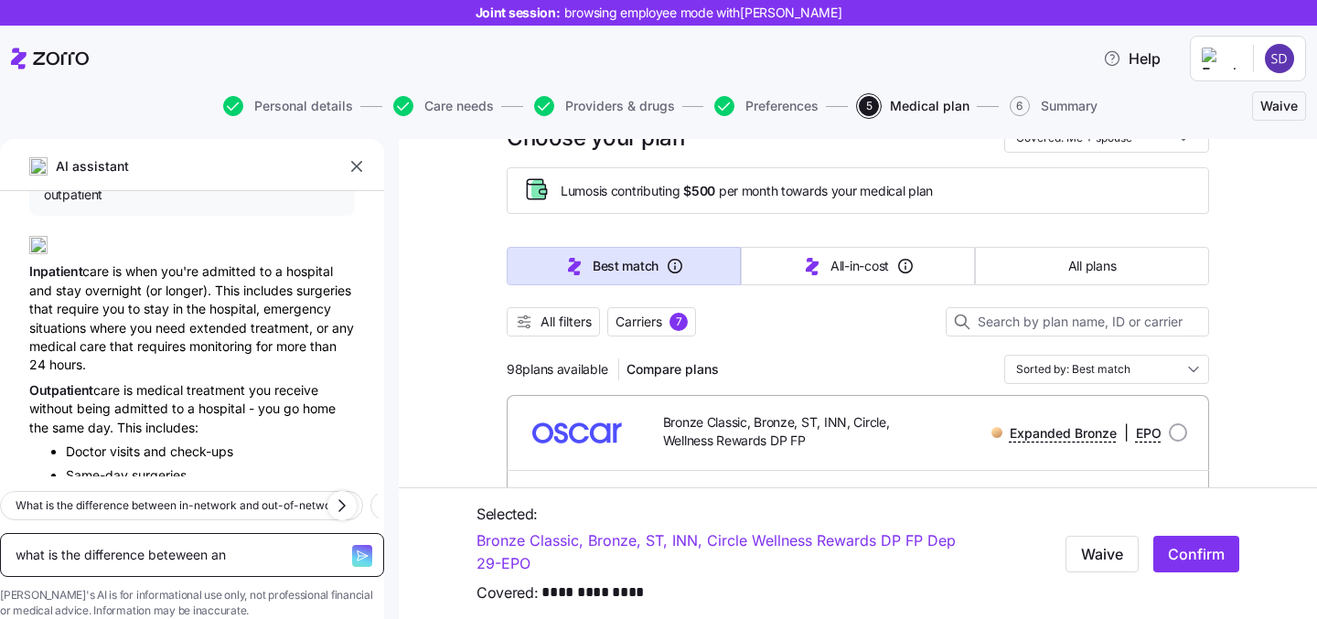
type textarea "x"
type textarea "what is the difference beteween an"
type textarea "x"
type textarea "what is the difference beteween an i"
type textarea "x"
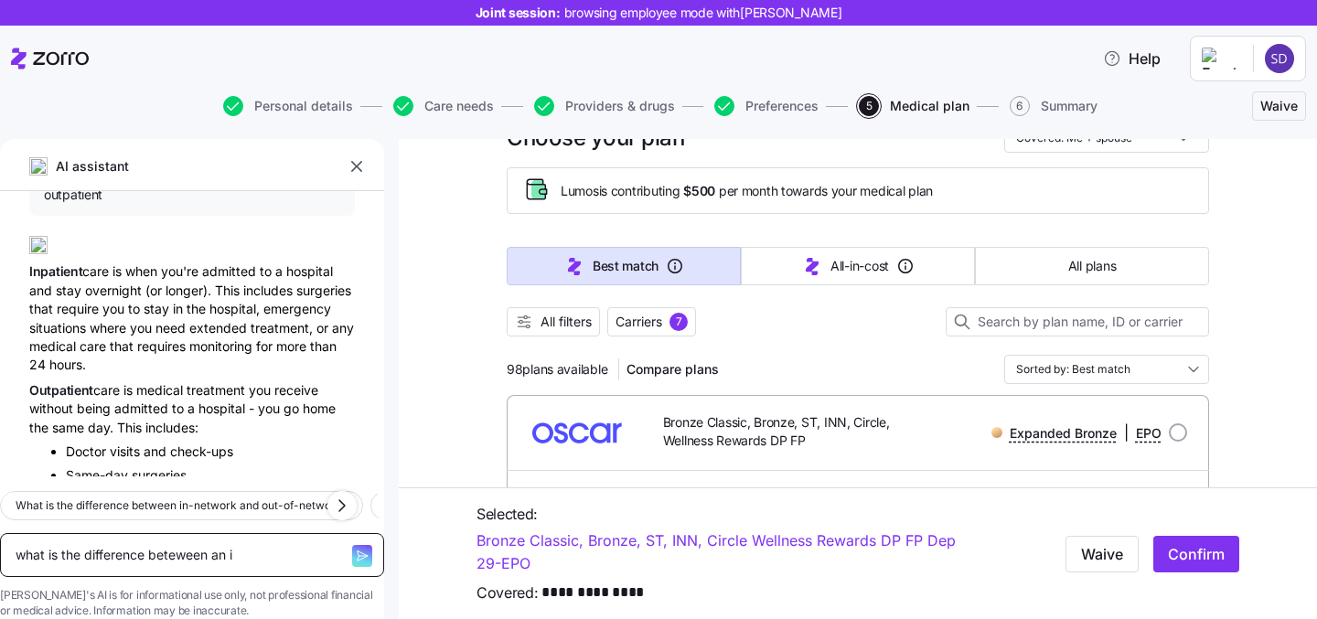
type textarea "what is the difference beteween an im"
type textarea "x"
type textarea "what is the difference beteween an imb"
type textarea "x"
type textarea "what is the difference beteween an imbe"
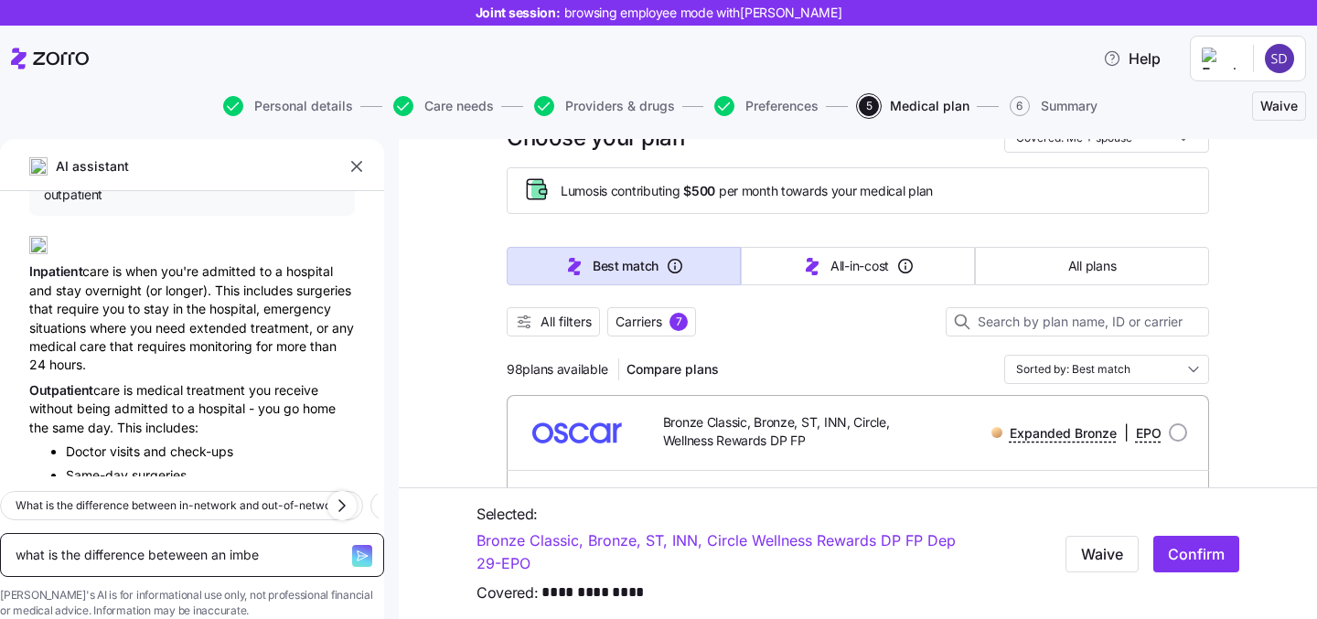
type textarea "x"
type textarea "what is the difference beteween an imbed"
type textarea "x"
type textarea "what is the difference beteween an imbedd"
type textarea "x"
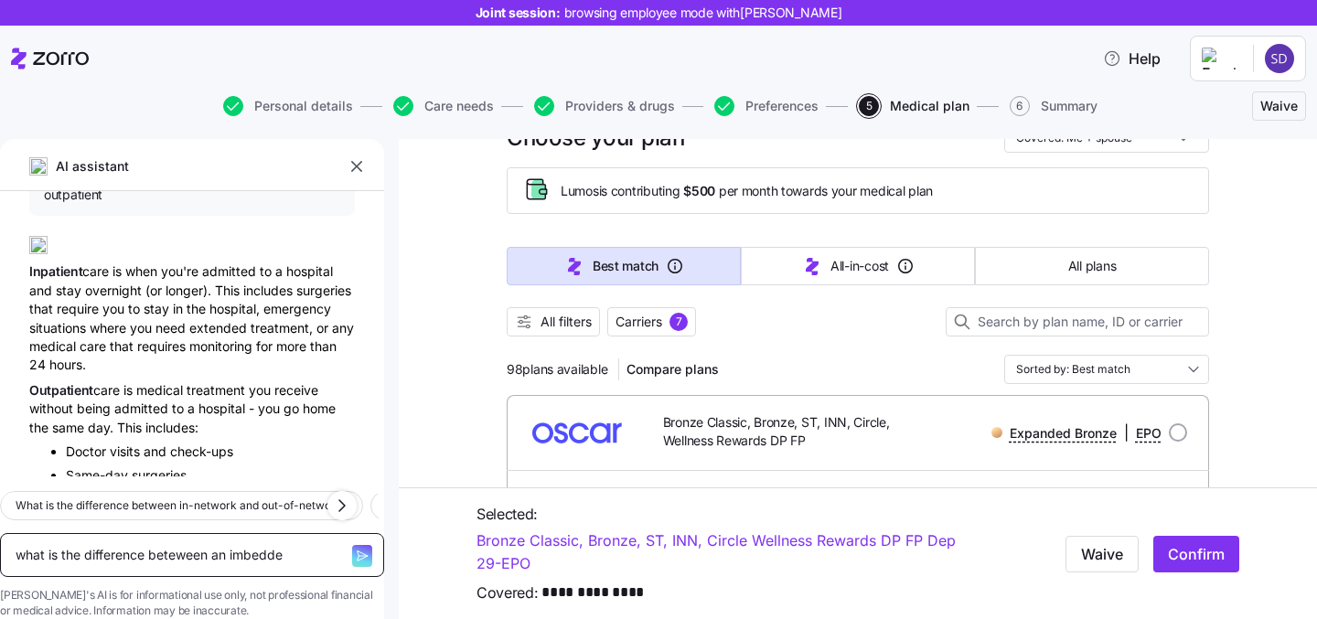
type textarea "what is the difference beteween an imbedded"
type textarea "x"
type textarea "what is the difference beteween an imbedded"
type textarea "x"
type textarea "what is the difference beteween an imbedded a"
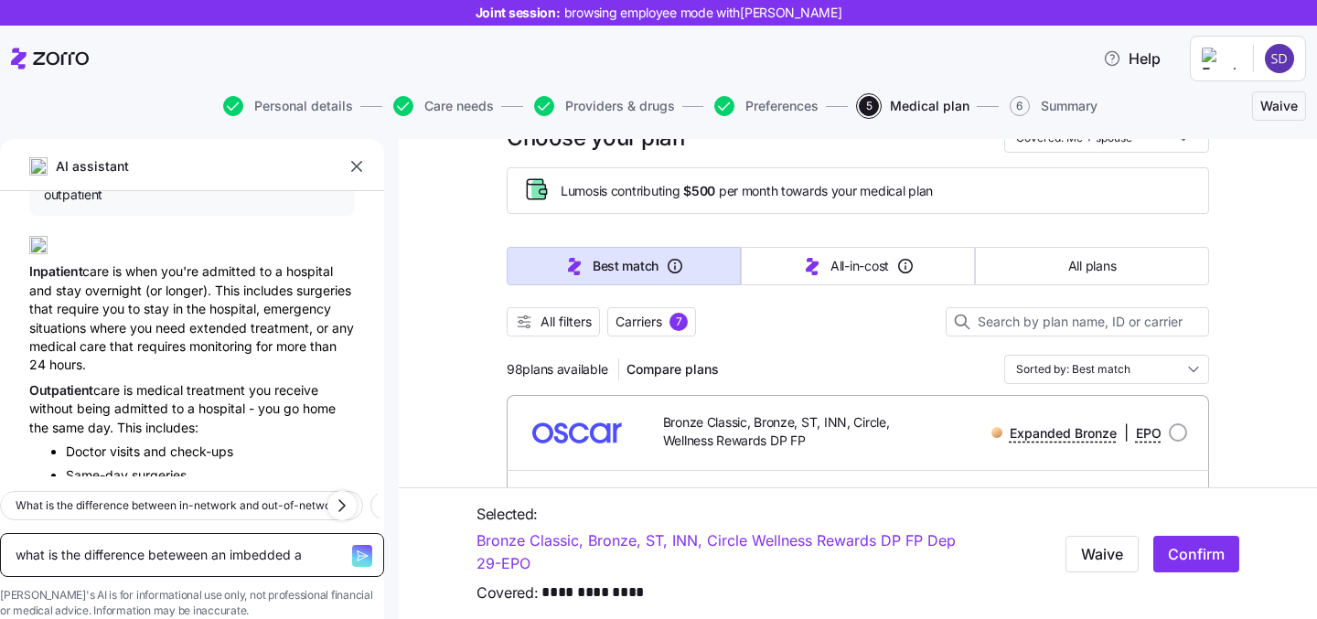
type textarea "x"
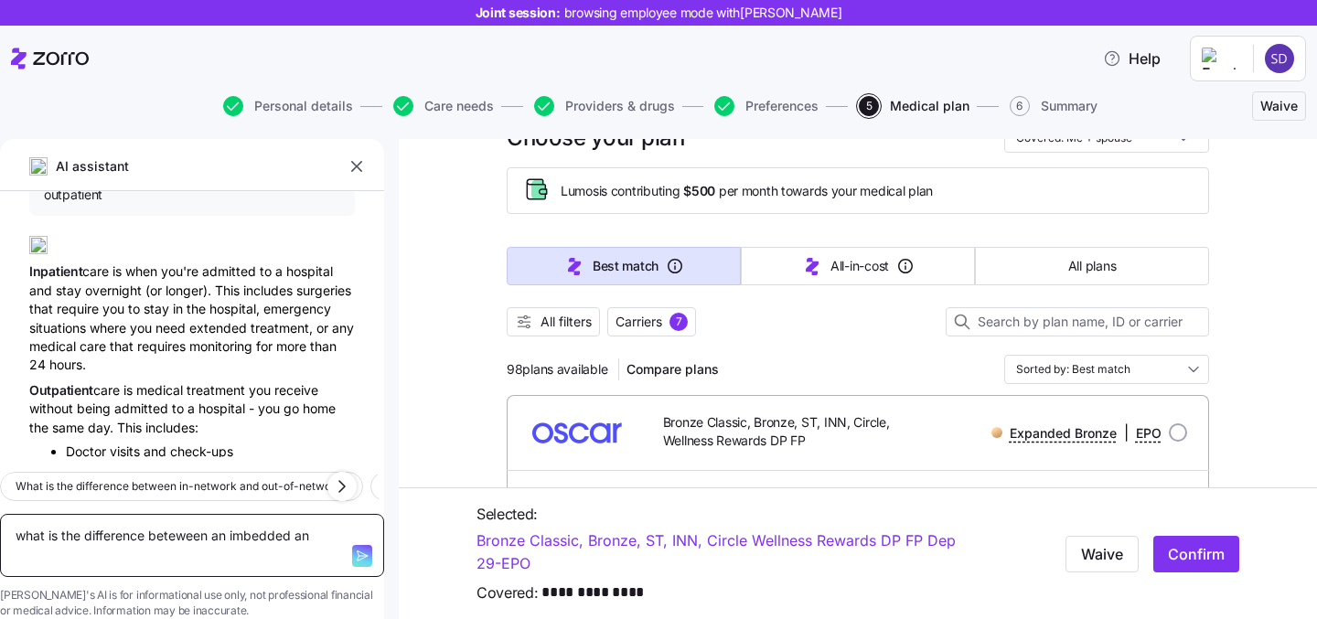
type textarea "what is the difference beteween an imbedded and"
type textarea "x"
type textarea "what is the difference beteween an imbedded and"
type textarea "x"
type textarea "what is the difference beteween an imbedded and n"
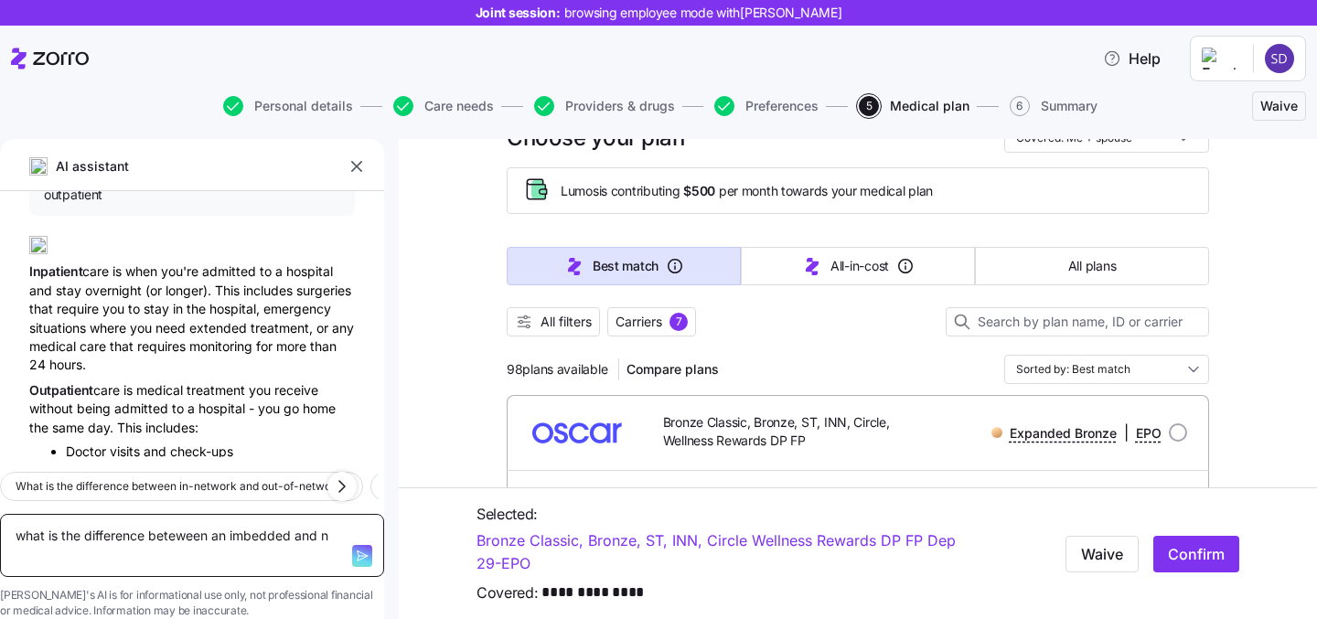
type textarea "x"
type textarea "what is the difference beteween an imbedded and non"
type textarea "x"
type textarea "what is the difference beteween an imbedded and non-"
type textarea "x"
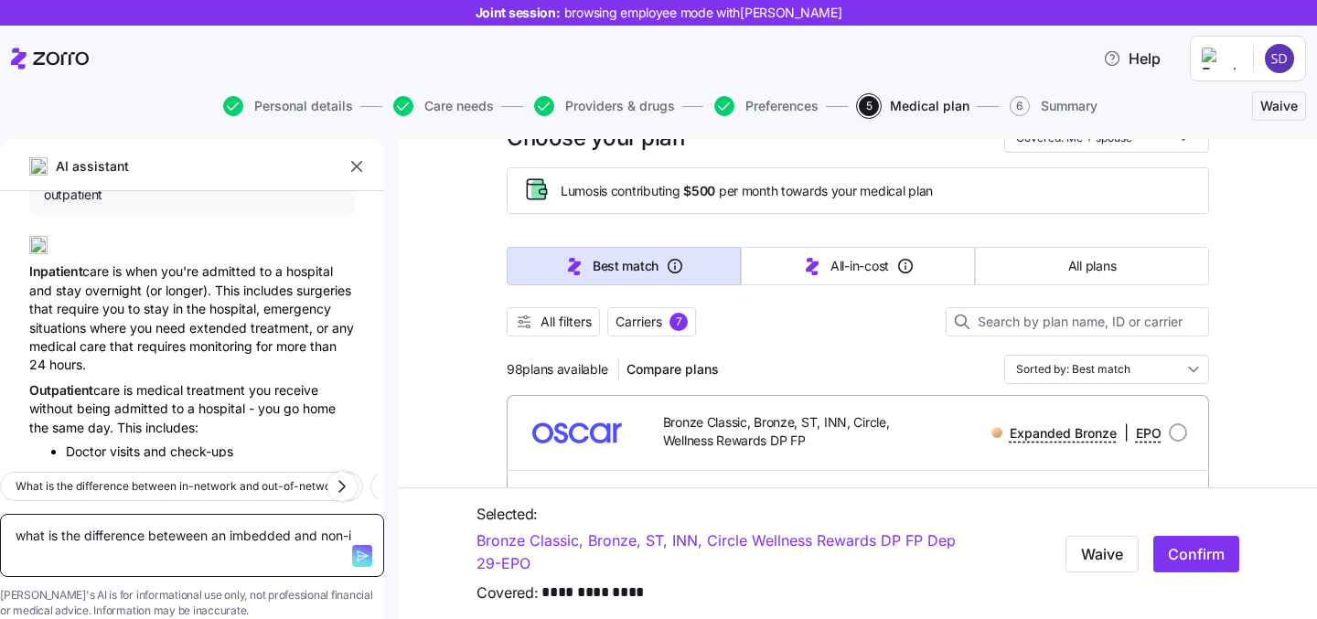
type textarea "what is the difference beteween an imbedded and non-im"
type textarea "x"
type textarea "what is the difference beteween an imbedded and non-imb"
type textarea "x"
type textarea "what is the difference beteween an imbedded and non-imbe"
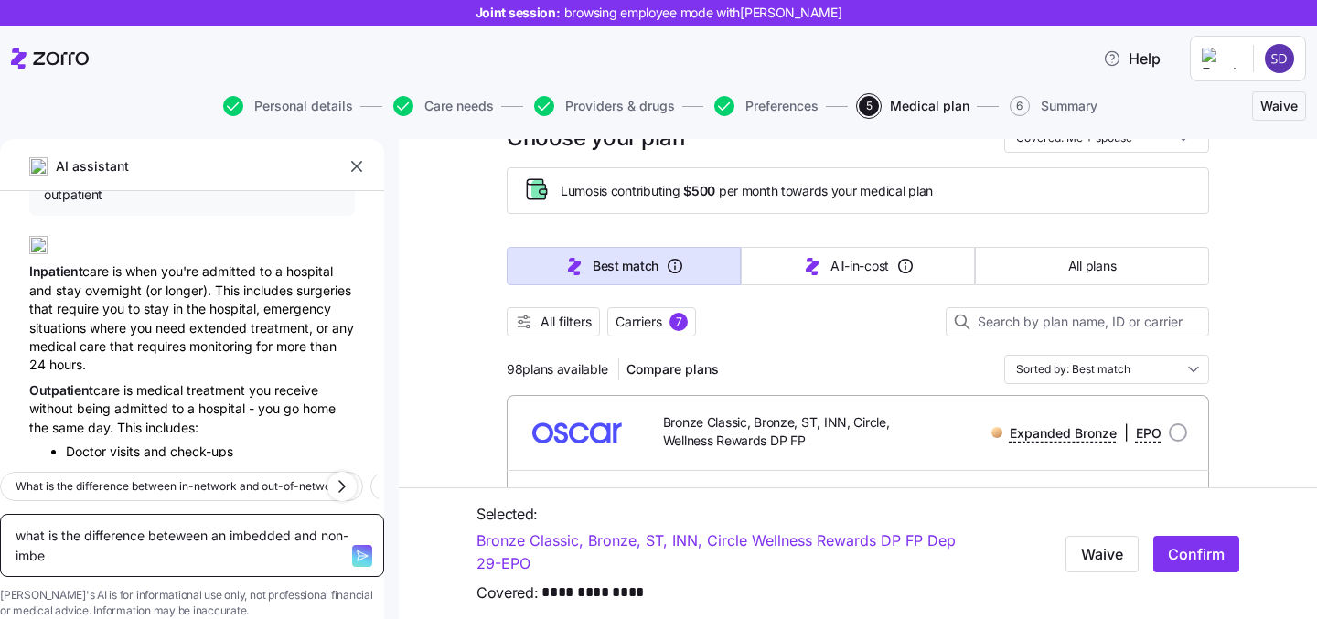
type textarea "x"
type textarea "what is the difference beteween an imbedded and non-imbed"
type textarea "x"
type textarea "what is the difference beteween an imbedded and non-imbedd"
type textarea "x"
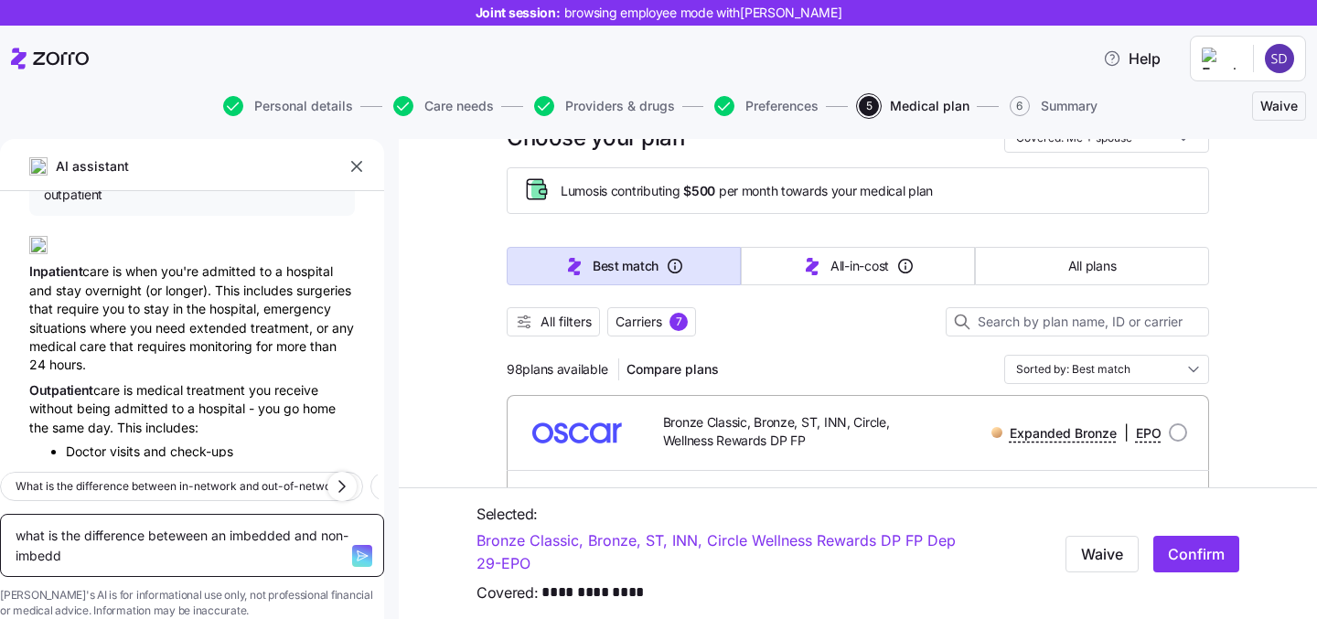
type textarea "what is the difference beteween an imbedded and non-imbedde"
type textarea "x"
type textarea "what is the difference beteween an imbedded and non-imbedded"
type textarea "x"
type textarea "what is the difference beteween an imbedded and non-imbedded"
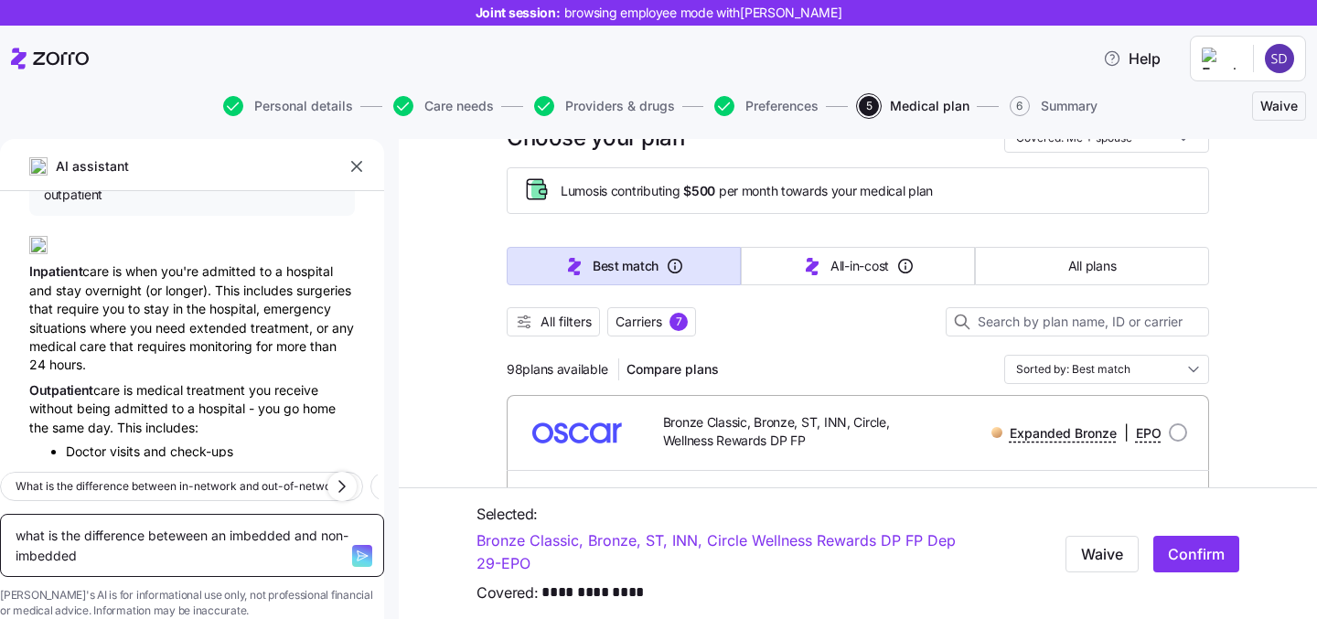
type textarea "x"
type textarea "what is the difference beteween an imbedded and non-imbedded d"
type textarea "x"
type textarea "what is the difference beteween an imbedded and non-imbedded due"
type textarea "x"
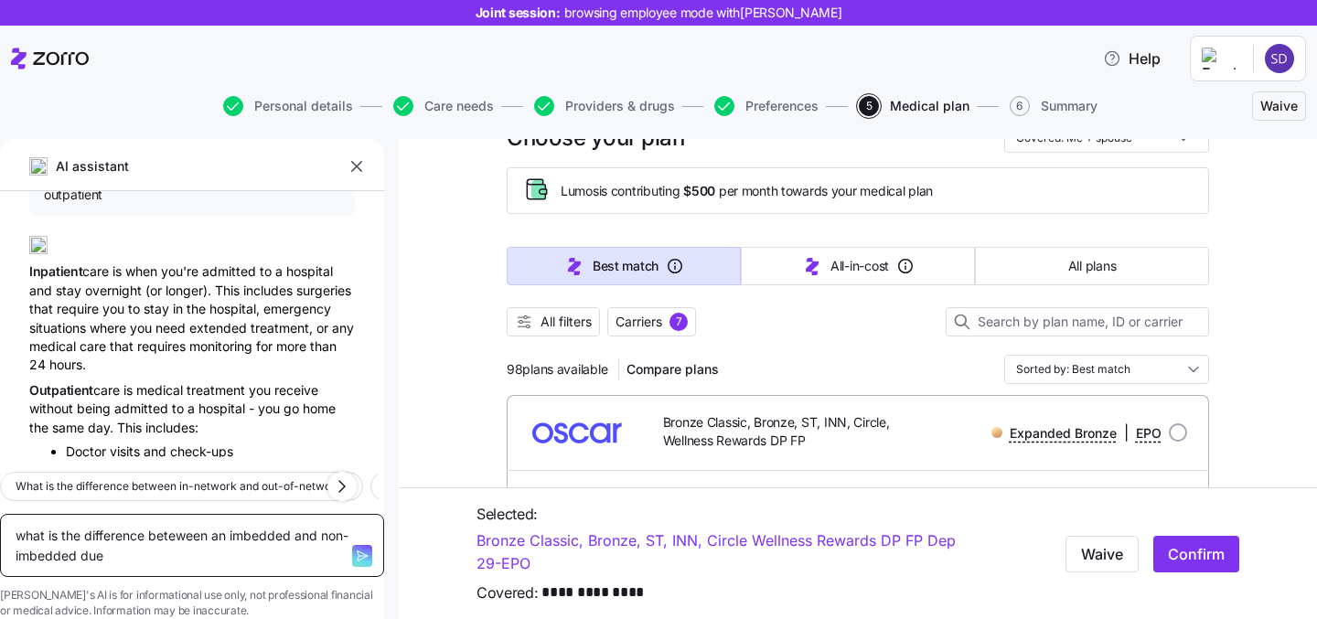
type textarea "what is the difference beteween an imbedded and non-imbedded dued"
type textarea "x"
type textarea "what is the difference beteween an imbedded and non-imbedded duedi"
type textarea "x"
type textarea "what is the difference beteween an imbedded and non-imbedded dued"
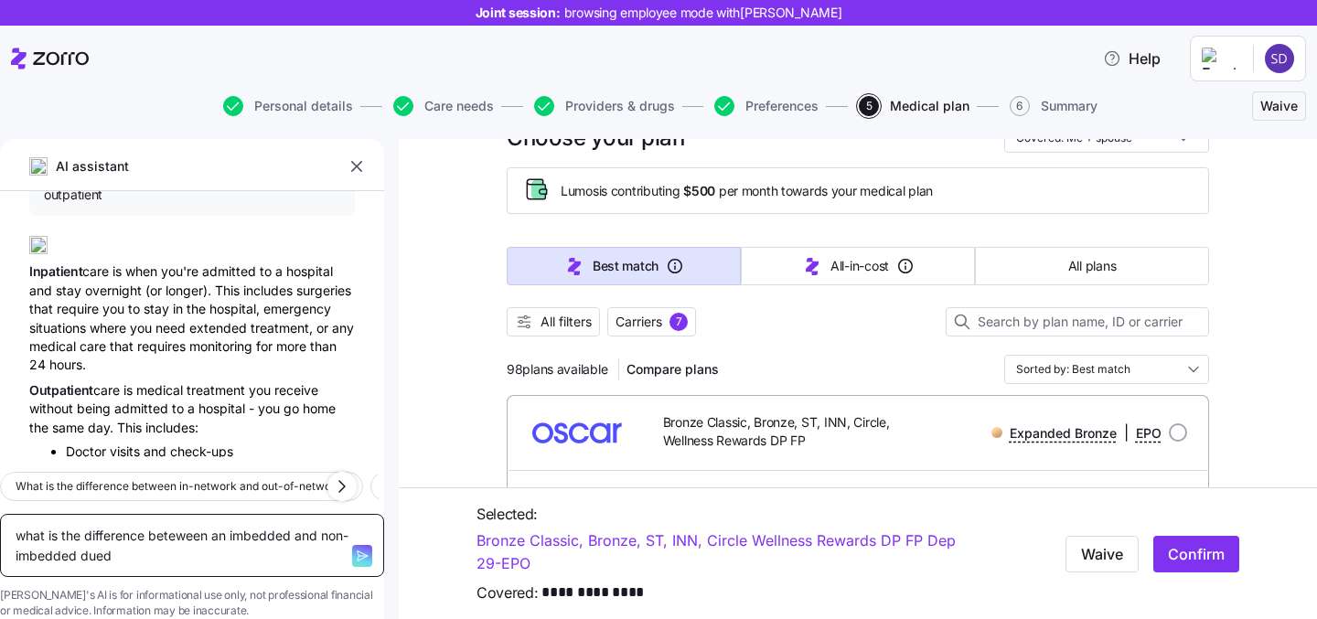
type textarea "x"
type textarea "what is the difference beteween an imbedded and non-imbedded due"
type textarea "x"
type textarea "what is the difference beteween an imbedded and non-imbedded du"
type textarea "x"
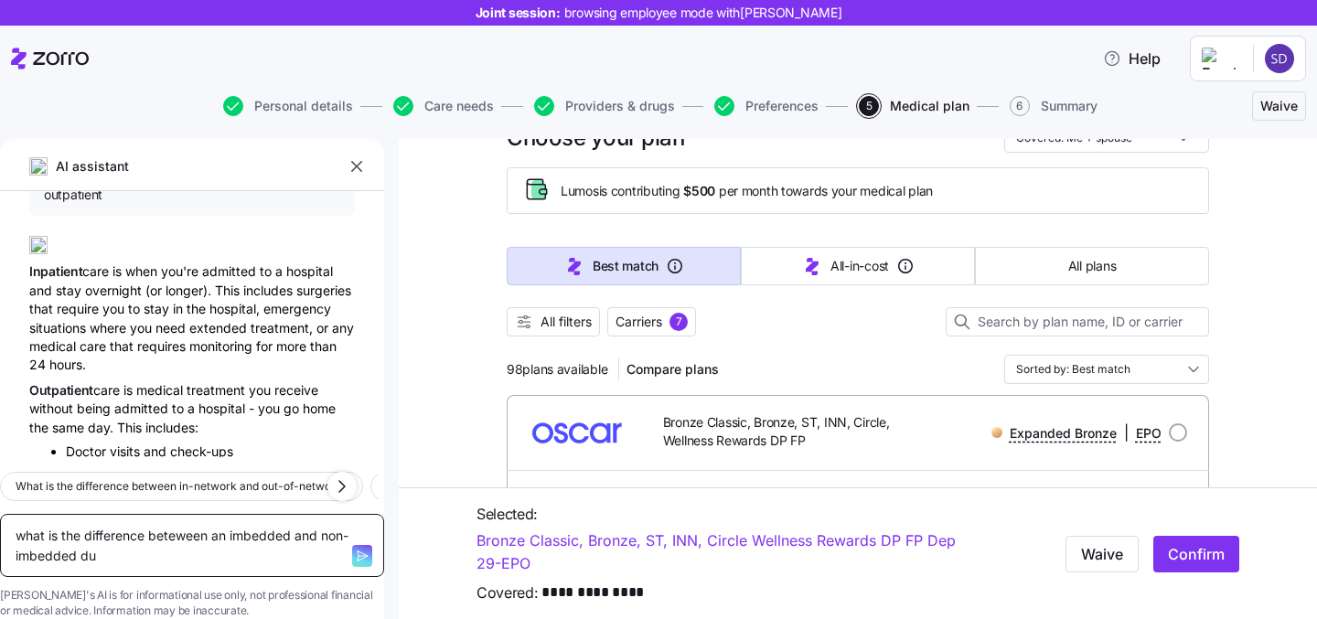
type textarea "what is the difference beteween an imbedded and non-imbedded d"
type textarea "x"
type textarea "what is the difference beteween an imbedded and non-imbedded de"
type textarea "x"
type textarea "what is the difference beteween an imbedded and non-imbedded ded"
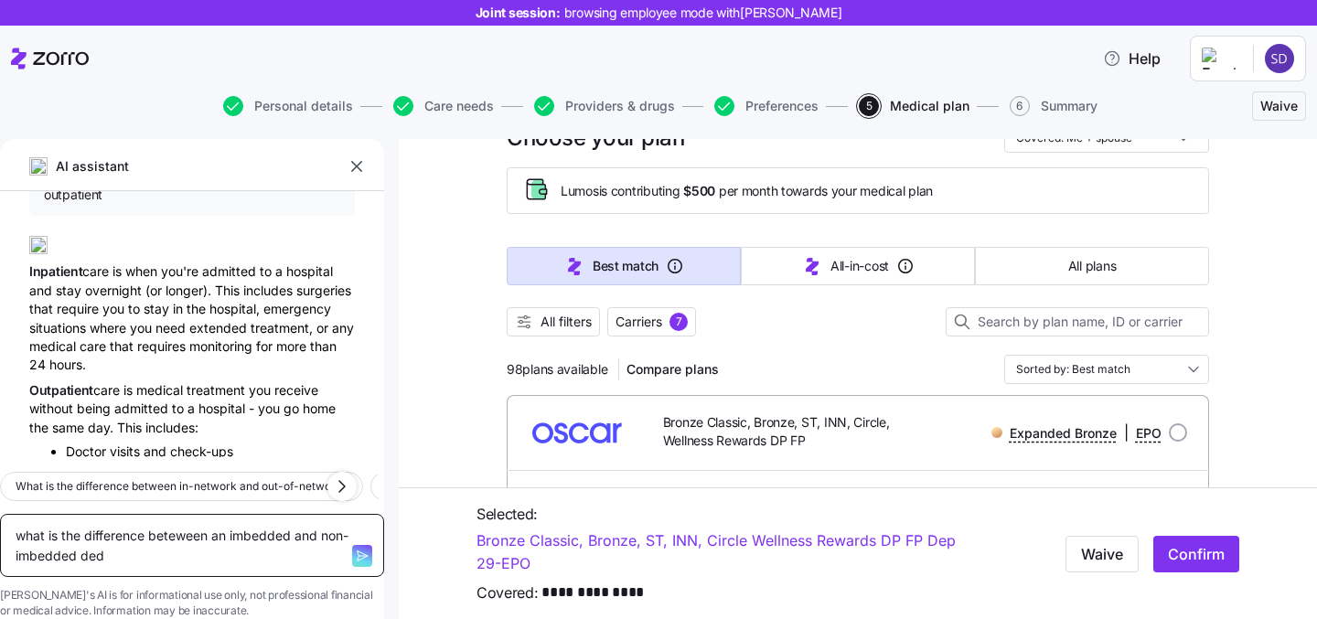
type textarea "x"
type textarea "what is the difference beteween an imbedded and non-imbedded dedu"
type textarea "x"
type textarea "what is the difference beteween an imbedded and non-imbedded deduc"
type textarea "x"
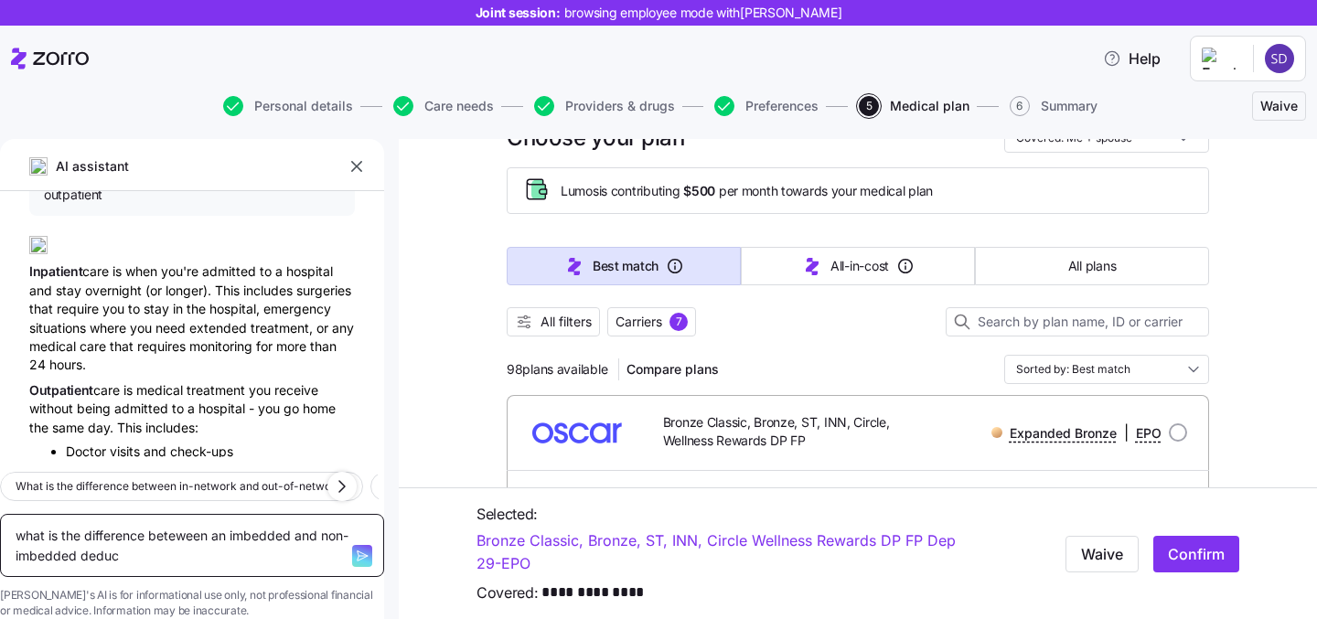
type textarea "what is the difference beteween an imbedded and non-imbedded deduct"
type textarea "x"
type textarea "what is the difference beteween an imbedded and non-imbedded deducti"
type textarea "x"
type textarea "what is the difference beteween an imbedded and non-imbedded deductib"
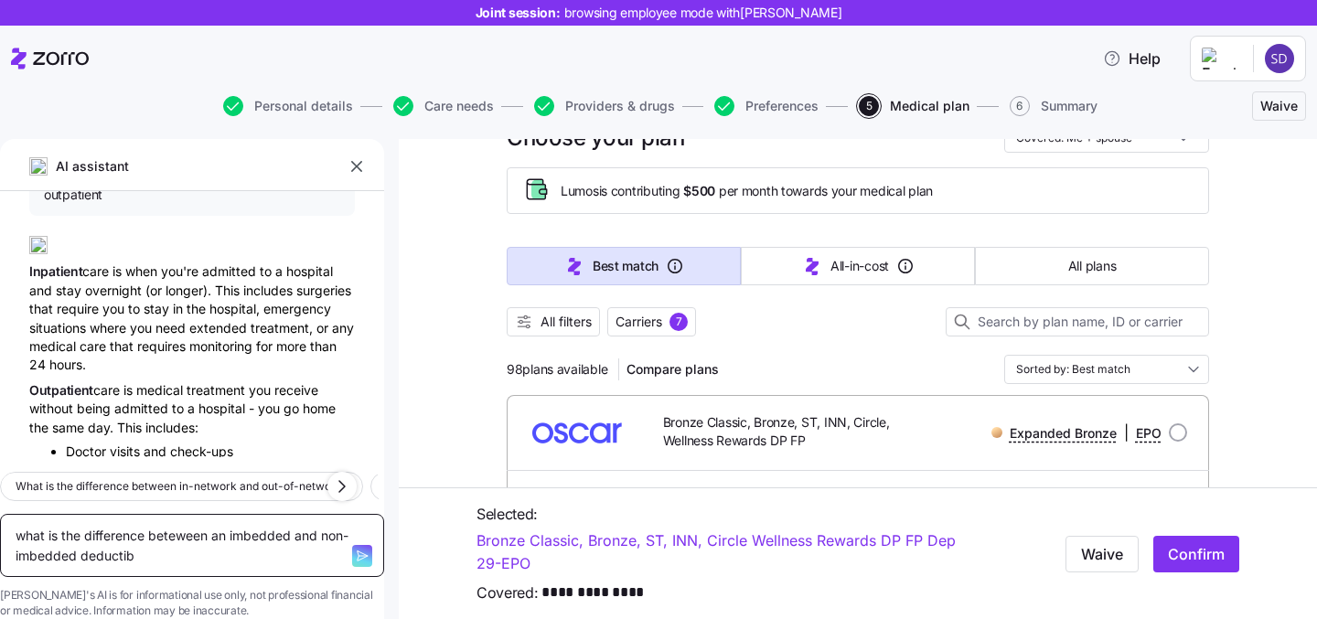
type textarea "x"
type textarea "what is the difference beteween an imbedded and non-imbedded deductible"
type textarea "x"
type textarea "what is the difference beteween an imbedded and non-imbedded deductible"
type textarea "x"
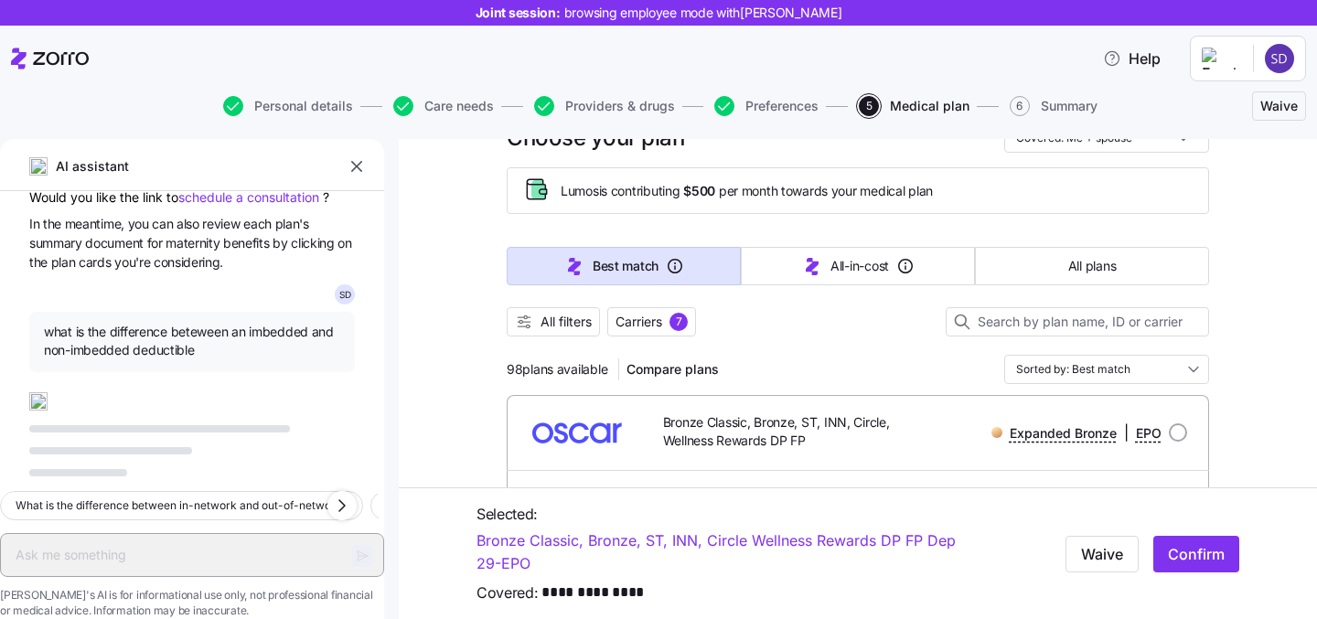
scroll to position [11850, 0]
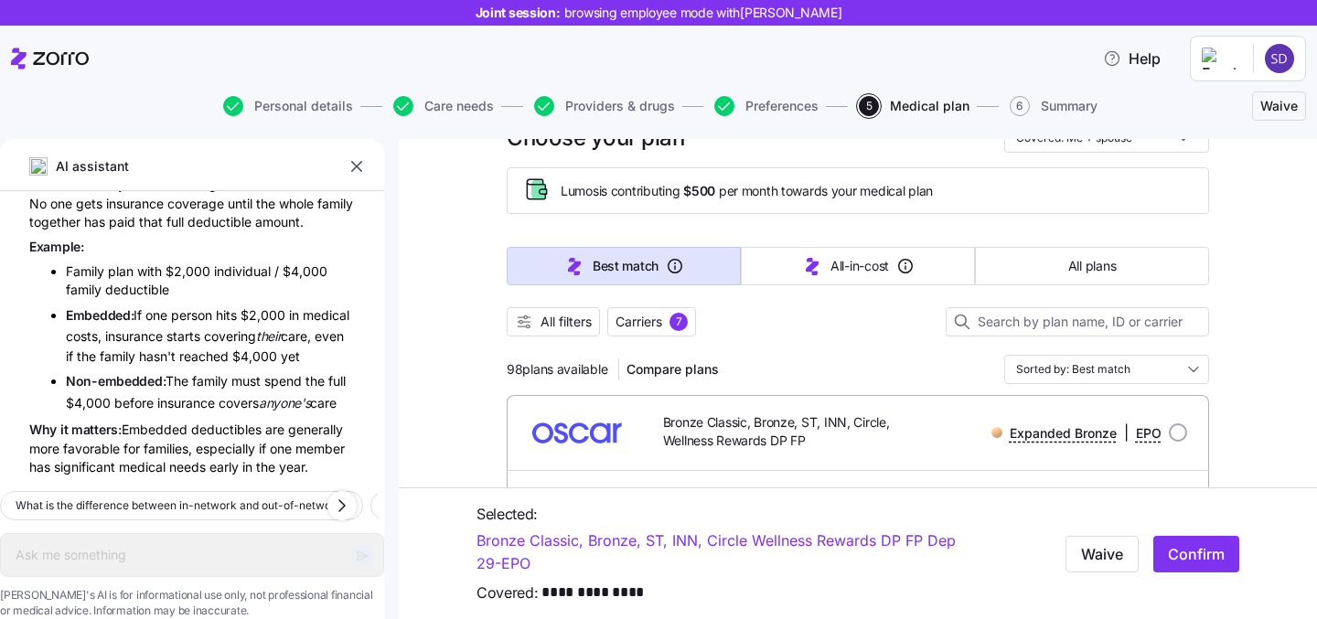
type textarea "x"
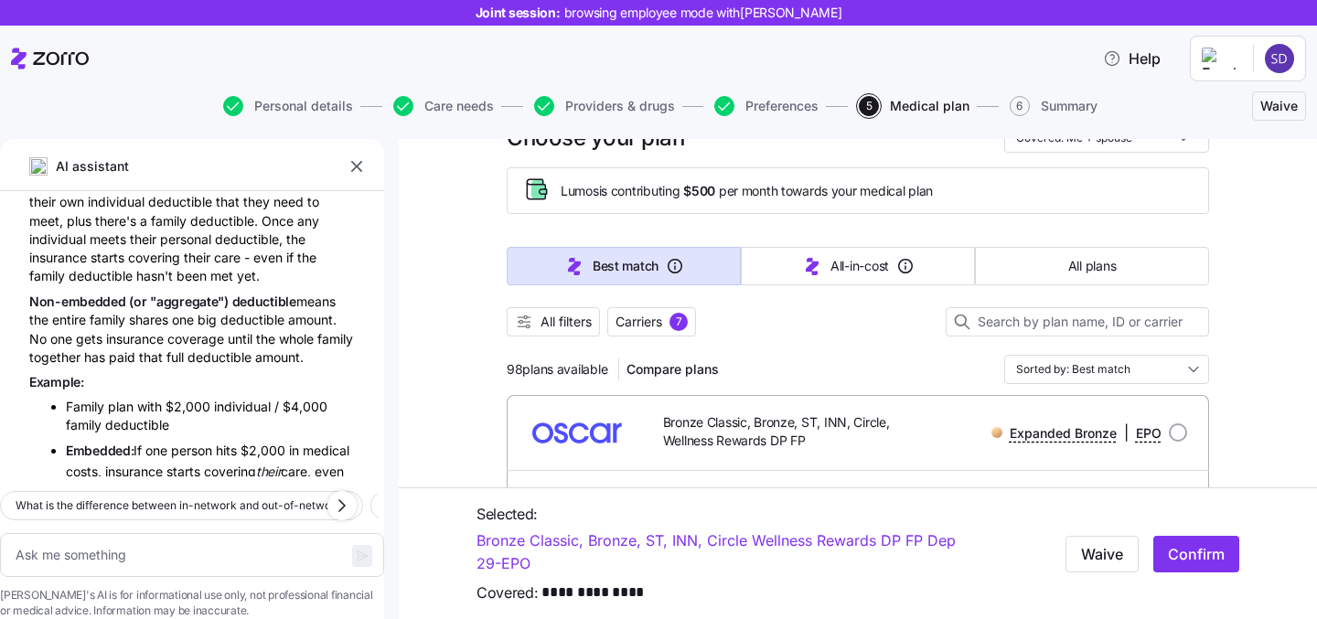
scroll to position [12026, 0]
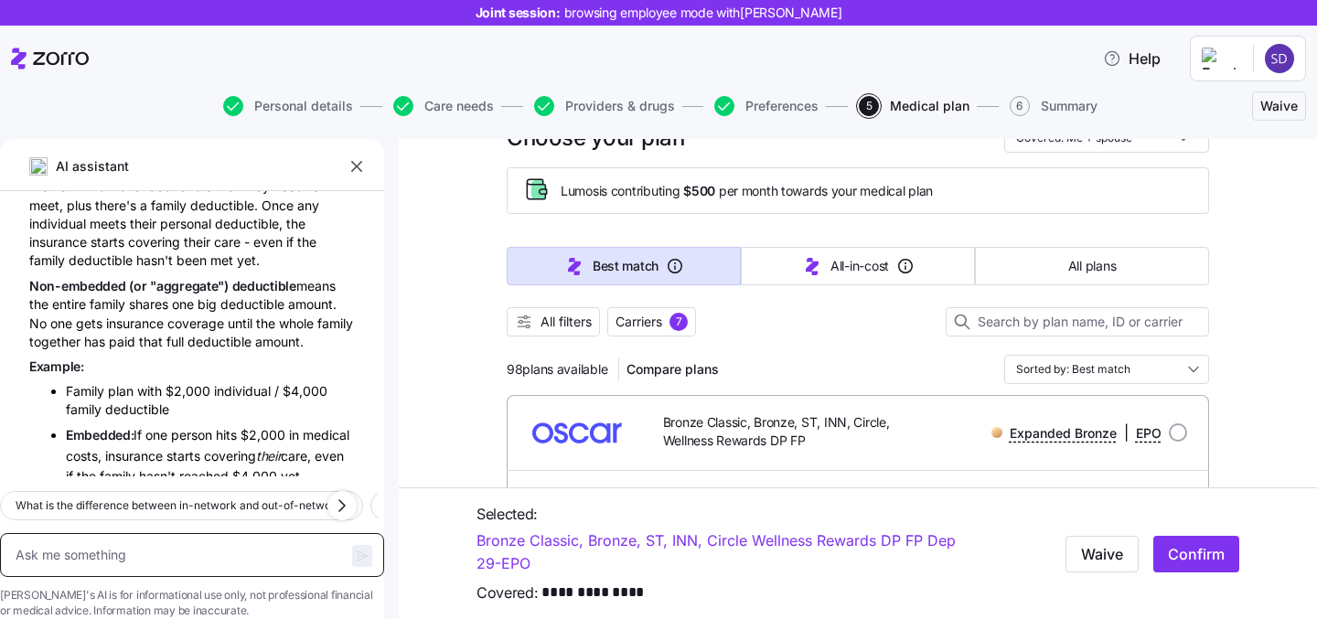
click at [175, 534] on textarea at bounding box center [192, 555] width 384 height 44
type textarea "m"
type textarea "x"
type textarea "my"
type textarea "x"
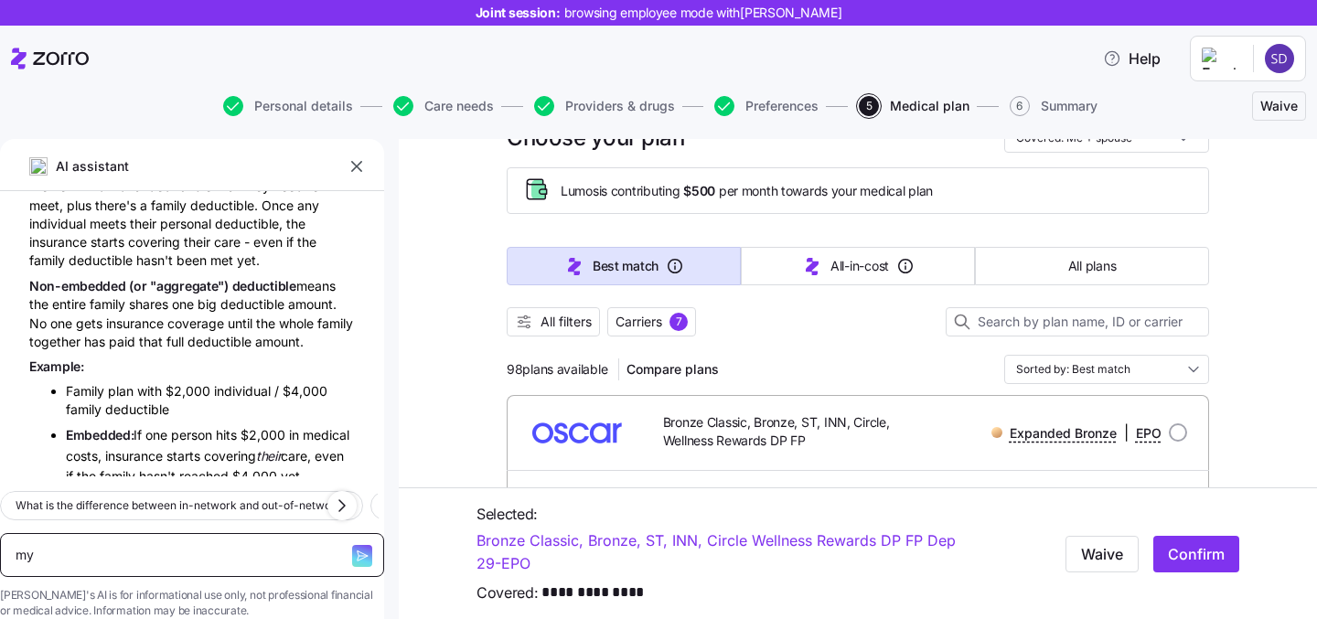
type textarea "my"
type textarea "x"
type textarea "my wi"
type textarea "x"
type textarea "my wife"
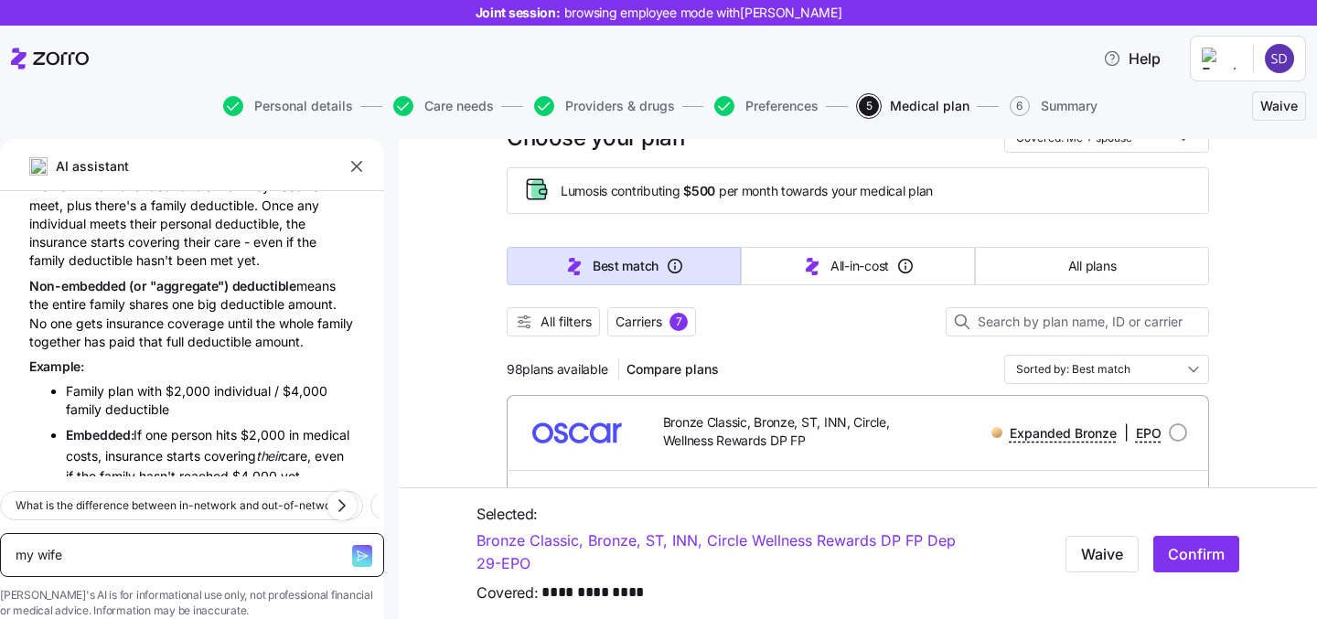
type textarea "x"
type textarea "my wife"
type textarea "x"
type textarea "my wife i"
type textarea "x"
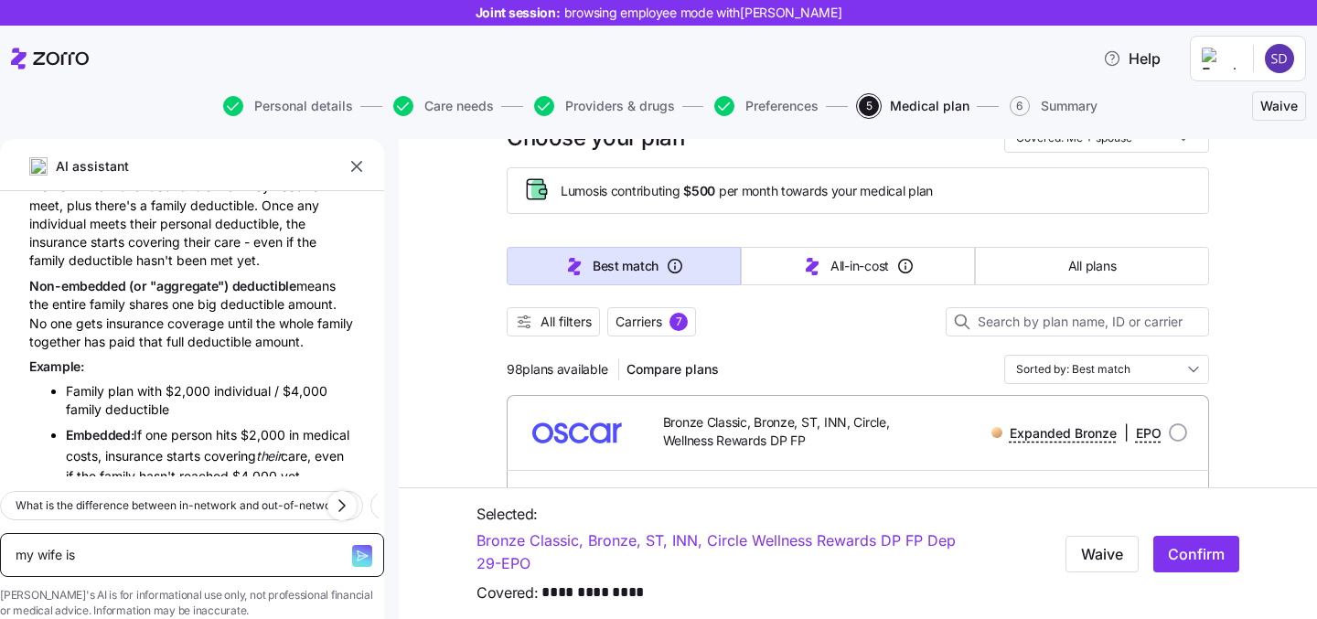
type textarea "my wife is"
type textarea "x"
type textarea "my wife is p"
type textarea "x"
type textarea "my wife is pr"
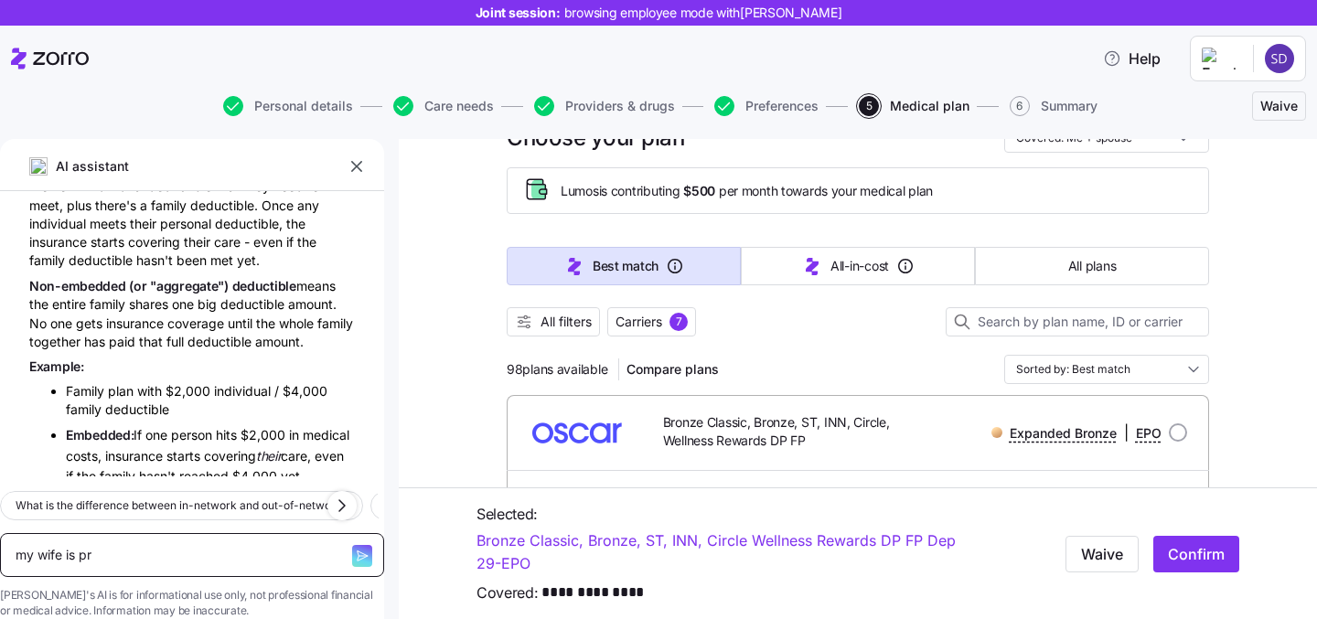
type textarea "x"
type textarea "my wife is pre"
type textarea "x"
type textarea "my wife is preg"
type textarea "x"
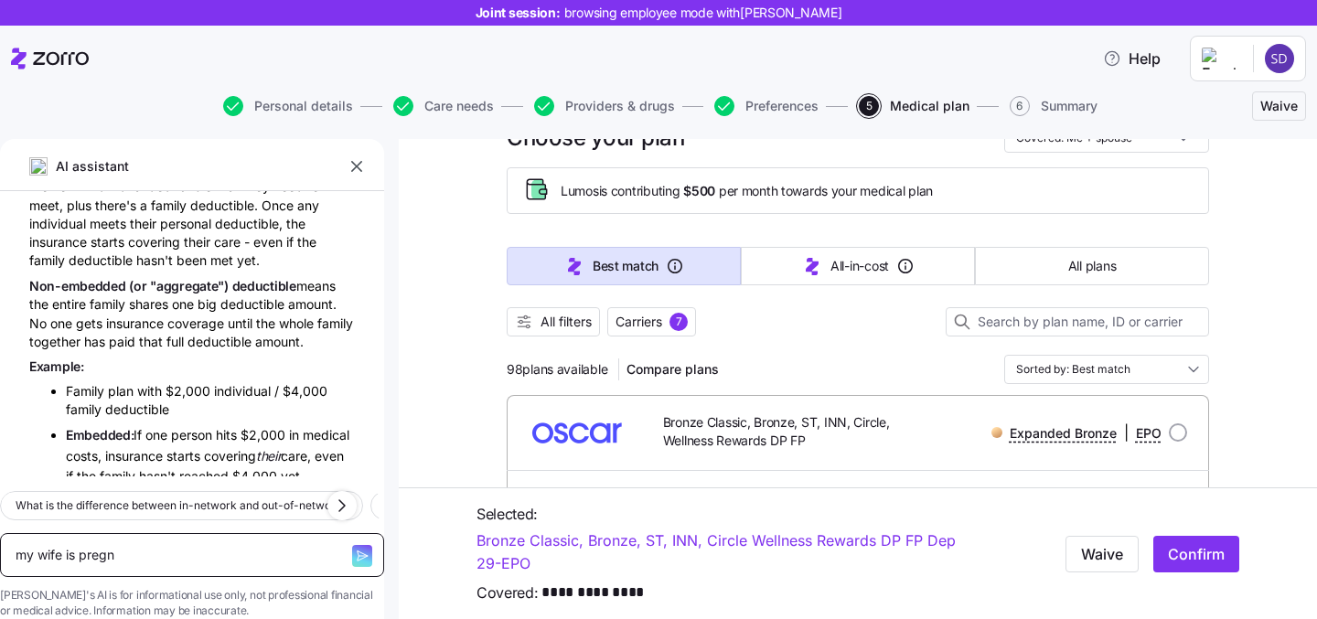
type textarea "my wife is pregna"
type textarea "x"
type textarea "my wife is pregnanty"
type textarea "x"
type textarea "my wife is pregnanty"
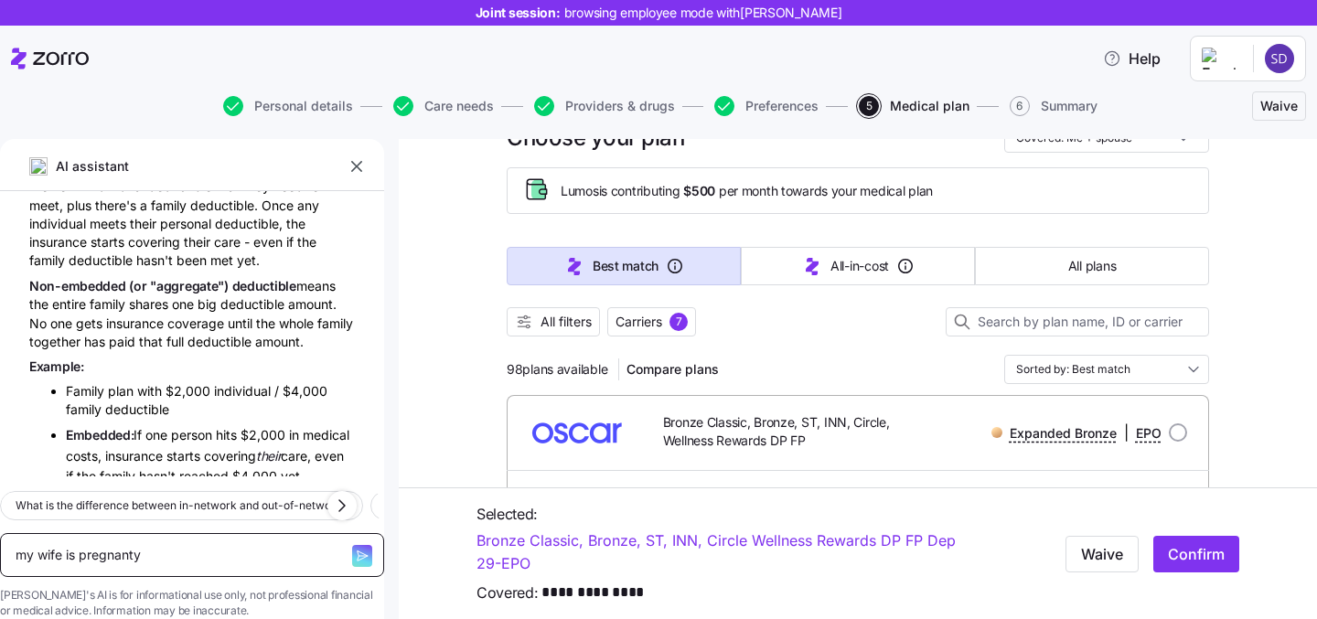
type textarea "x"
type textarea "my wife is pregnanty"
type textarea "x"
type textarea "my wife is pregnant"
type textarea "x"
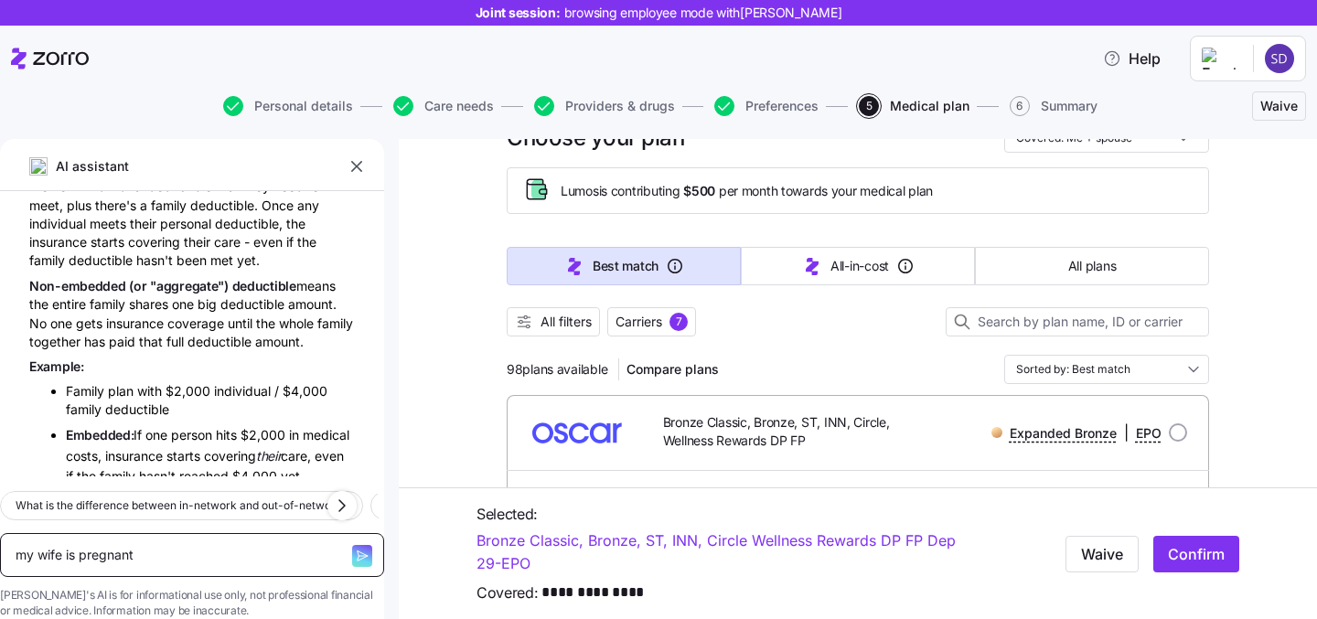
type textarea "my wife is pregnant"
type textarea "x"
type textarea "my wife is pregnant w"
type textarea "x"
type textarea "my wife is pregnant wh"
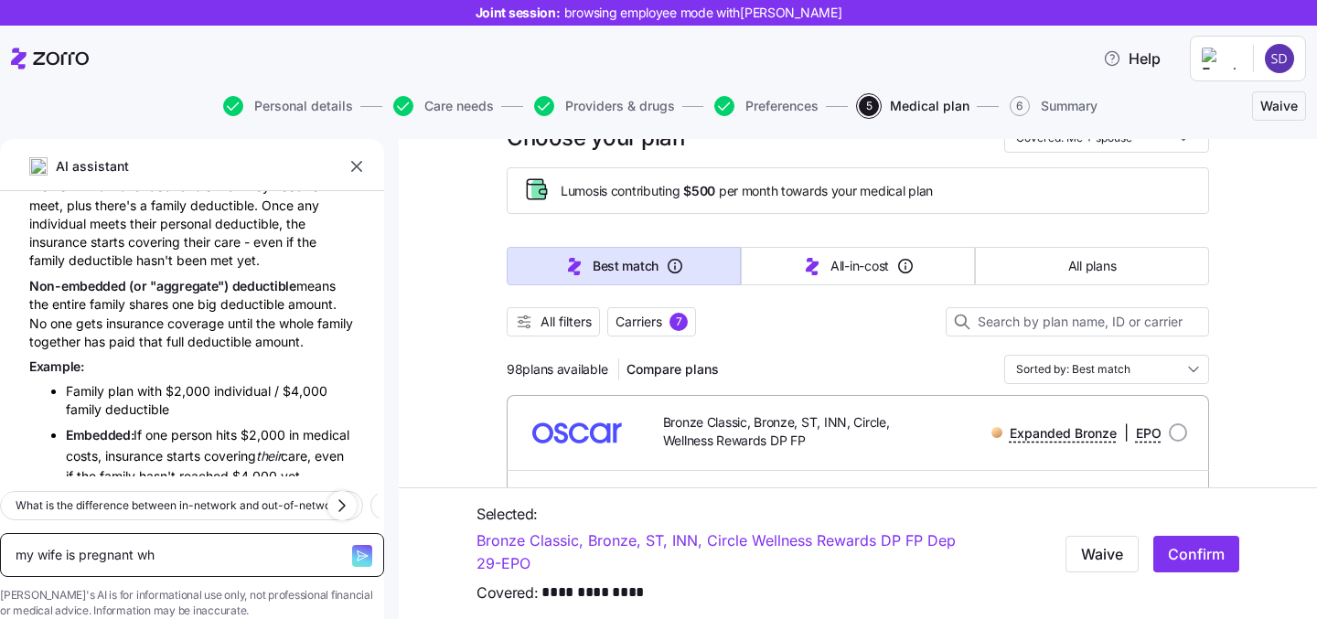
type textarea "x"
type textarea "my wife is pregnant what"
type textarea "x"
type textarea "my wife is pregnant what d"
type textarea "x"
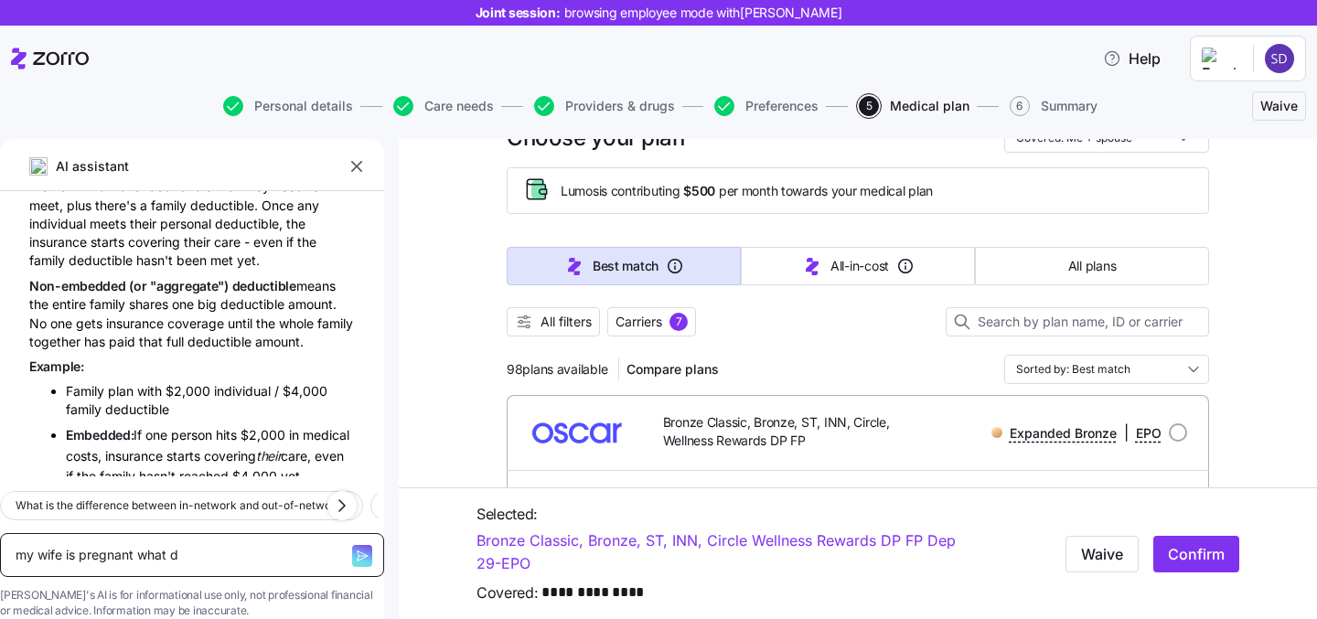
type textarea "my wife is pregnant what dp"
type textarea "x"
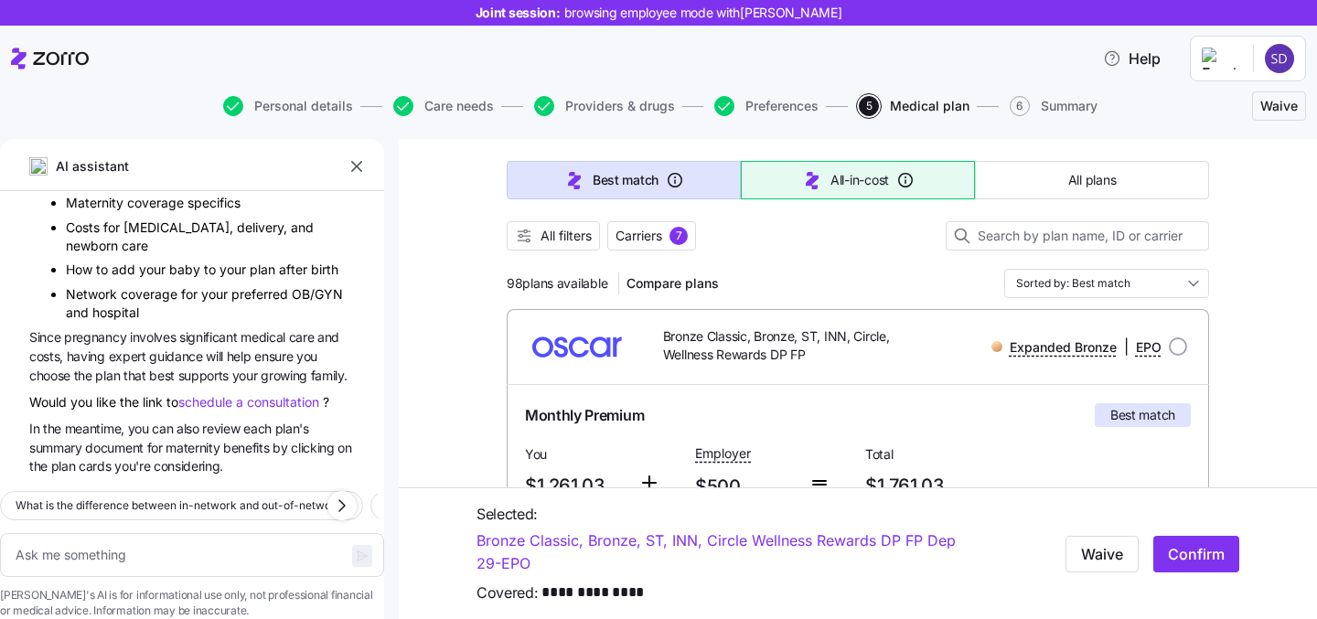
scroll to position [160, 0]
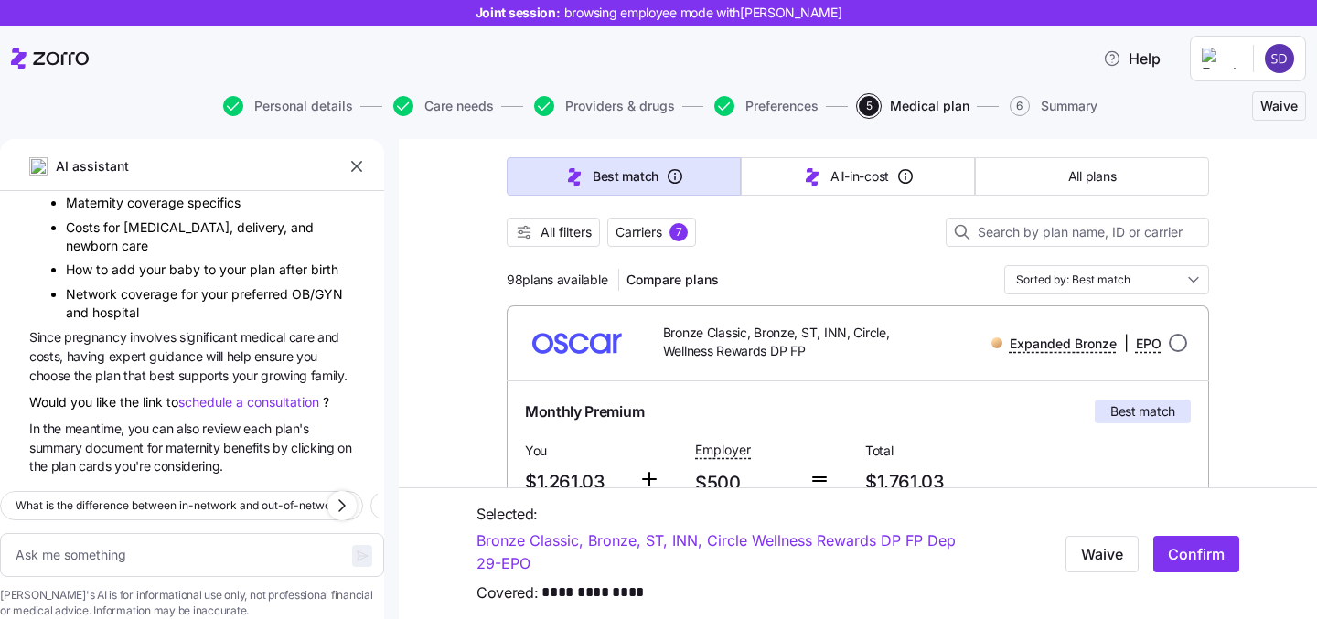
click at [1181, 341] on input "radio" at bounding box center [1178, 343] width 18 height 18
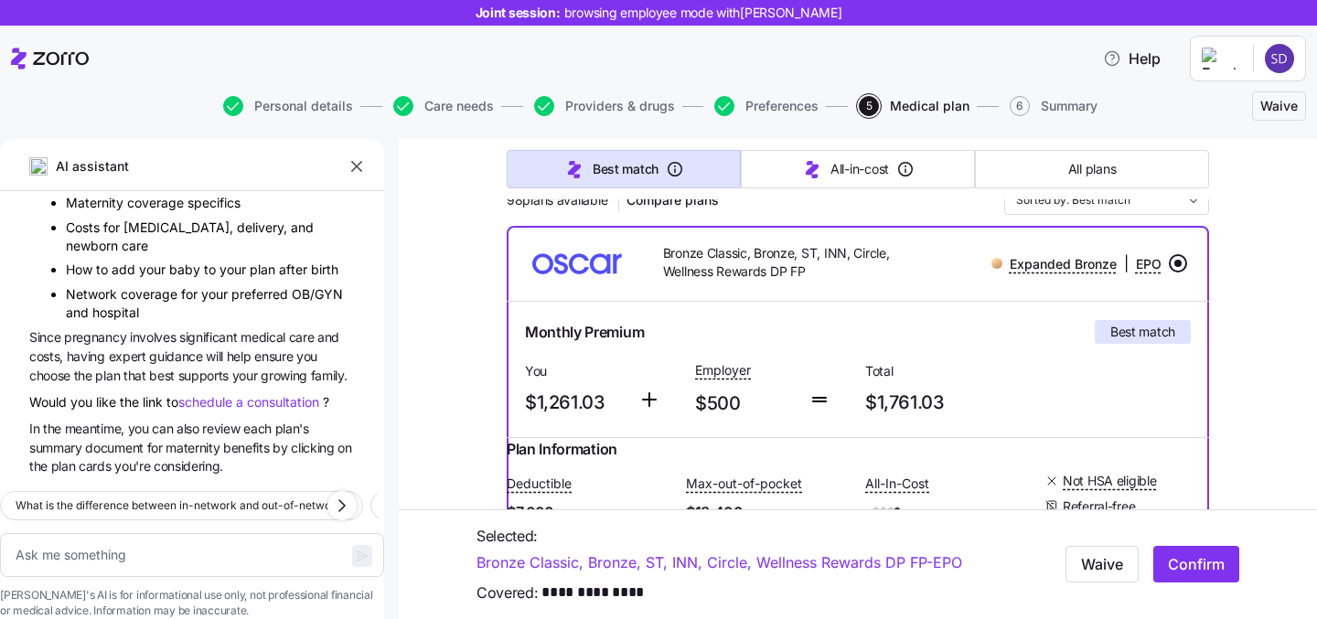
scroll to position [243, 0]
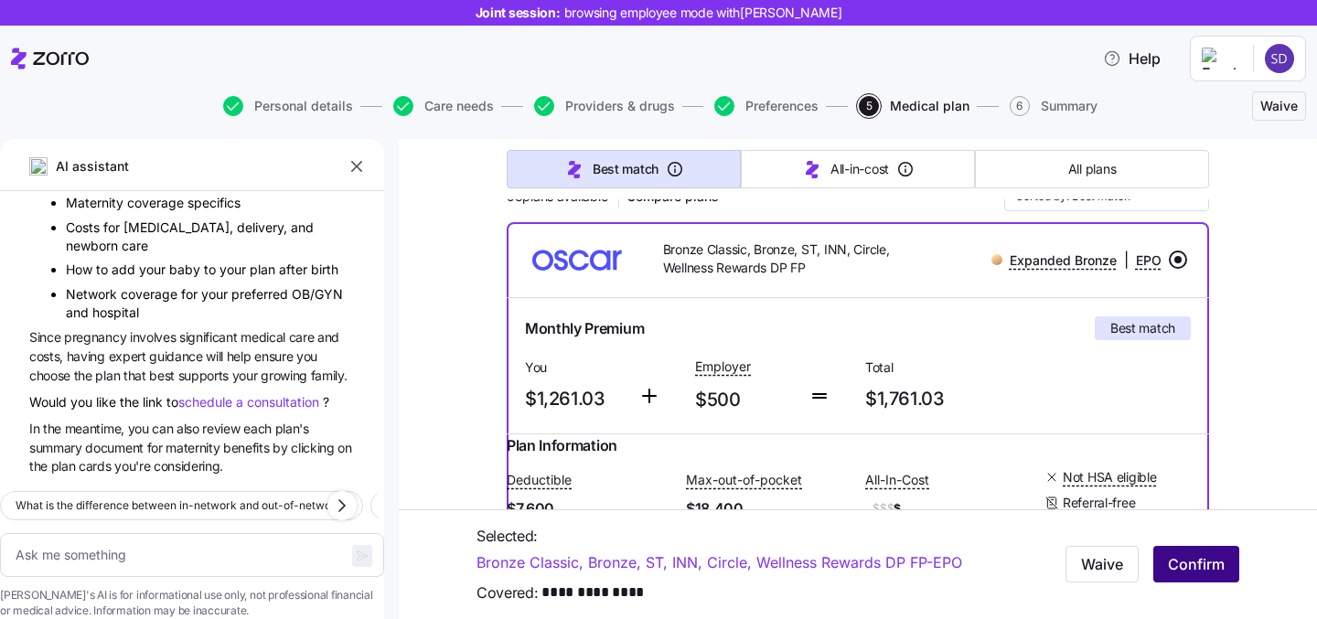
click at [1193, 568] on span "Confirm" at bounding box center [1196, 564] width 57 height 22
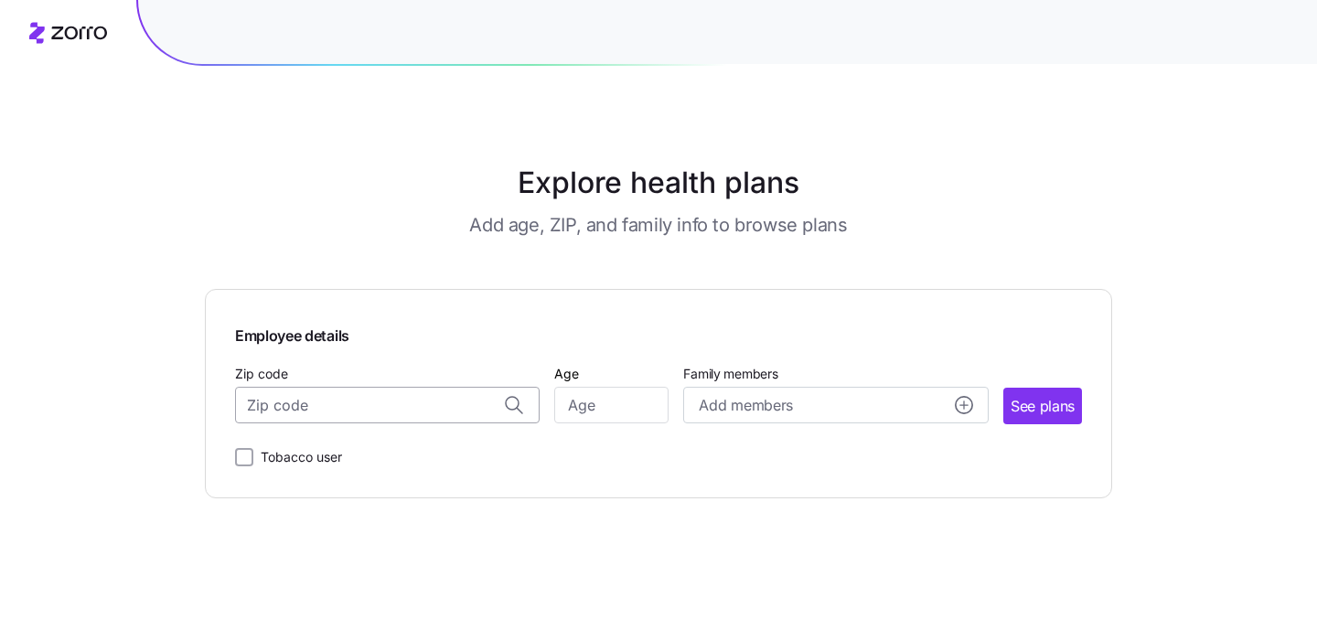
click at [335, 399] on input "Zip code" at bounding box center [387, 405] width 305 height 37
type input "99503"
click at [565, 407] on input "Age" at bounding box center [611, 405] width 114 height 37
click at [500, 410] on input "Zip code" at bounding box center [387, 405] width 305 height 37
click at [408, 457] on span "99503, Anchorage Municipality, AK" at bounding box center [384, 454] width 256 height 23
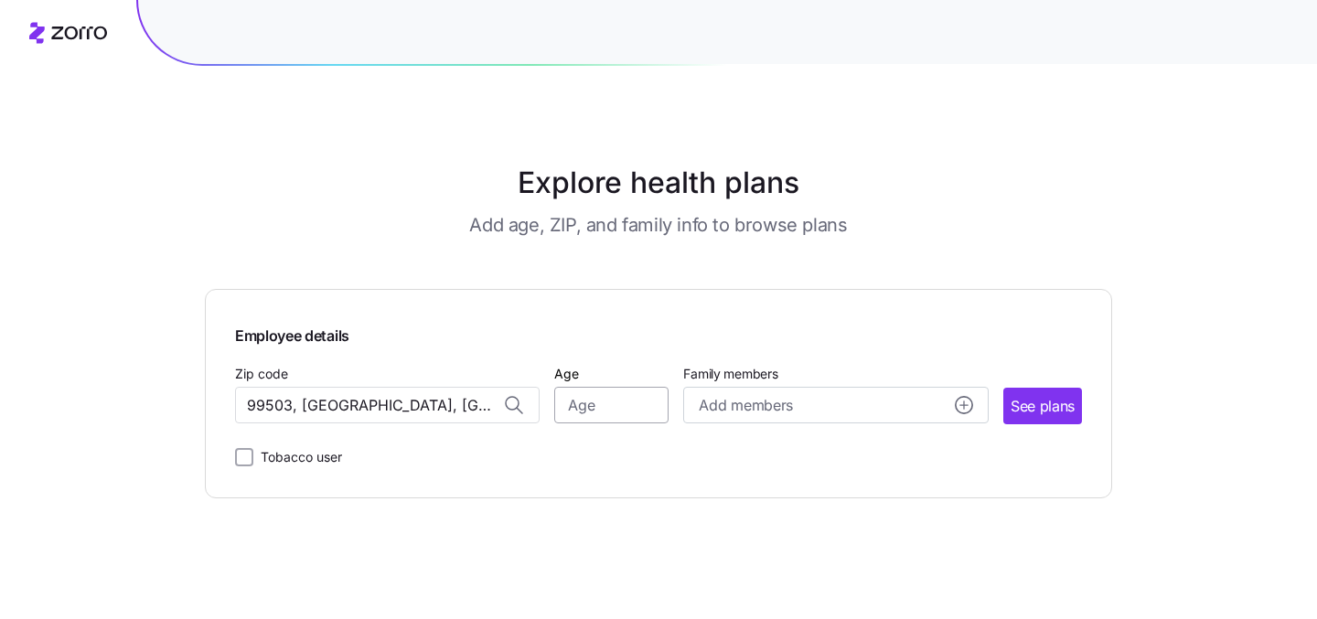
type input "99503, Anchorage Municipality, AK"
click at [621, 402] on input "Age" at bounding box center [611, 405] width 114 height 37
type input "30"
click at [638, 506] on main "Explore health plans Add age, ZIP, and family info to browse plans Employee det…" at bounding box center [658, 309] width 907 height 619
click at [1043, 412] on span "See plans" at bounding box center [1043, 406] width 64 height 23
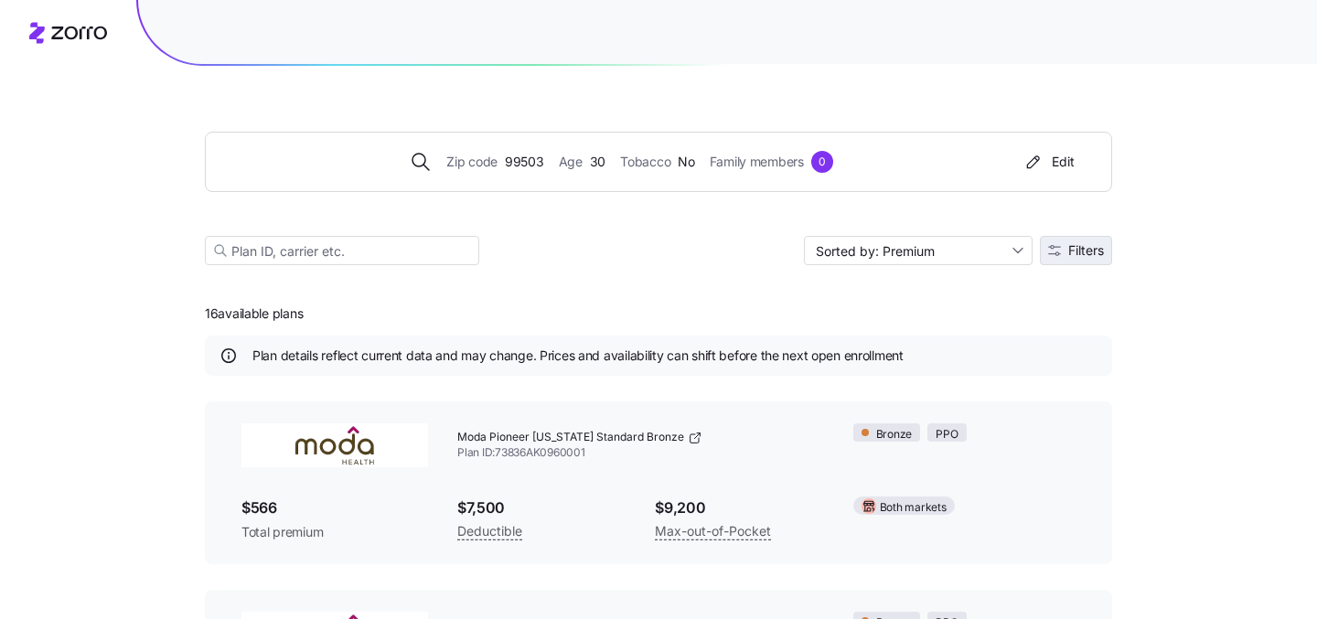
click at [1079, 246] on span "Filters" at bounding box center [1086, 250] width 36 height 13
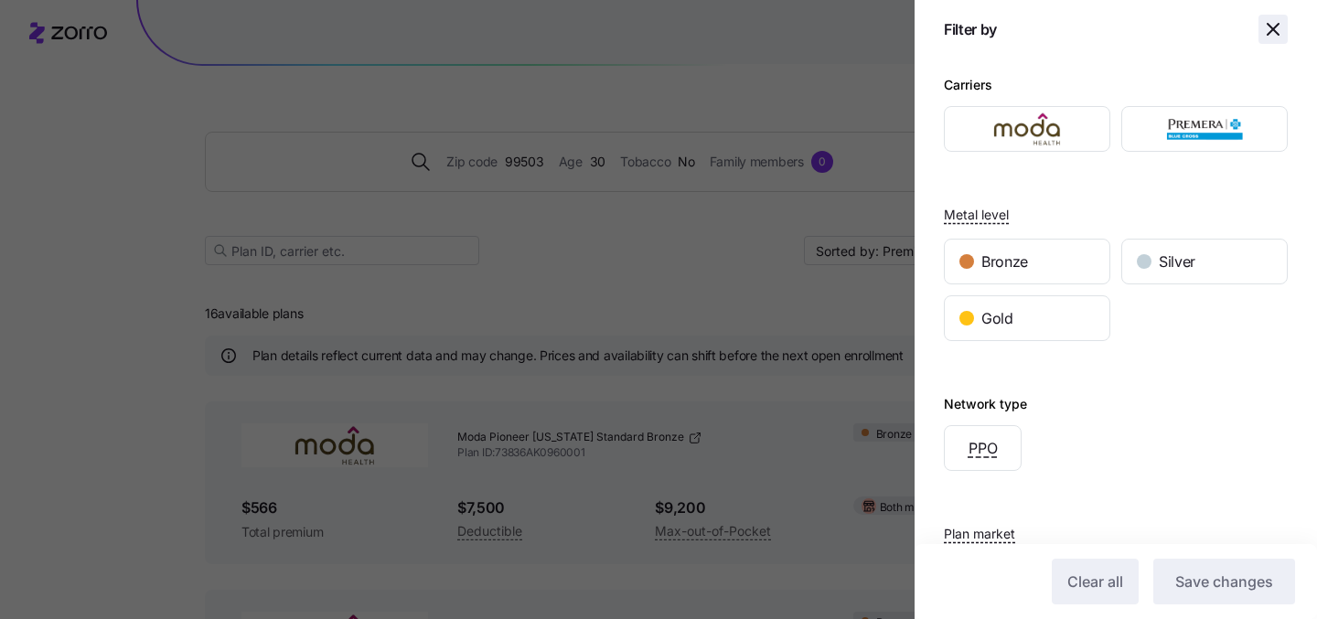
click at [1279, 28] on icon "button" at bounding box center [1273, 29] width 22 height 22
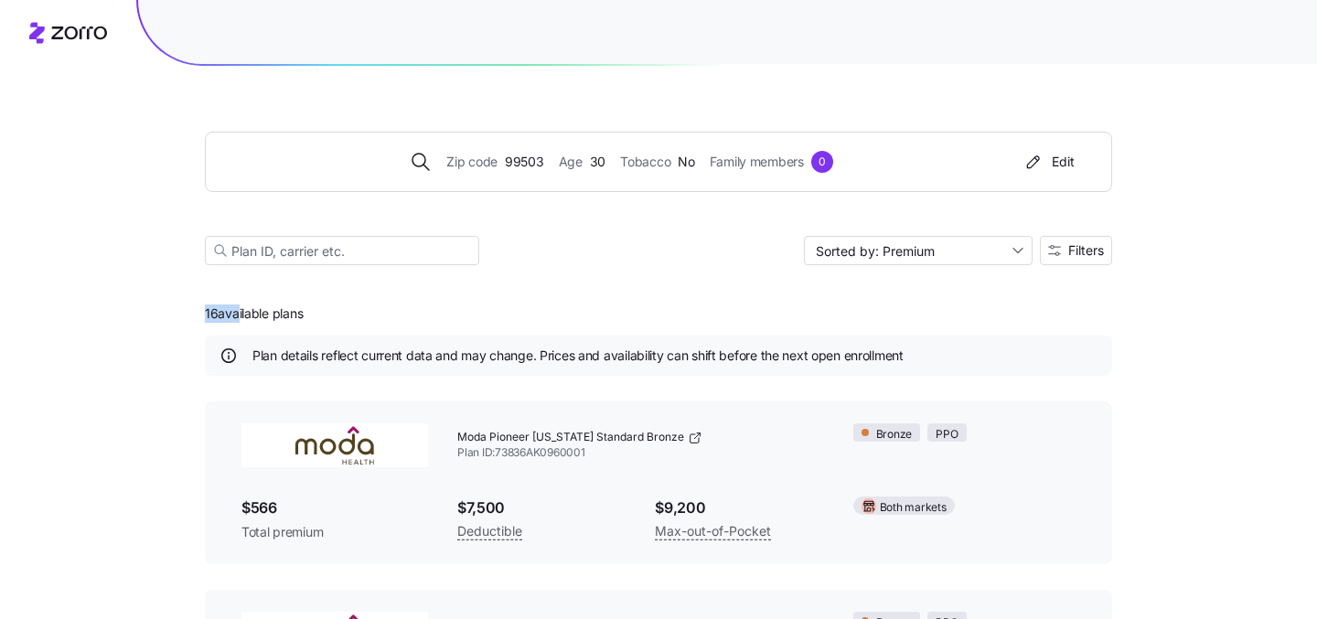
drag, startPoint x: 192, startPoint y: 313, endPoint x: 241, endPoint y: 313, distance: 49.4
click at [258, 322] on span "16 available plans" at bounding box center [254, 314] width 98 height 18
drag, startPoint x: 220, startPoint y: 306, endPoint x: 197, endPoint y: 306, distance: 22.9
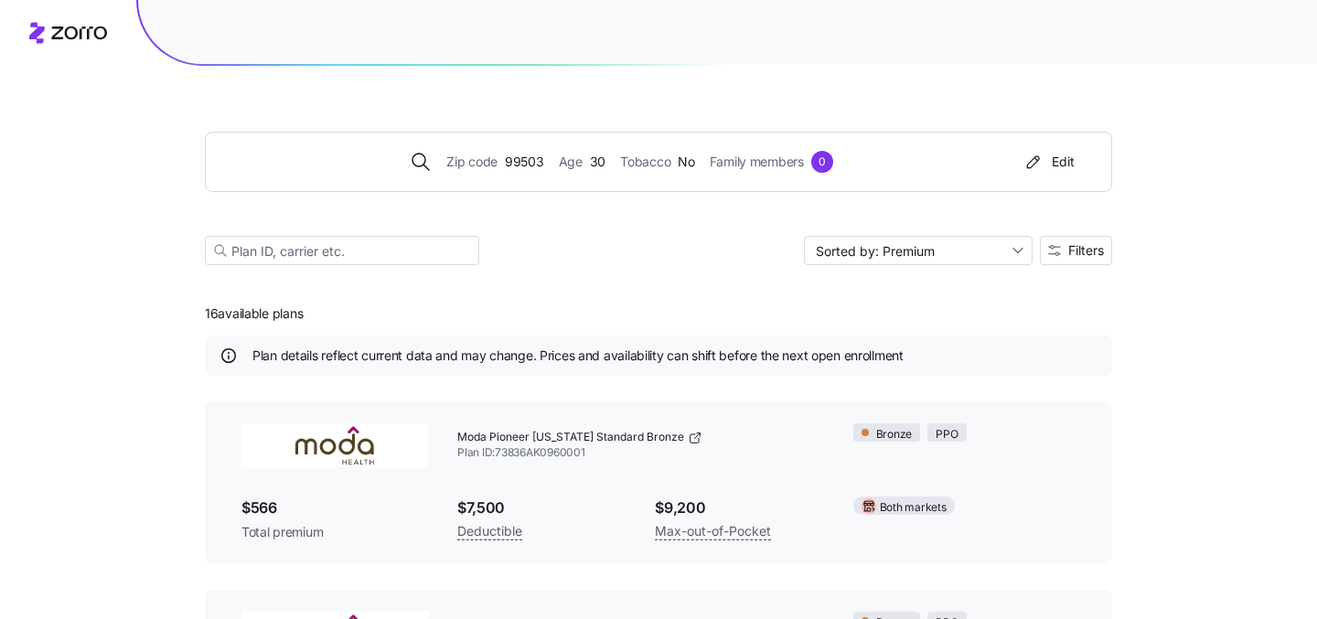
click at [1082, 257] on span "Filters" at bounding box center [1086, 250] width 36 height 13
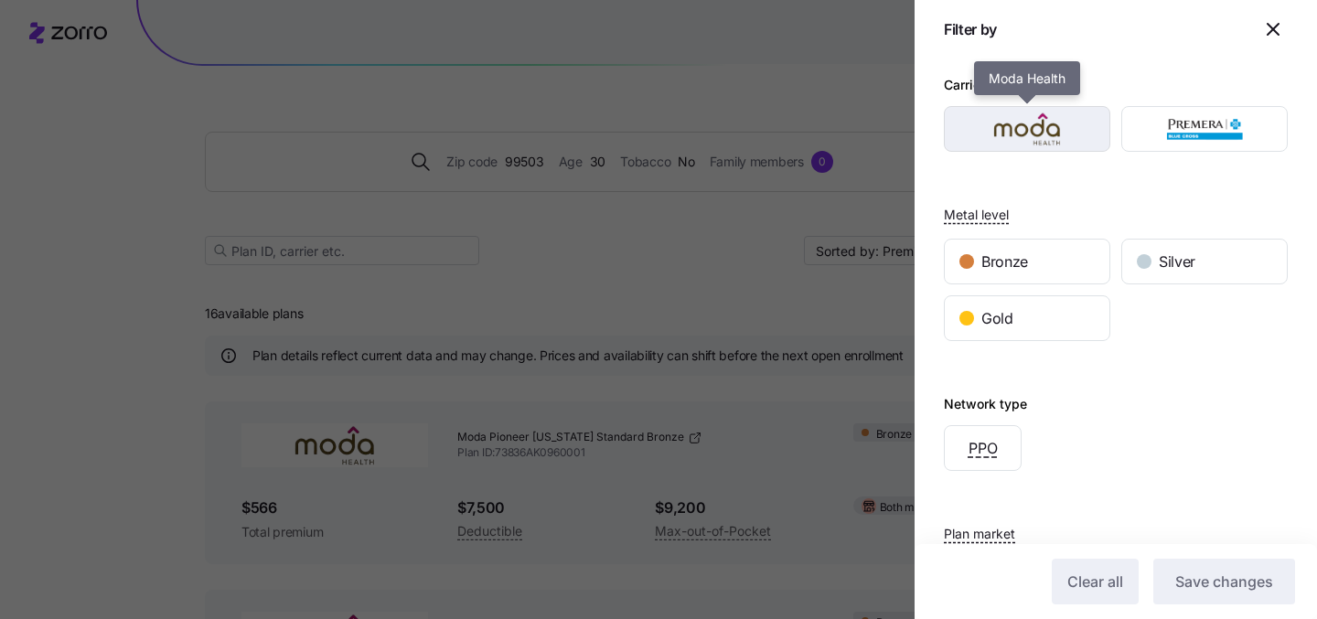
click at [1050, 133] on img "button" at bounding box center [1027, 129] width 134 height 37
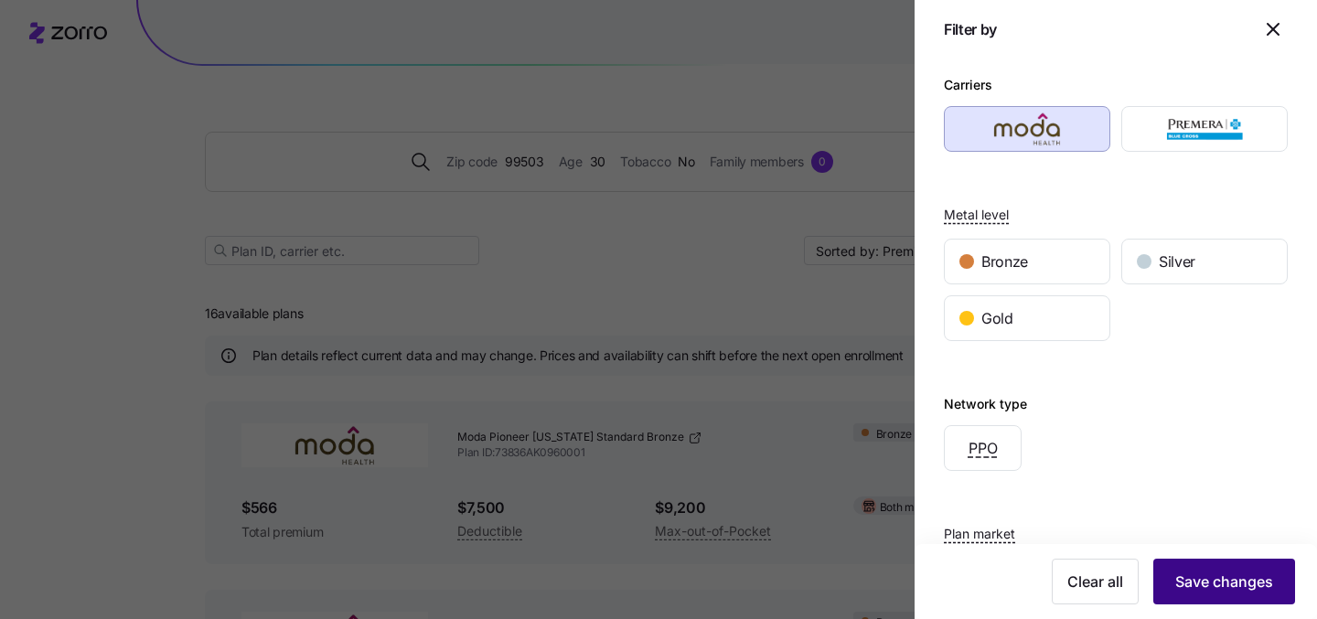
click at [1206, 580] on span "Save changes" at bounding box center [1224, 582] width 98 height 22
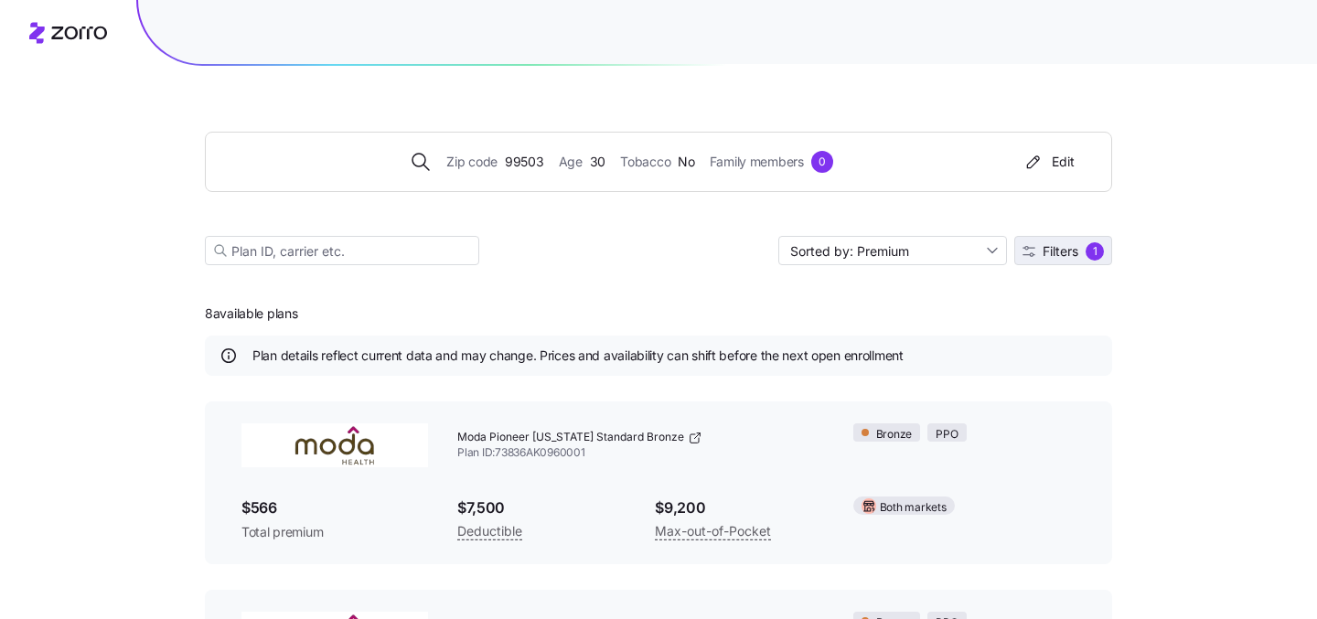
click at [1060, 258] on span "Filters" at bounding box center [1061, 251] width 36 height 13
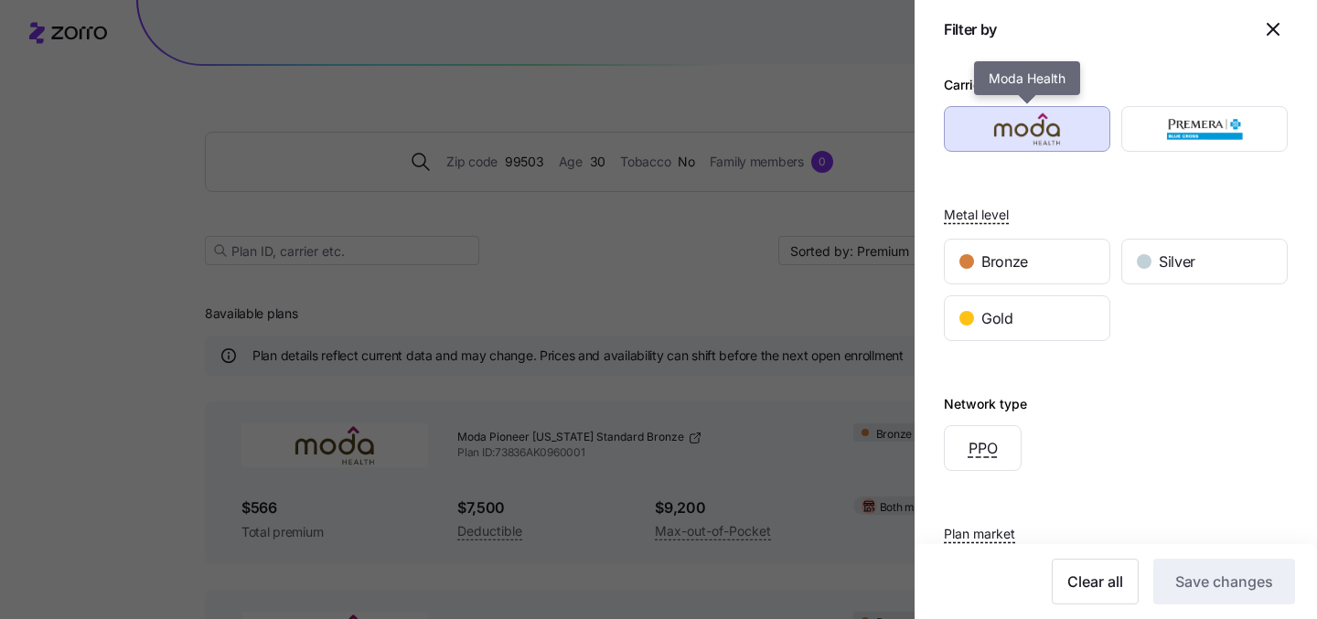
click at [1051, 131] on img "button" at bounding box center [1027, 129] width 134 height 37
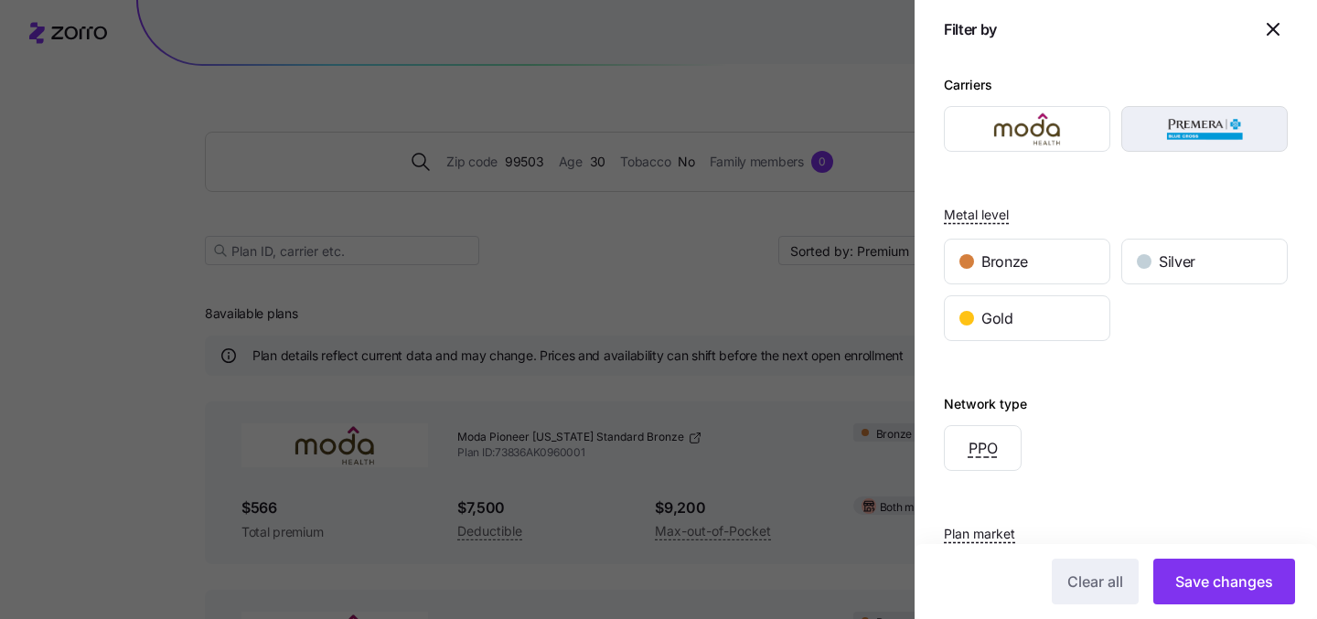
click at [1163, 126] on img "button" at bounding box center [1205, 129] width 134 height 37
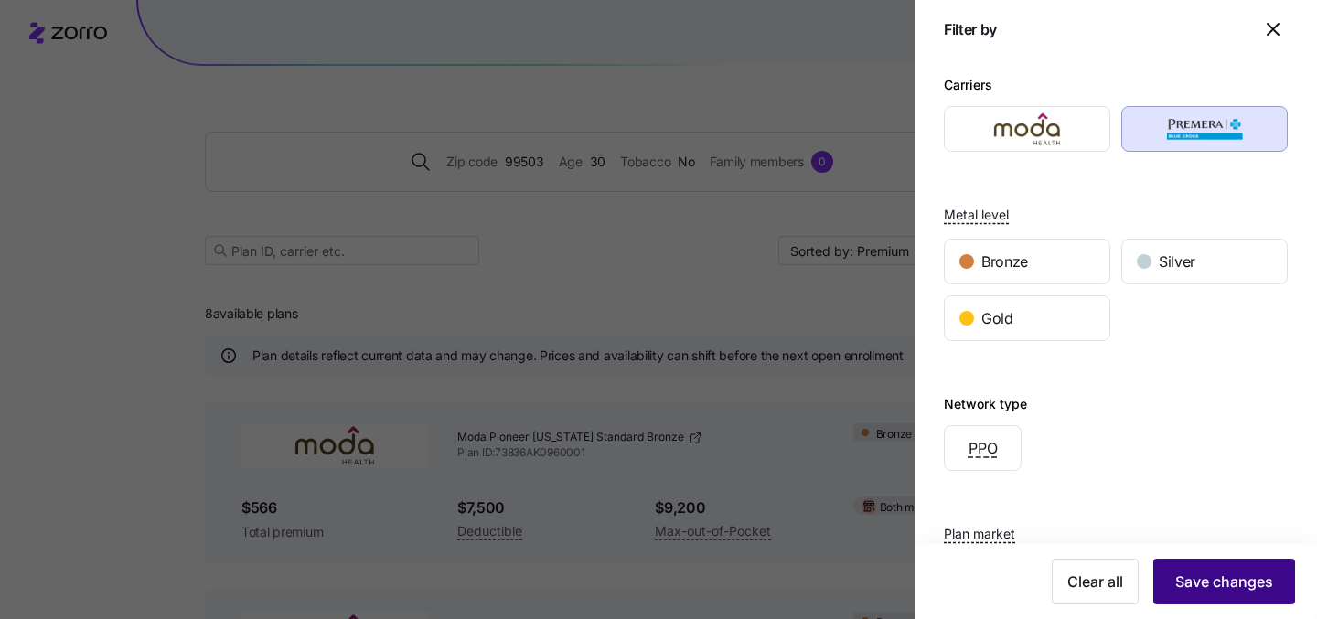
click at [1212, 600] on button "Save changes" at bounding box center [1224, 582] width 142 height 46
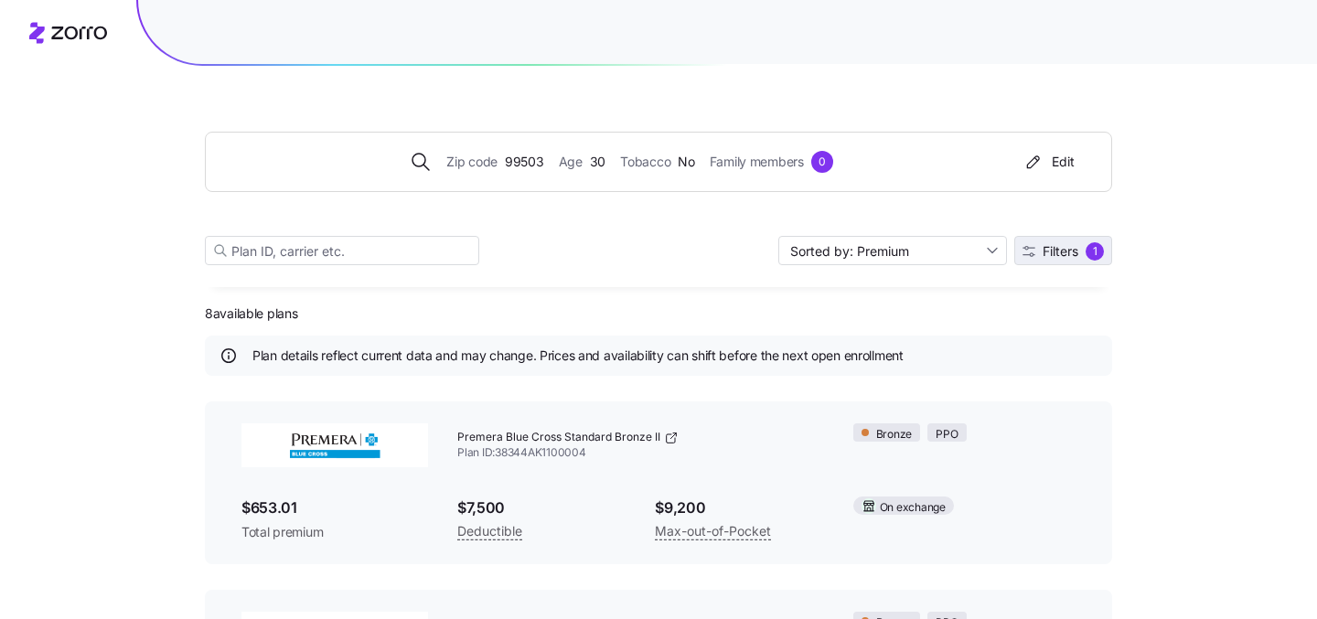
click at [1071, 238] on button "Filters 1" at bounding box center [1063, 250] width 98 height 29
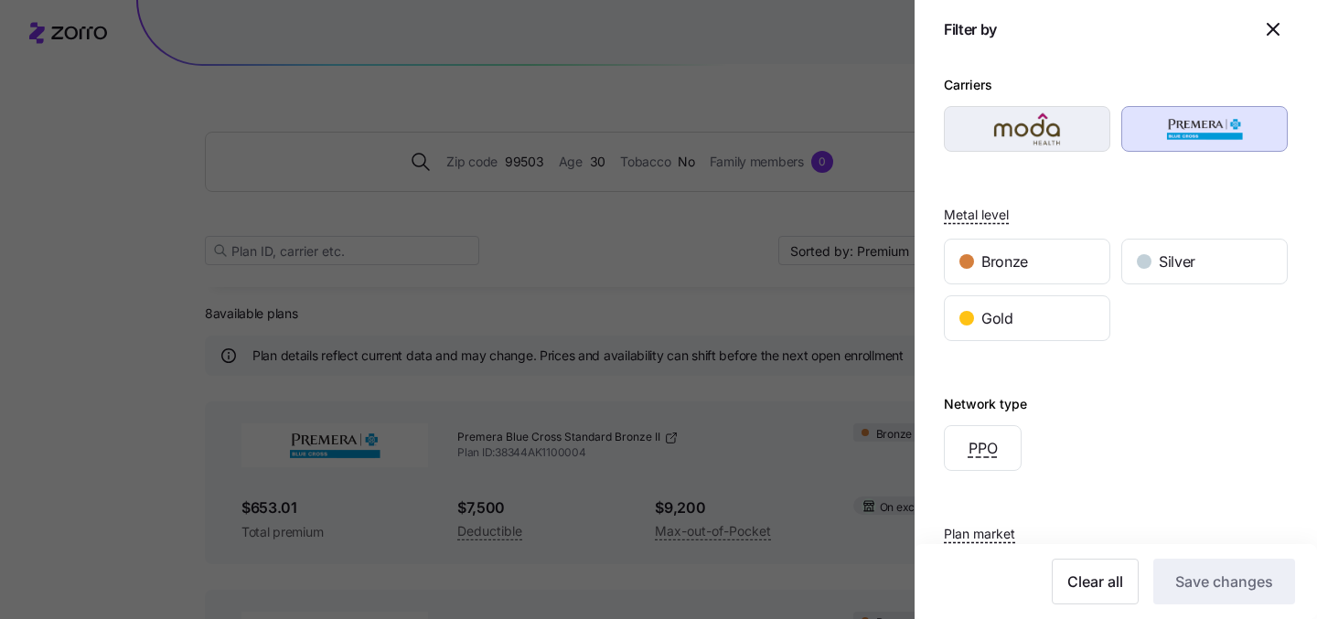
click at [1032, 142] on img "button" at bounding box center [1027, 129] width 134 height 37
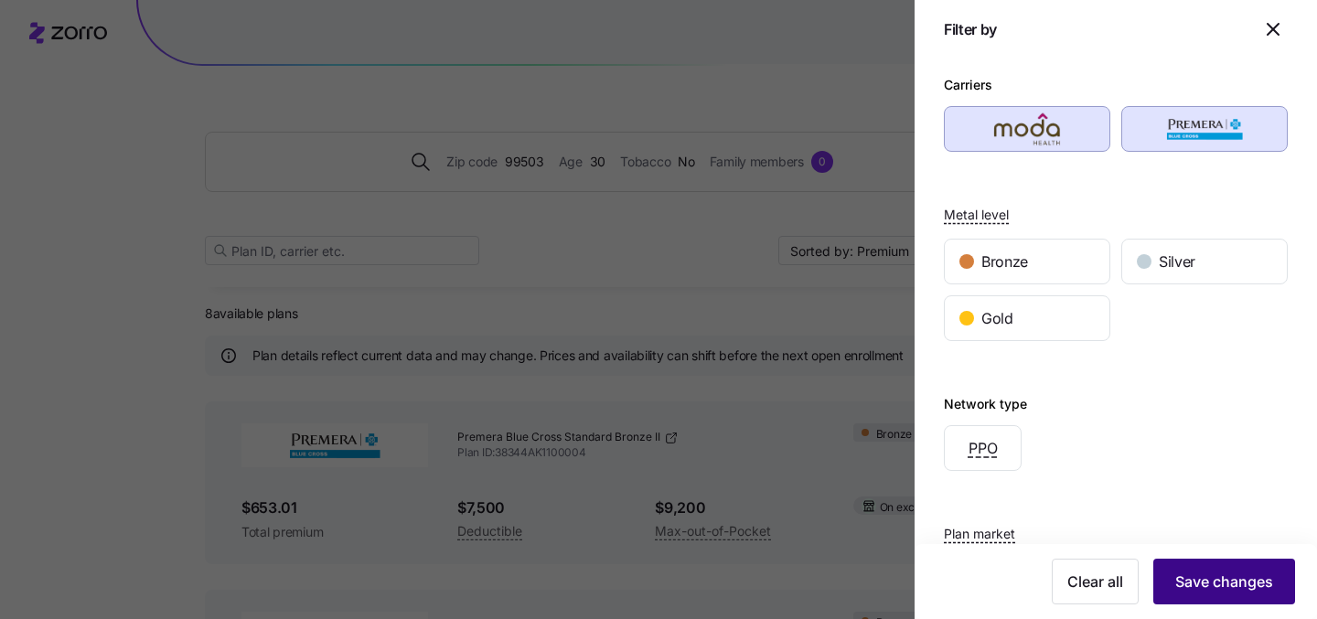
click at [1195, 578] on span "Save changes" at bounding box center [1224, 582] width 98 height 22
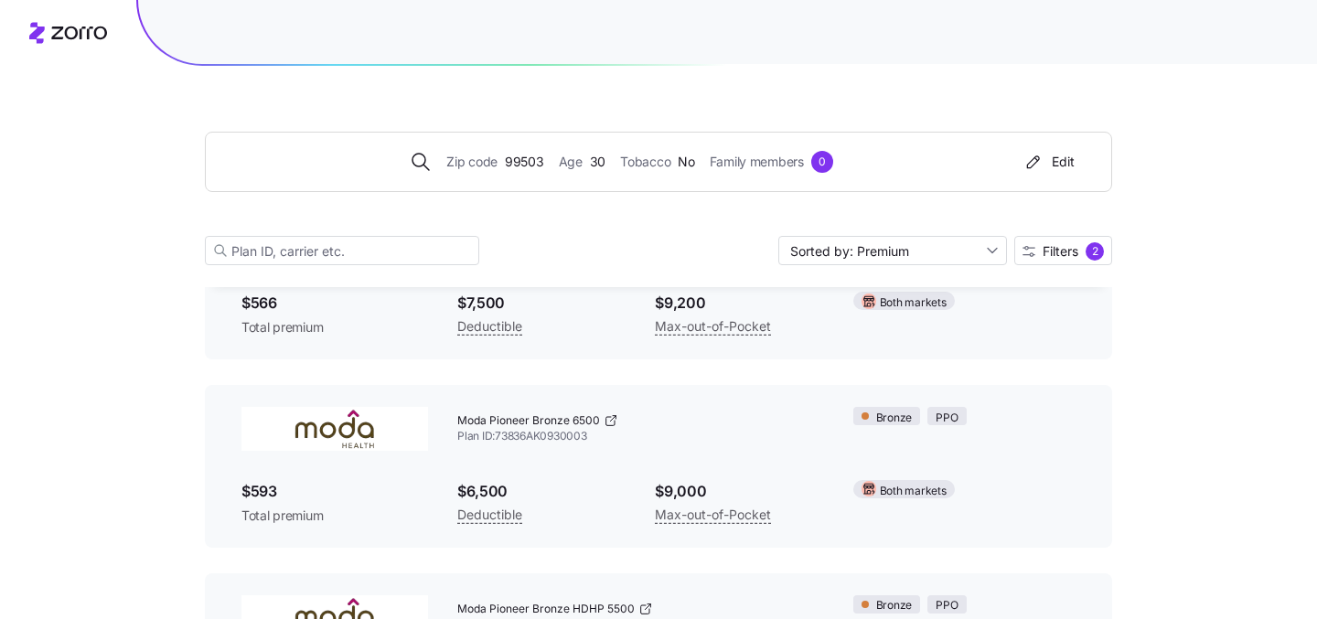
scroll to position [365, 0]
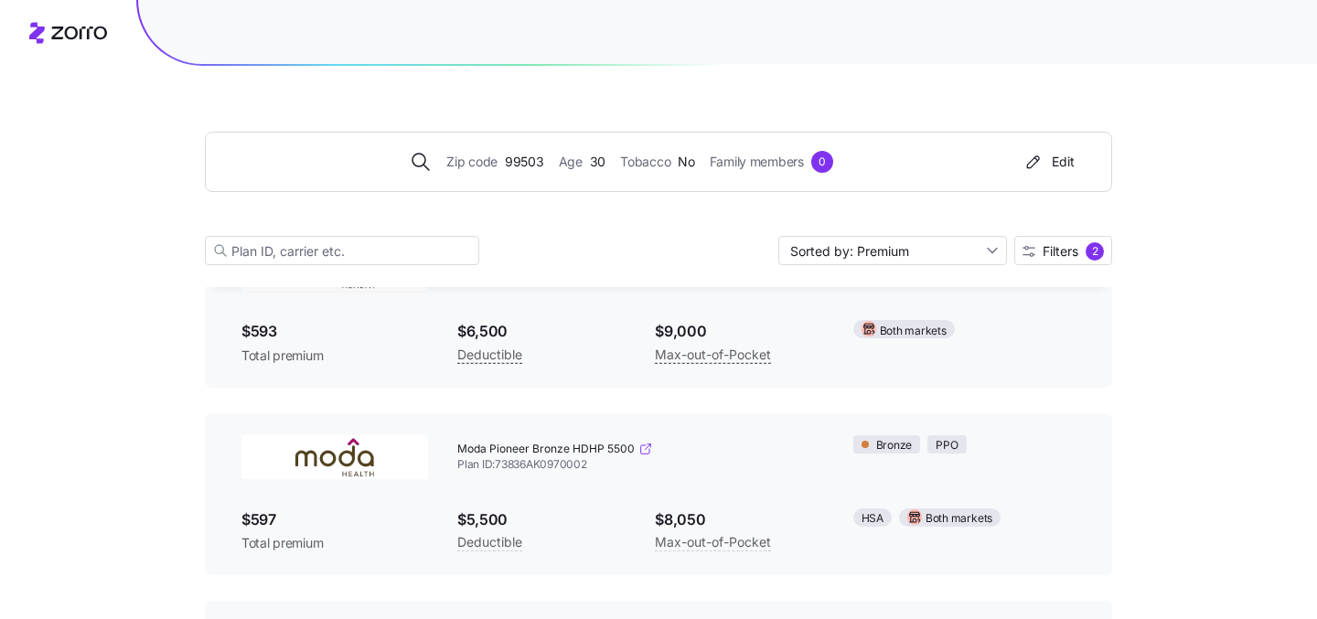
click at [648, 449] on icon at bounding box center [645, 449] width 15 height 15
click at [62, 39] on icon at bounding box center [68, 33] width 78 height 22
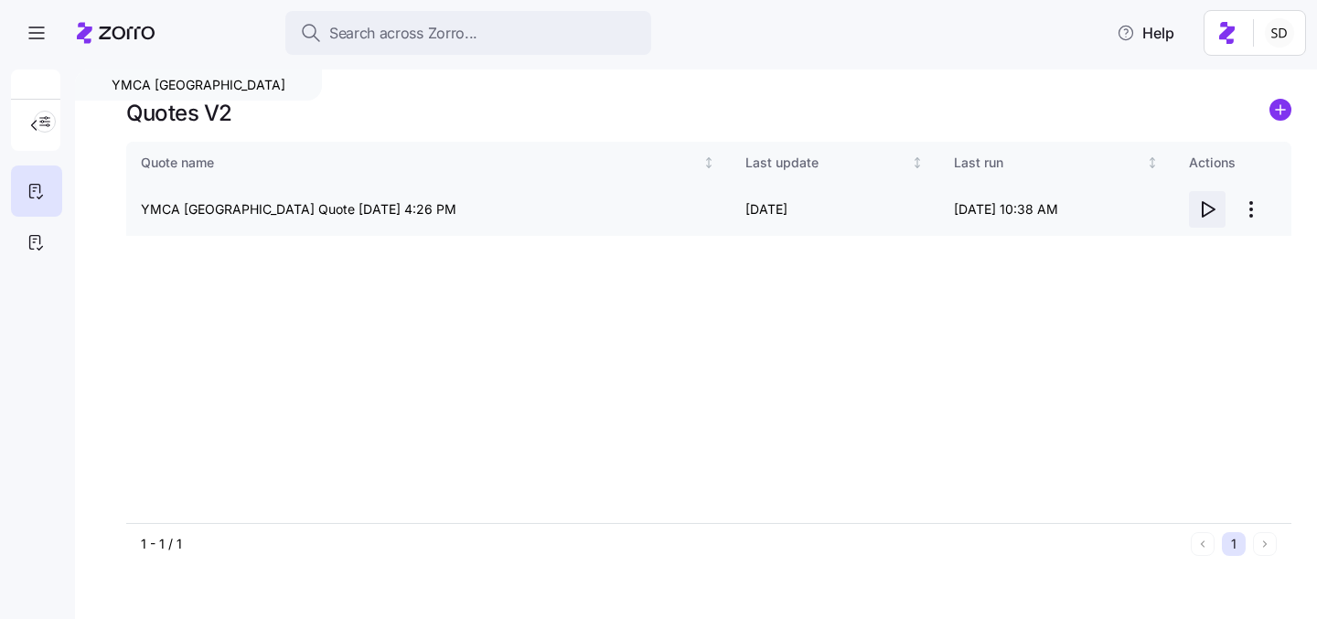
click at [1209, 205] on icon "button" at bounding box center [1207, 209] width 22 height 22
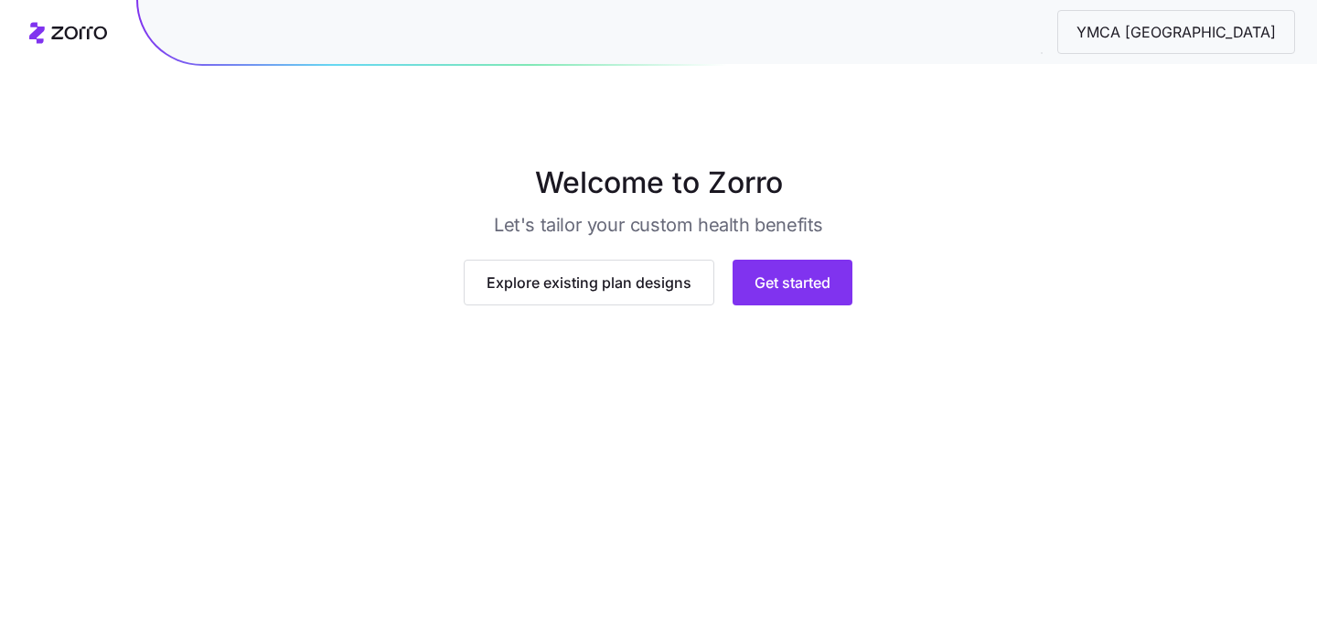
scroll to position [170, 0]
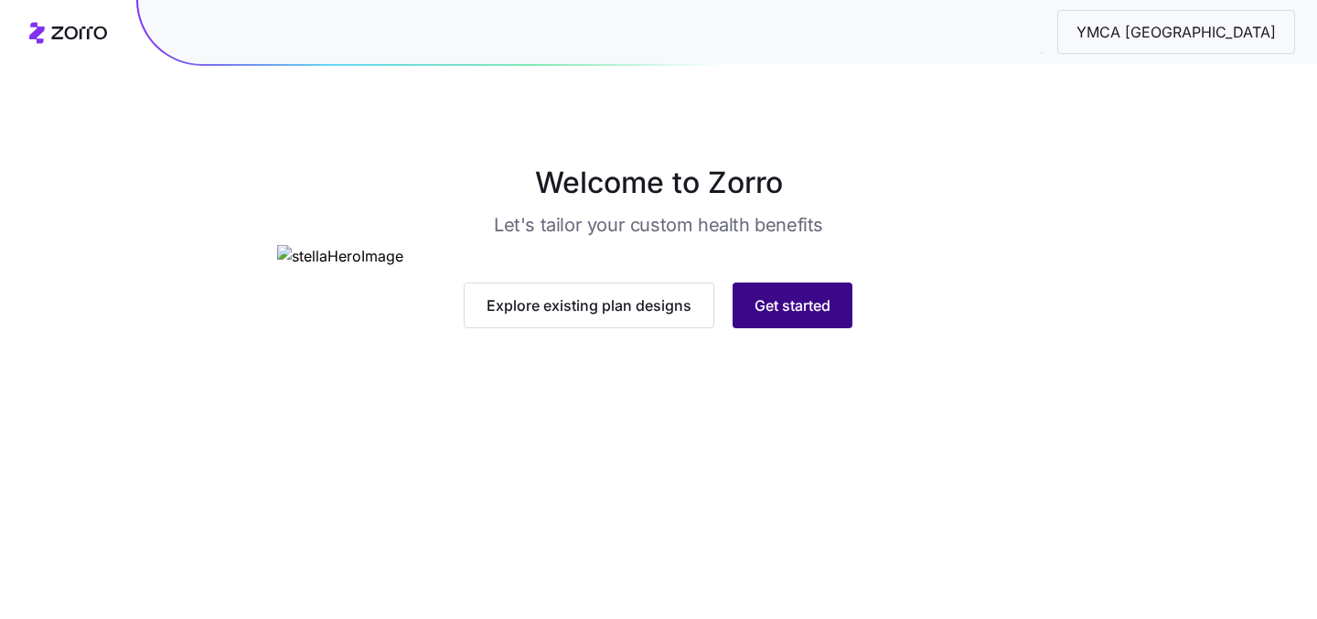
click at [808, 316] on span "Get started" at bounding box center [793, 306] width 76 height 22
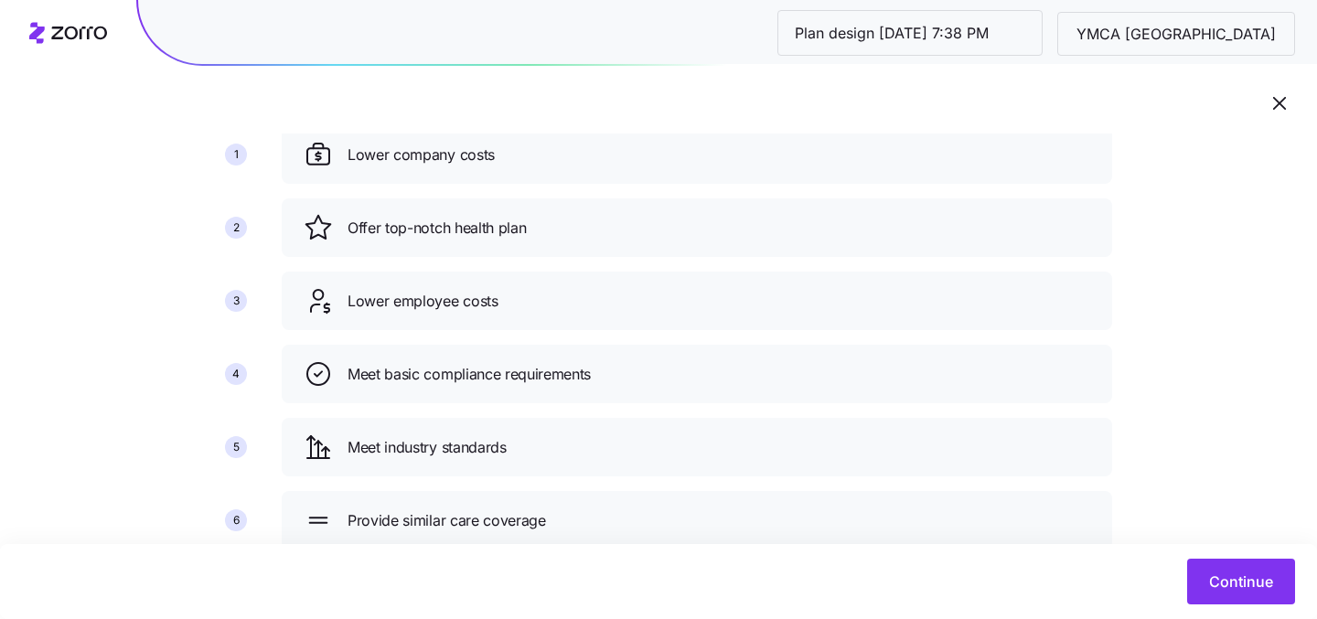
scroll to position [215, 0]
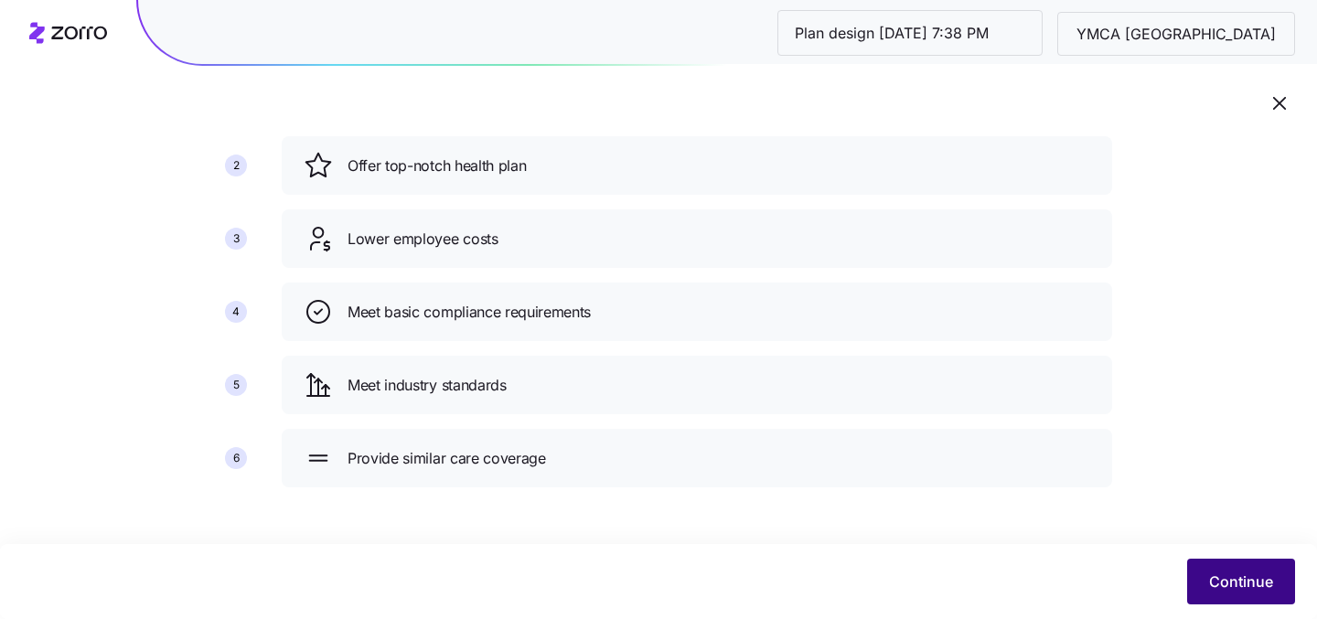
click at [1217, 567] on button "Continue" at bounding box center [1241, 582] width 108 height 46
